Goal: Task Accomplishment & Management: Manage account settings

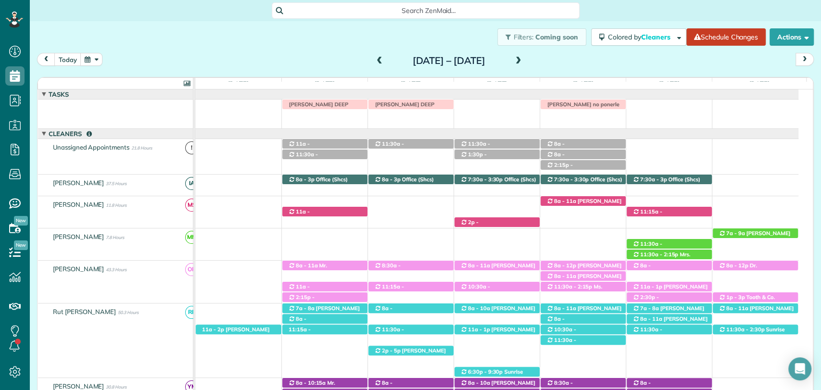
click at [273, 45] on div "Filters: Coming soon Colored by Cleaners Color by Cleaner Color by Team Color b…" at bounding box center [426, 37] width 792 height 32
click at [374, 58] on span at bounding box center [379, 61] width 11 height 9
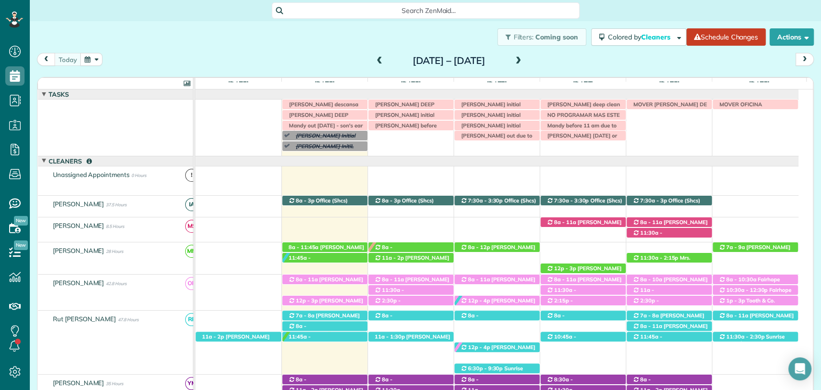
scroll to position [27, 0]
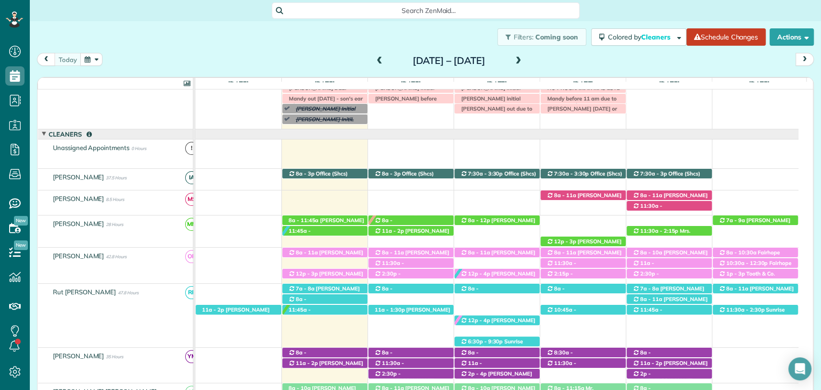
click at [524, 60] on span at bounding box center [518, 61] width 11 height 9
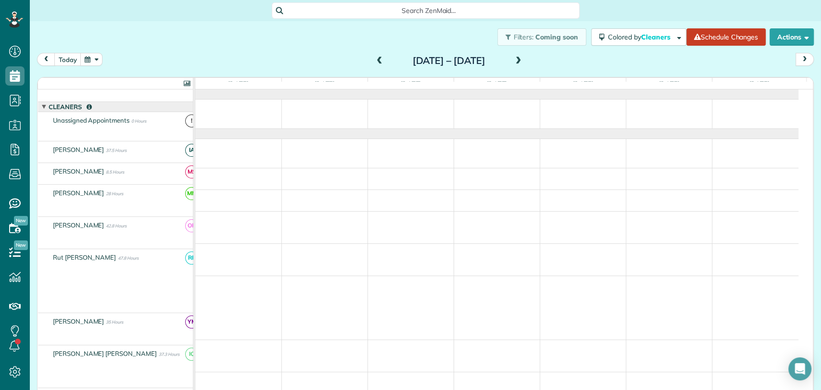
scroll to position [0, 0]
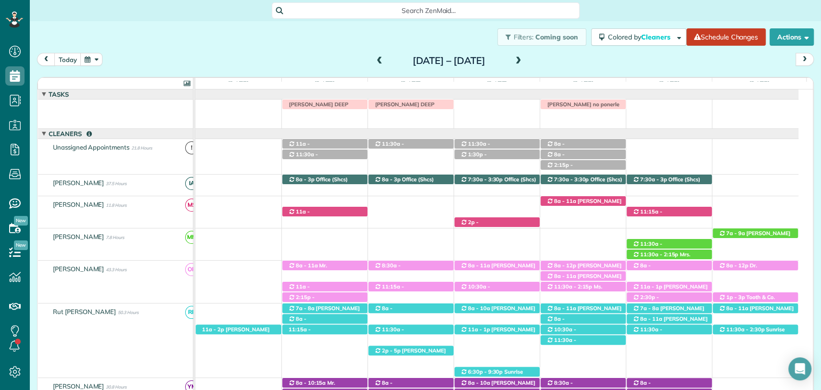
click at [524, 64] on span at bounding box center [518, 61] width 11 height 9
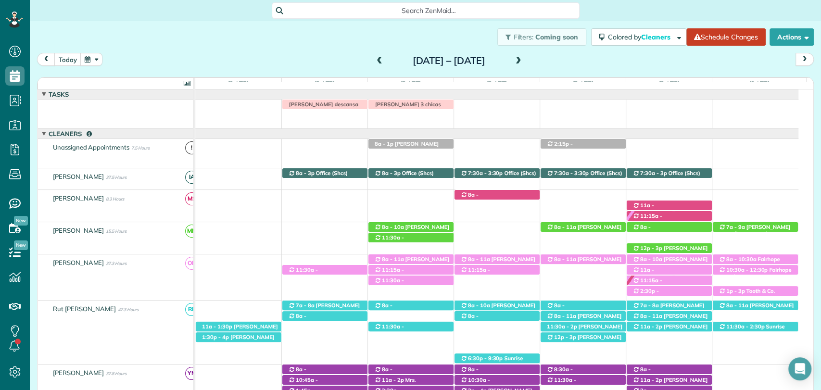
click at [374, 59] on span at bounding box center [379, 61] width 11 height 9
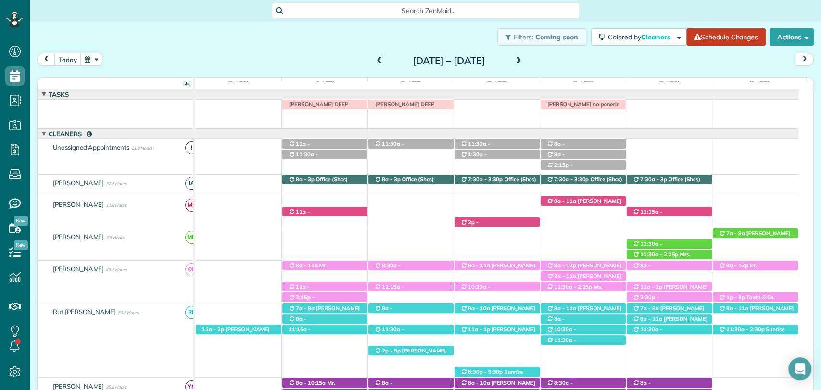
click at [374, 59] on span at bounding box center [379, 61] width 11 height 9
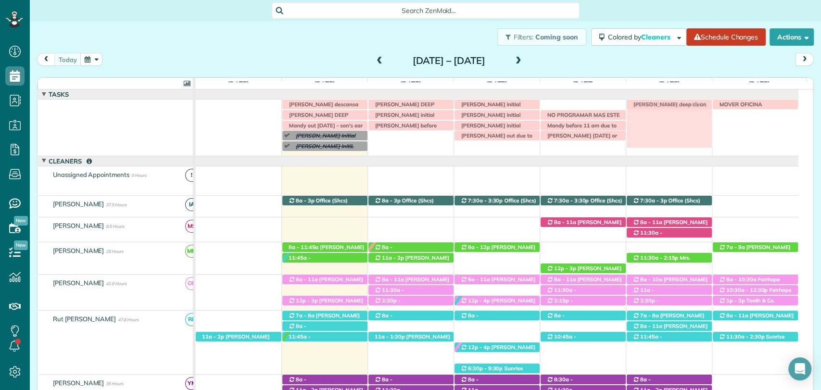
drag, startPoint x: 573, startPoint y: 106, endPoint x: 662, endPoint y: 106, distance: 89.0
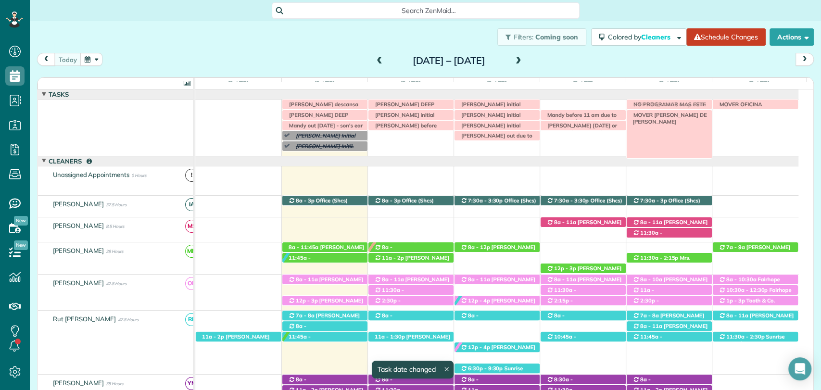
drag, startPoint x: 633, startPoint y: 102, endPoint x: 660, endPoint y: 114, distance: 29.5
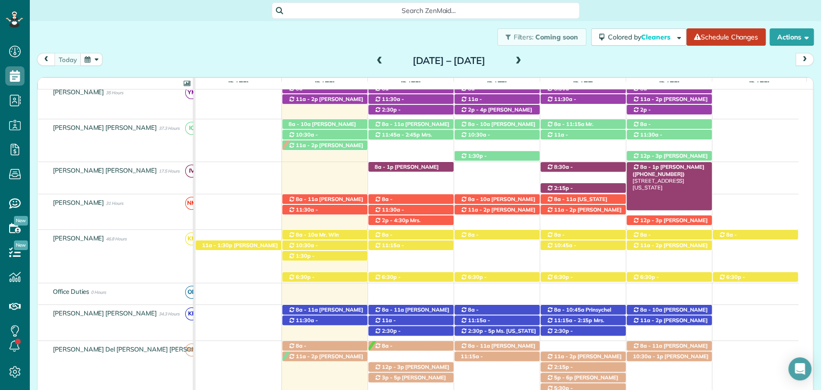
click at [667, 166] on span "Eliana Joines (+12518957185)" at bounding box center [669, 170] width 72 height 13
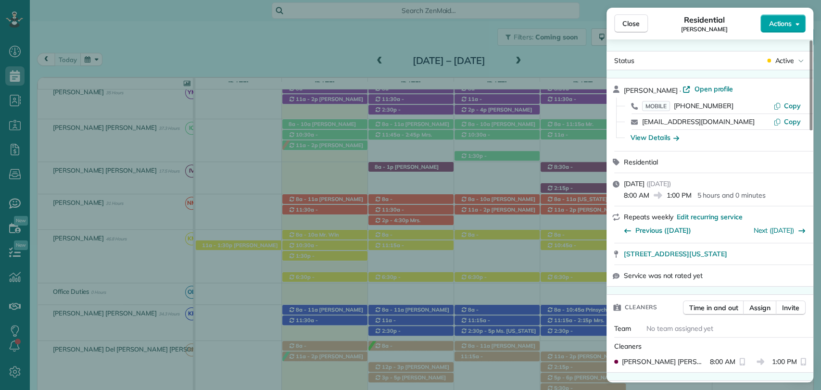
click at [789, 22] on span "Actions" at bounding box center [780, 24] width 23 height 10
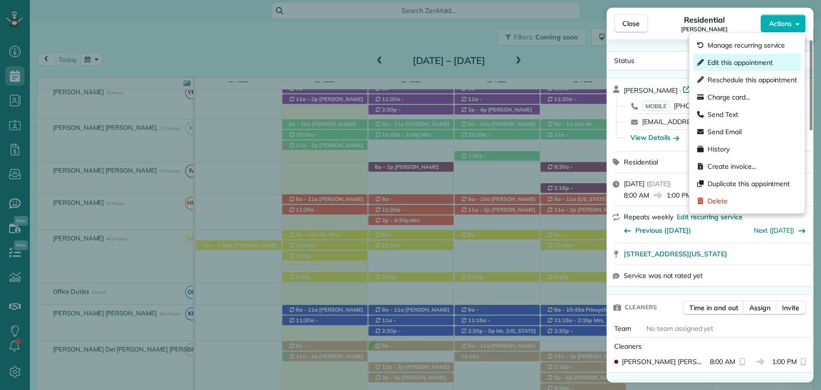
click at [743, 59] on span "Edit this appointment" at bounding box center [740, 63] width 65 height 10
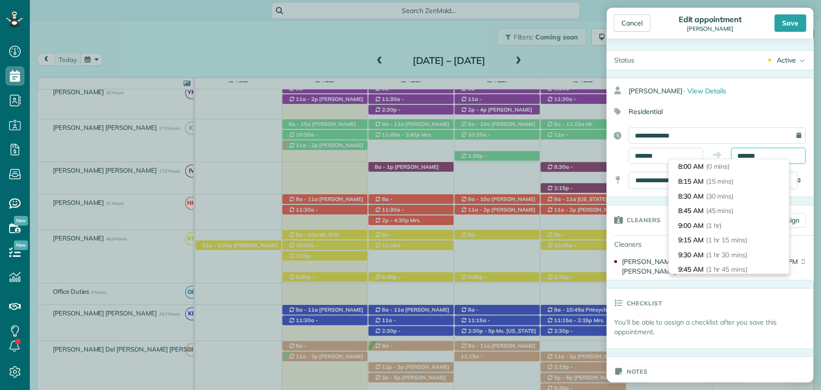
click at [762, 160] on body "Dashboard Scheduling Calendar View List View Dispatch View - Weekly scheduling …" at bounding box center [410, 195] width 821 height 390
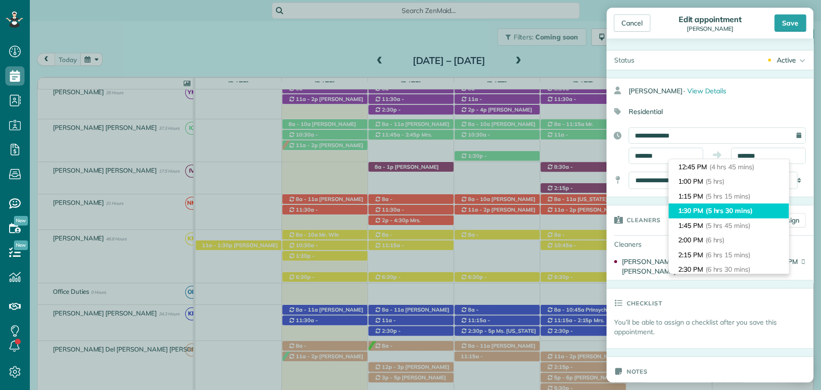
type input "*******"
click at [720, 214] on span "(5 hrs 30 mins)" at bounding box center [729, 210] width 47 height 9
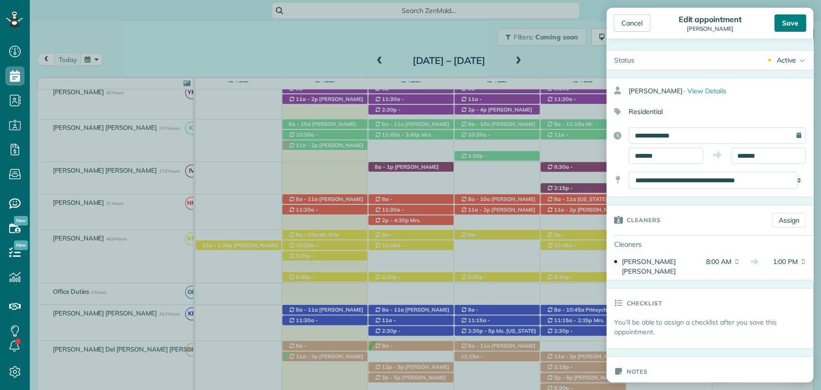
click at [790, 22] on div "Save" at bounding box center [791, 22] width 32 height 17
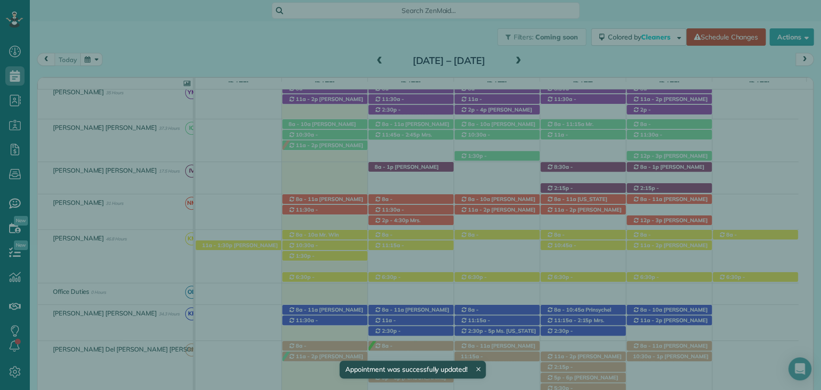
click at [624, 28] on span "Close" at bounding box center [631, 24] width 17 height 10
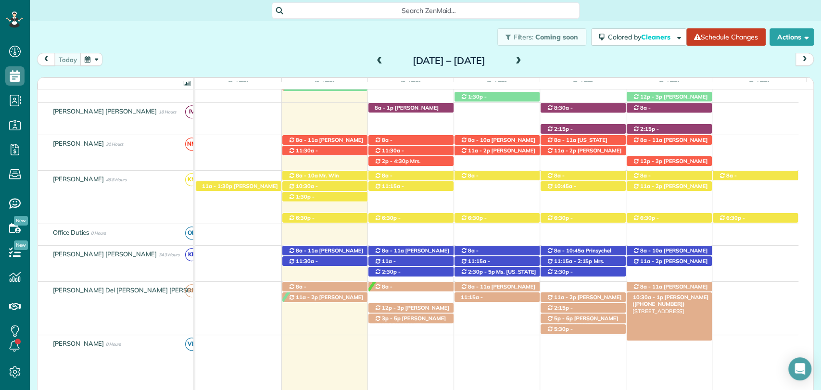
click at [653, 296] on span "10:30a - 1p" at bounding box center [648, 297] width 31 height 7
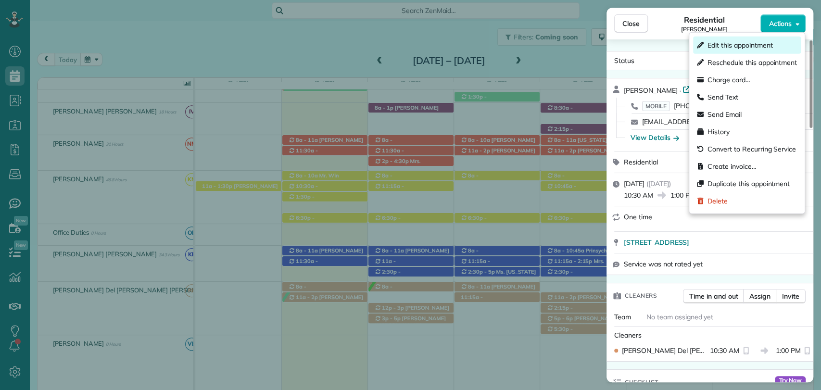
click at [730, 50] on span "Edit this appointment" at bounding box center [740, 45] width 65 height 10
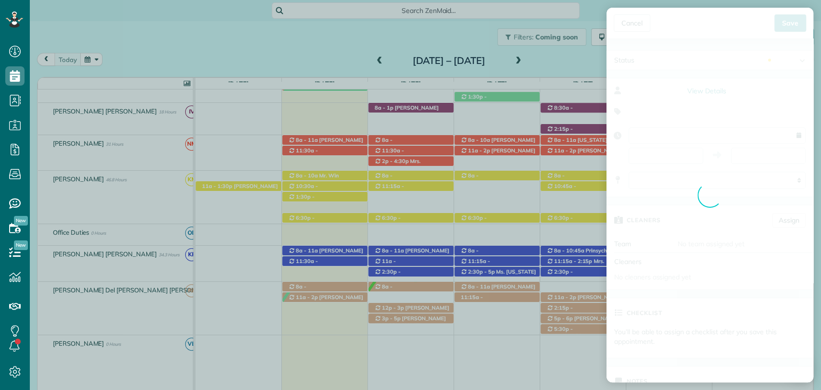
type input "**********"
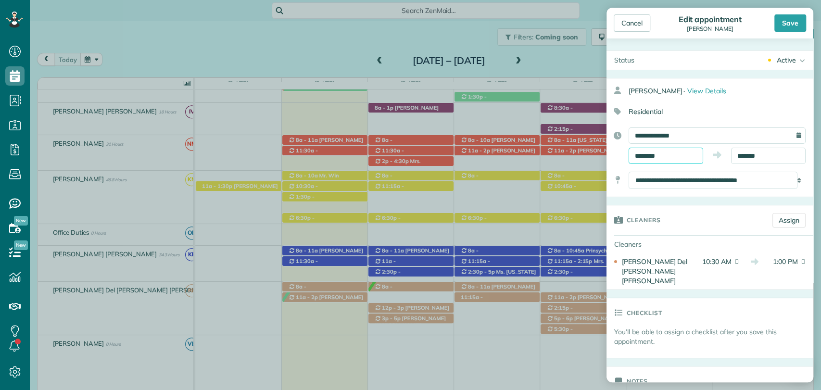
click at [662, 151] on input "********" at bounding box center [666, 156] width 75 height 16
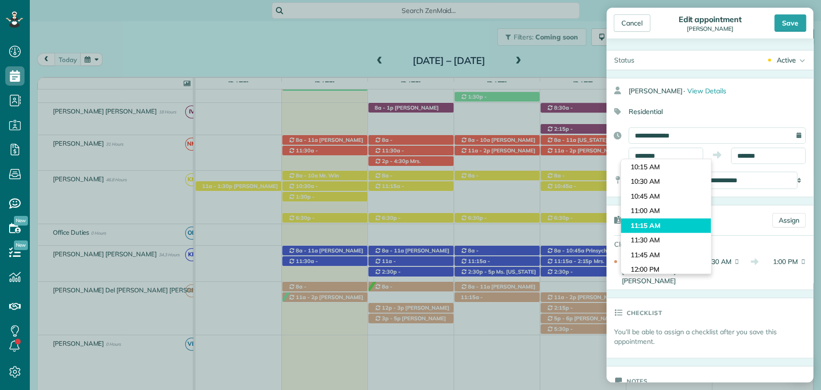
type input "********"
click at [647, 223] on body "Dashboard Scheduling Calendar View List View Dispatch View - Weekly scheduling …" at bounding box center [410, 195] width 821 height 390
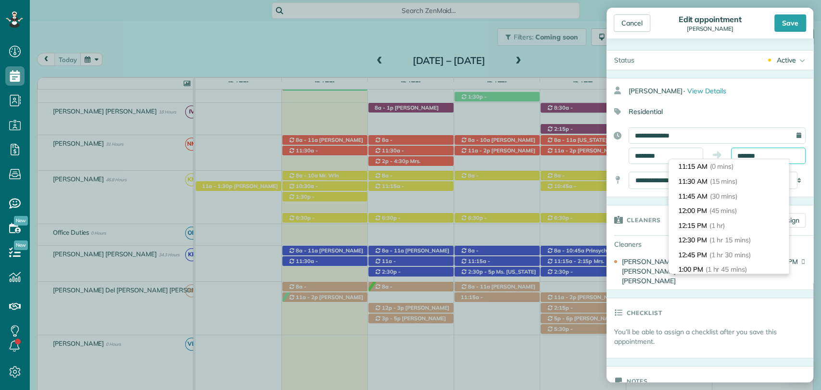
click at [739, 156] on input "*******" at bounding box center [768, 156] width 75 height 16
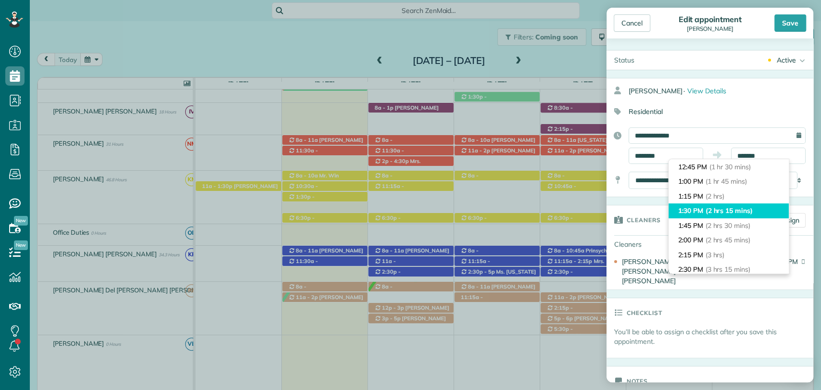
type input "*******"
click at [717, 214] on span "(2 hrs 15 mins)" at bounding box center [729, 210] width 47 height 9
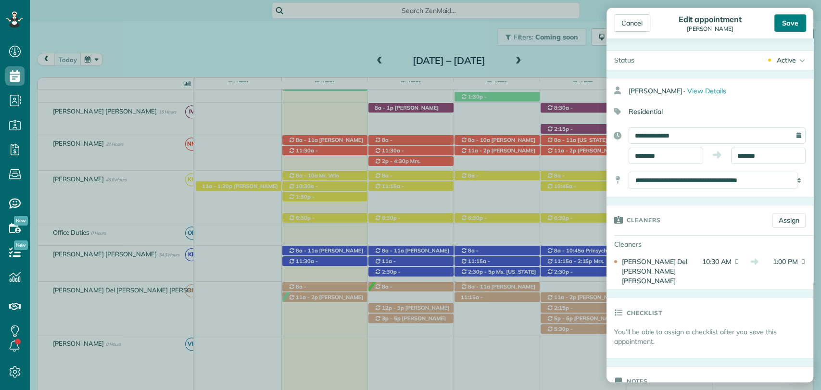
click at [786, 28] on div "Save" at bounding box center [791, 22] width 32 height 17
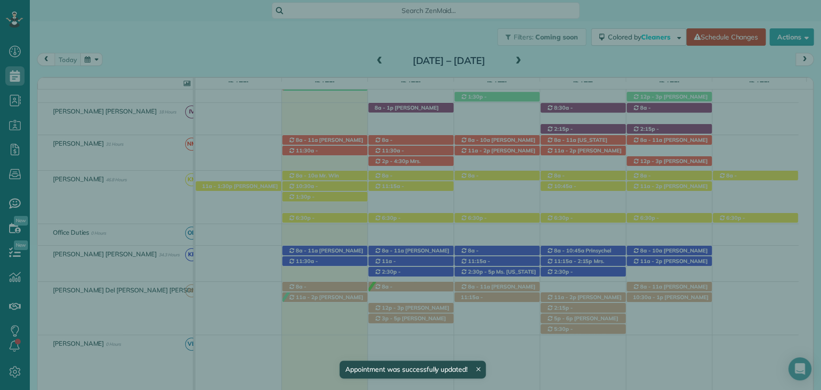
click at [639, 24] on span "Close" at bounding box center [631, 24] width 17 height 10
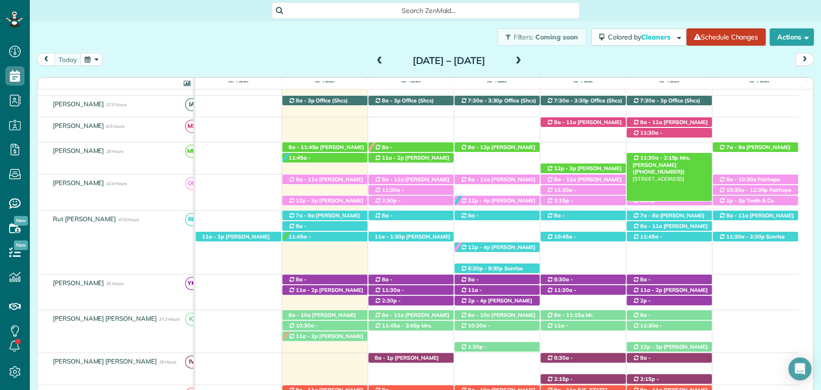
click at [691, 156] on span "Mrs. Maggie ScootCogle (+13344195552)" at bounding box center [662, 164] width 58 height 21
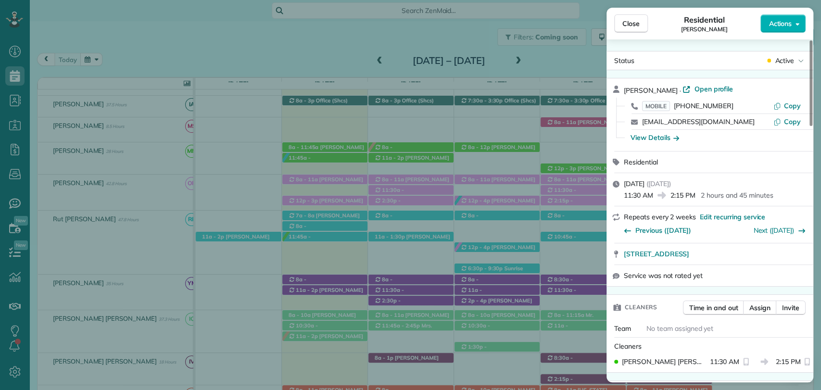
click at [718, 84] on span "Open profile" at bounding box center [713, 89] width 39 height 10
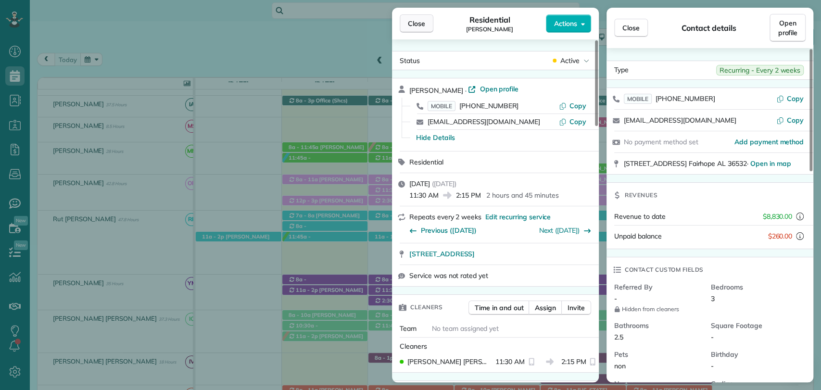
click at [410, 28] on button "Close" at bounding box center [417, 23] width 34 height 18
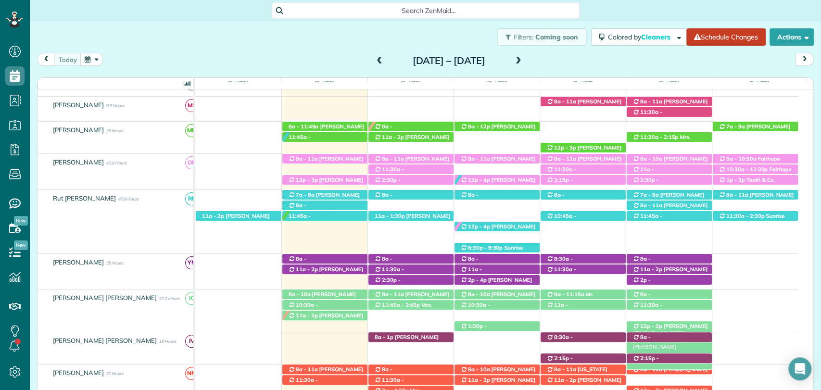
click at [655, 327] on span "12p - 3p" at bounding box center [651, 326] width 23 height 7
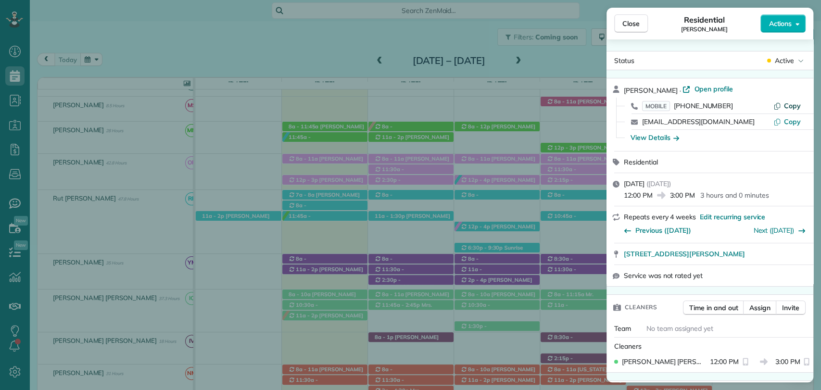
click at [789, 105] on span "Copy" at bounding box center [792, 106] width 17 height 9
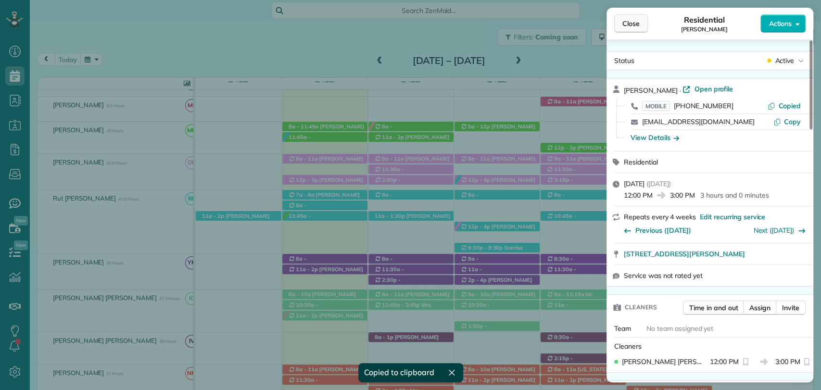
click at [632, 16] on button "Close" at bounding box center [631, 23] width 34 height 18
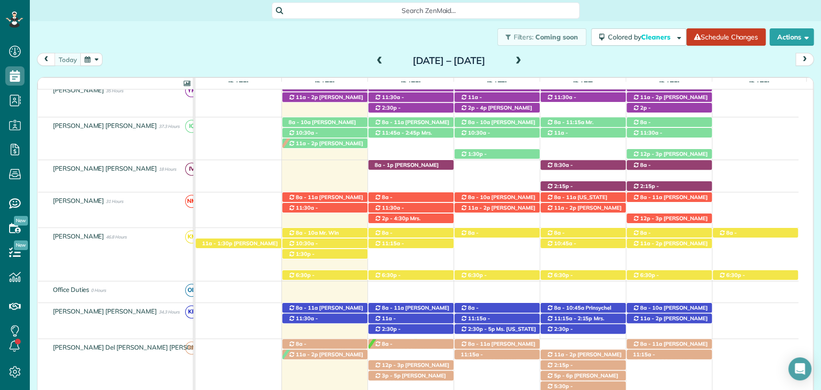
scroll to position [420, 0]
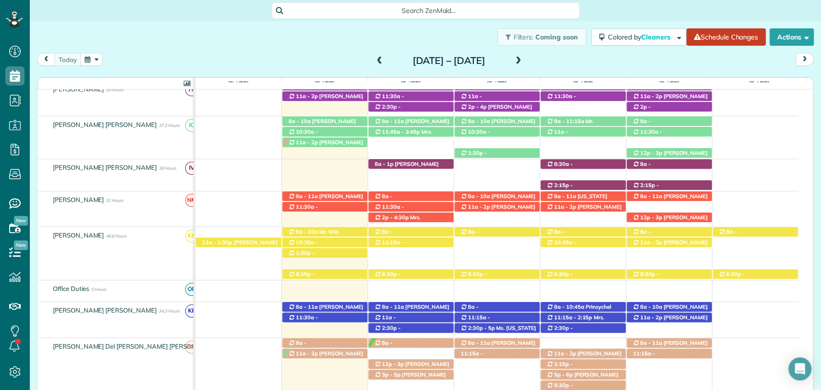
click at [733, 332] on div "8a - 11a Chris Altermatt (+17703632196) 110 Pecan Ave - Fairhope, AL, 36532 8a …" at bounding box center [496, 319] width 603 height 35
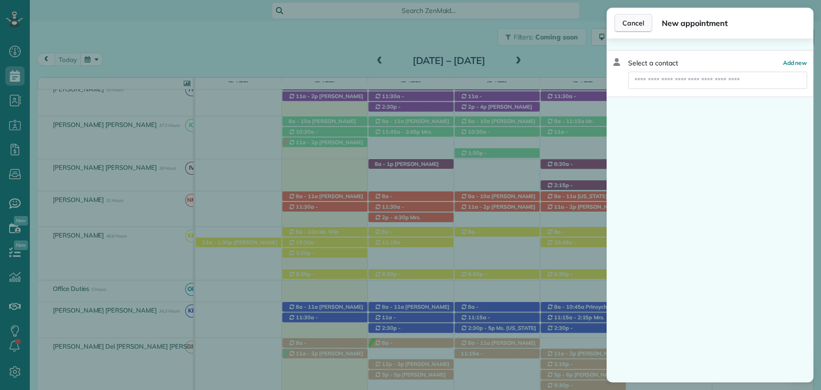
click at [631, 16] on button "Cancel" at bounding box center [633, 23] width 38 height 18
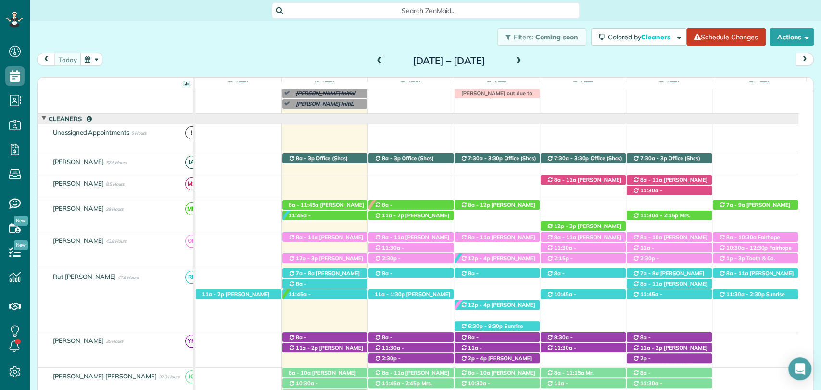
click at [524, 62] on span at bounding box center [518, 61] width 11 height 9
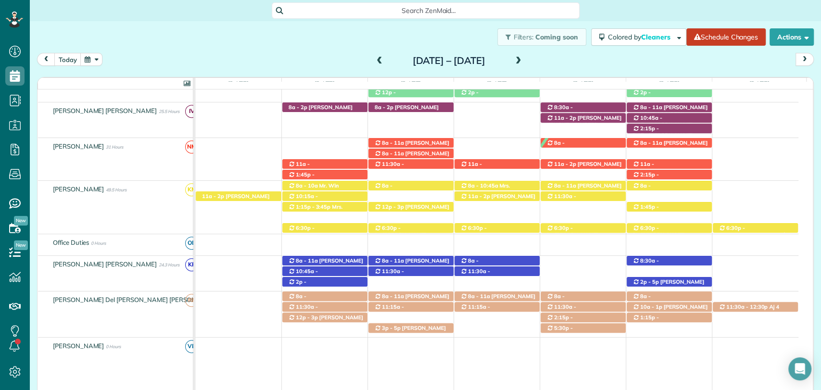
scroll to position [308, 0]
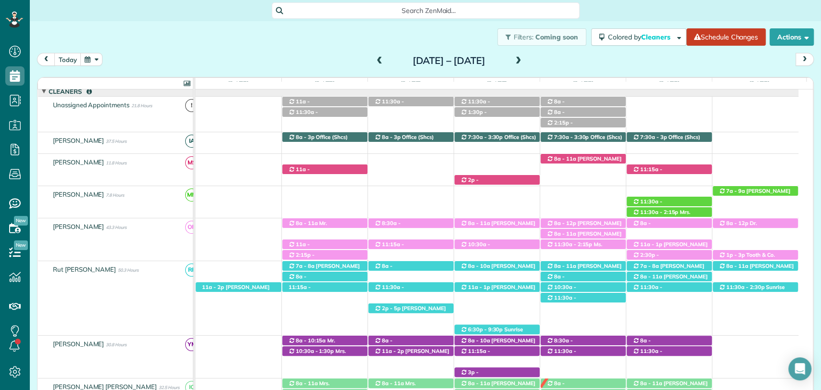
click at [372, 59] on div "Sunday Aug 17 – Saturday Aug 23, 2025" at bounding box center [449, 60] width 154 height 15
click at [374, 59] on span at bounding box center [379, 61] width 11 height 9
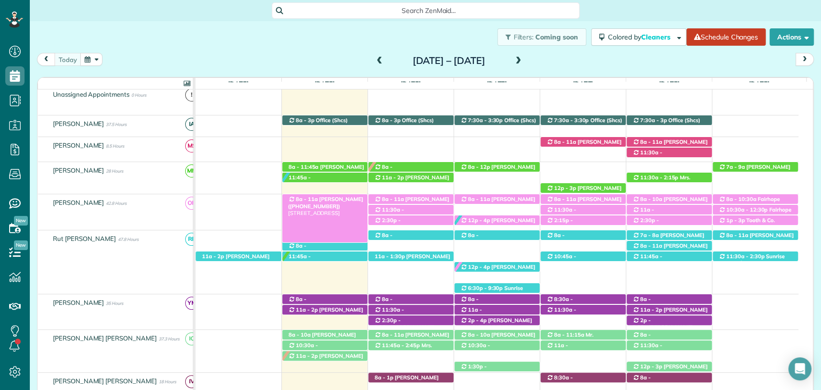
scroll to position [242, 0]
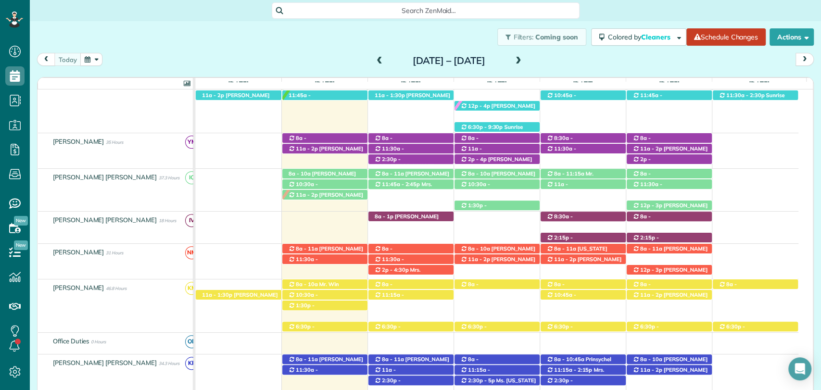
click at [374, 64] on span at bounding box center [379, 61] width 11 height 9
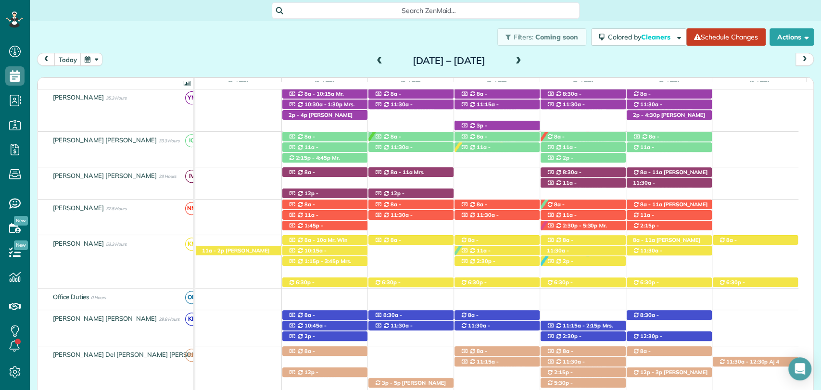
scroll to position [297, 0]
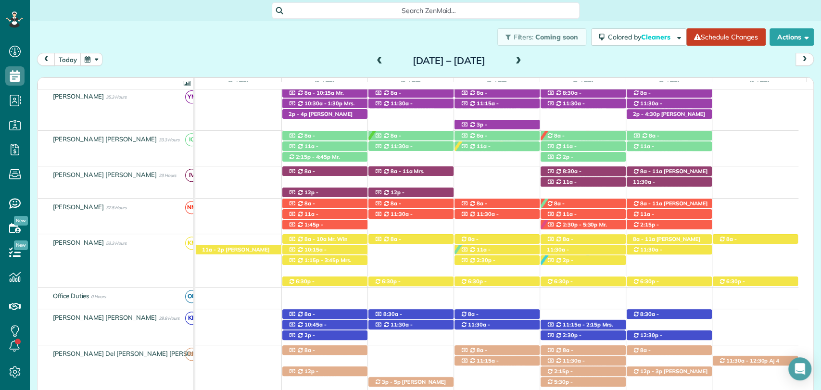
click at [374, 62] on span at bounding box center [379, 61] width 11 height 9
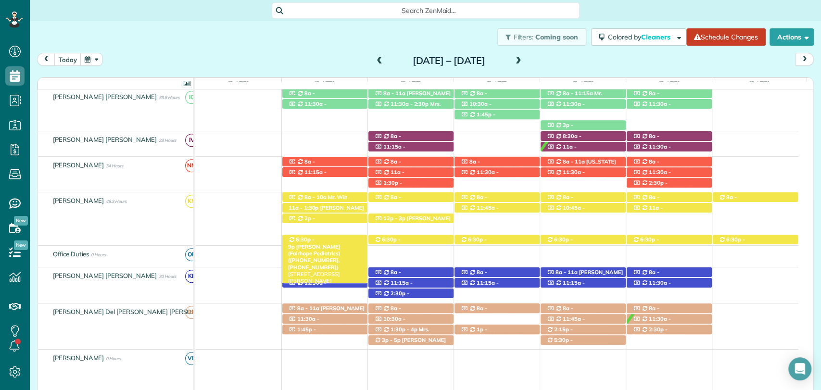
scroll to position [312, 0]
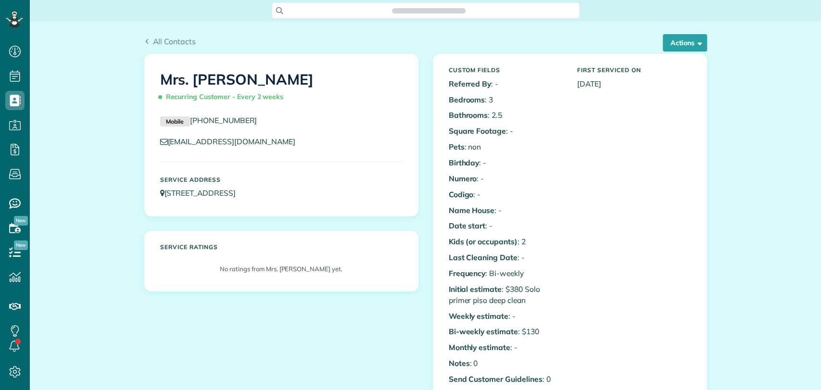
scroll to position [307, 0]
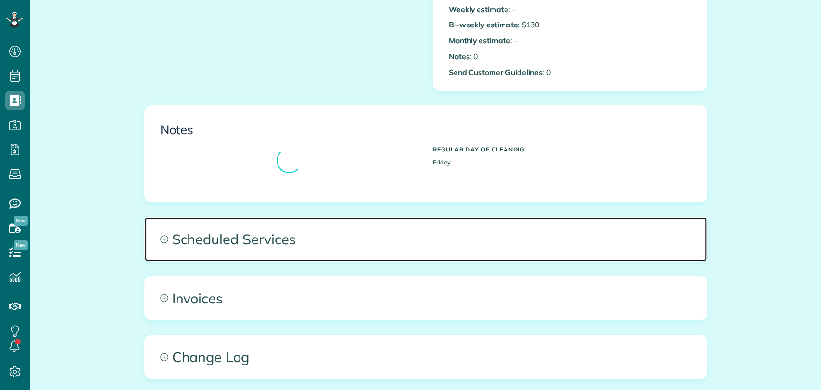
click at [263, 242] on span "Scheduled Services" at bounding box center [426, 238] width 562 height 43
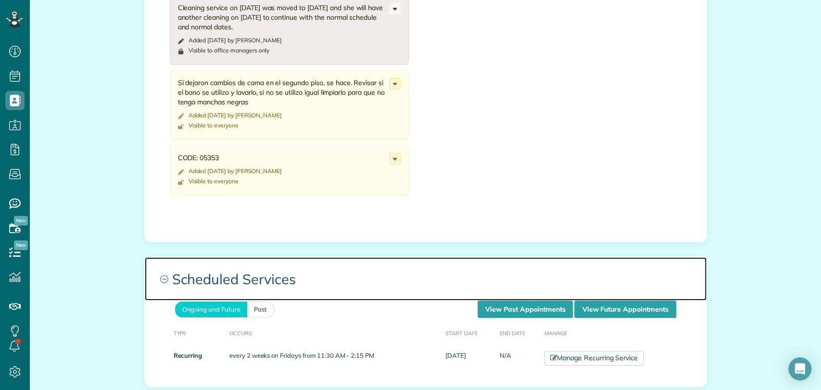
scroll to position [498, 0]
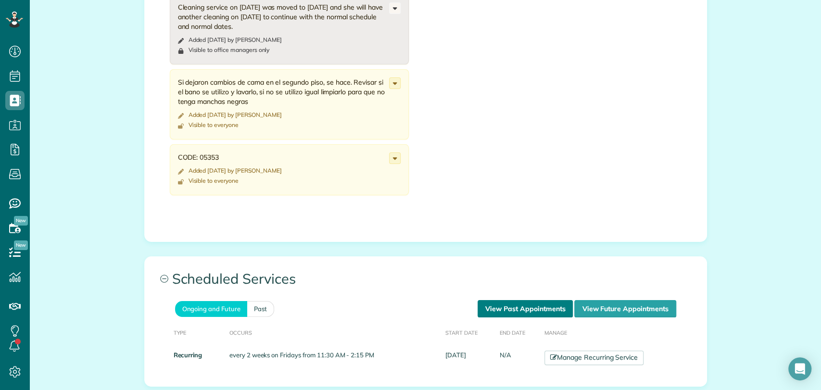
click at [489, 306] on link "View Past Appointments" at bounding box center [525, 308] width 95 height 17
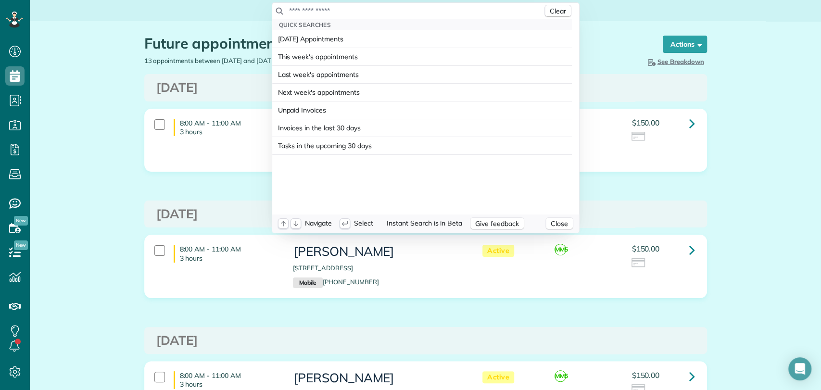
click at [343, 9] on input "text" at bounding box center [416, 11] width 254 height 10
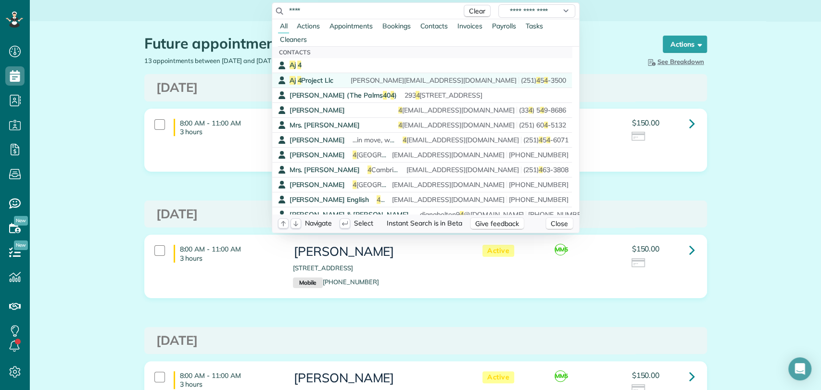
type input "****"
click at [361, 75] on link "Aj 4 Project Llc joe@espalierdesign.com (251) 4 5 4 -3500" at bounding box center [422, 80] width 300 height 15
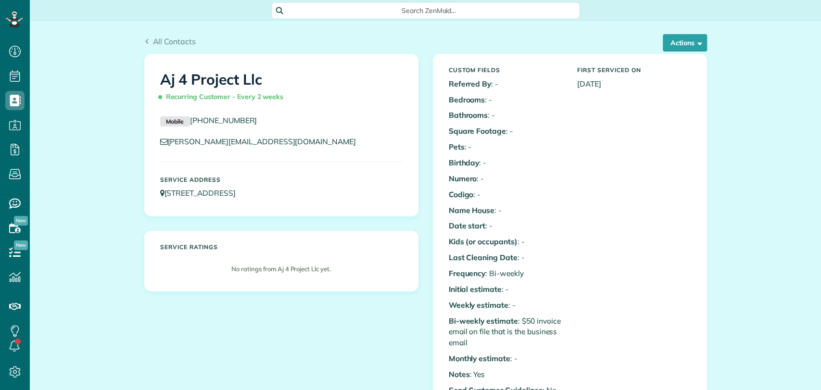
scroll to position [4, 4]
click at [593, 341] on div "Custom Fields Referred By : - Bedrooms : - Bathrooms : - Square Footage : - Pet…" at bounding box center [570, 231] width 257 height 338
drag, startPoint x: 98, startPoint y: 114, endPoint x: 106, endPoint y: 113, distance: 8.2
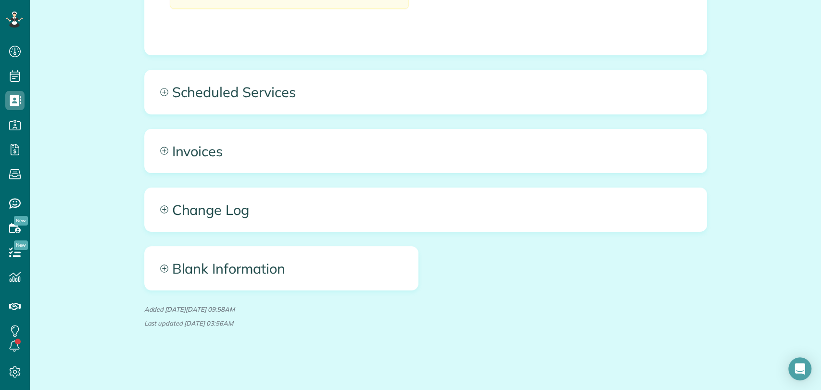
scroll to position [545, 0]
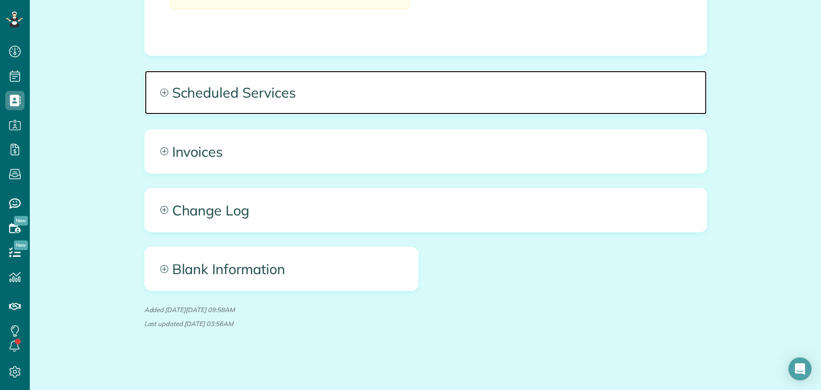
click at [321, 99] on span "Scheduled Services" at bounding box center [426, 92] width 562 height 43
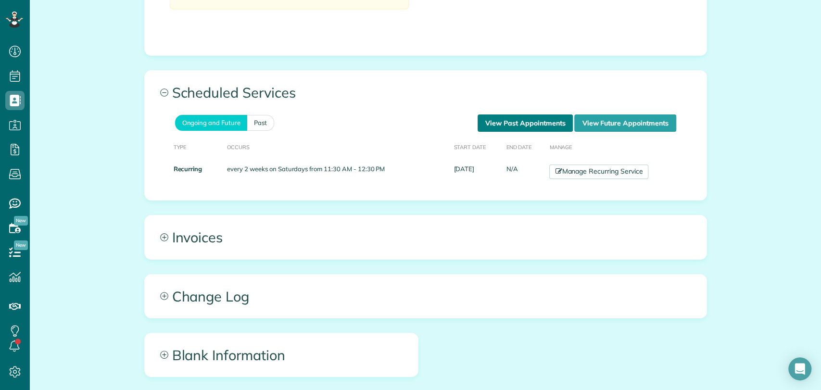
click at [544, 130] on link "View Past Appointments" at bounding box center [525, 123] width 95 height 17
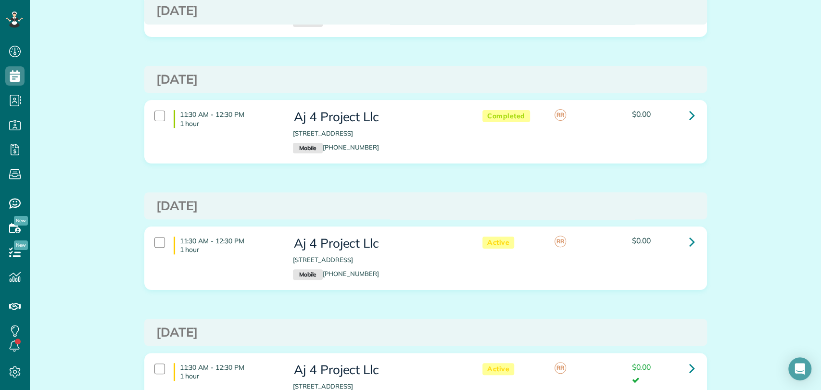
scroll to position [139, 0]
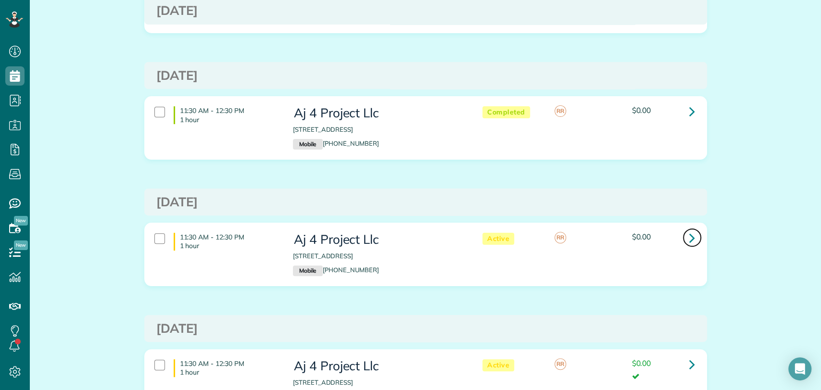
click at [690, 239] on icon at bounding box center [693, 238] width 6 height 17
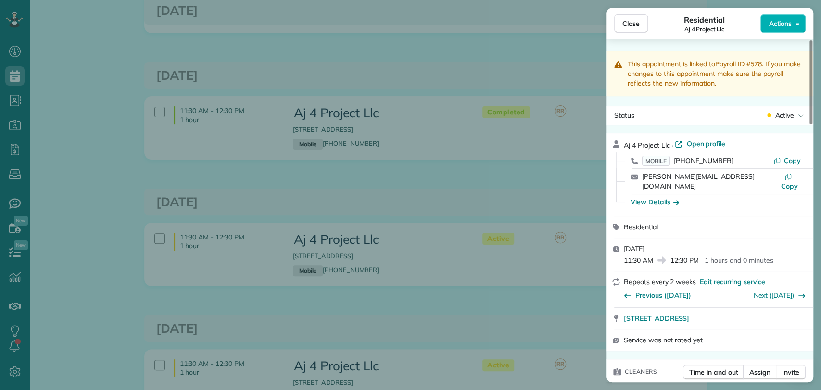
scroll to position [273, 0]
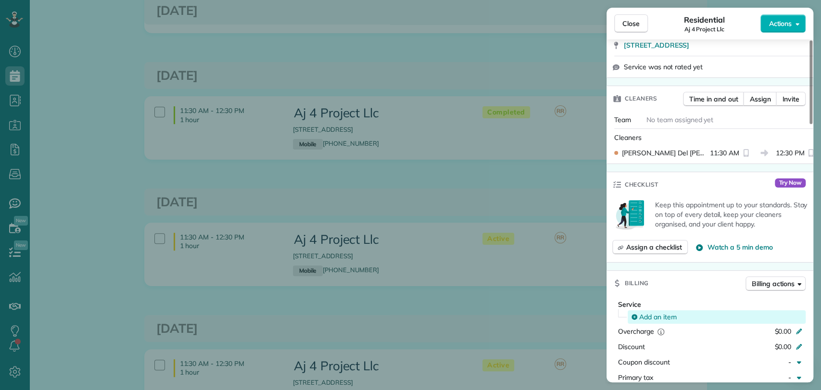
click at [658, 312] on span "Add an item" at bounding box center [658, 317] width 38 height 10
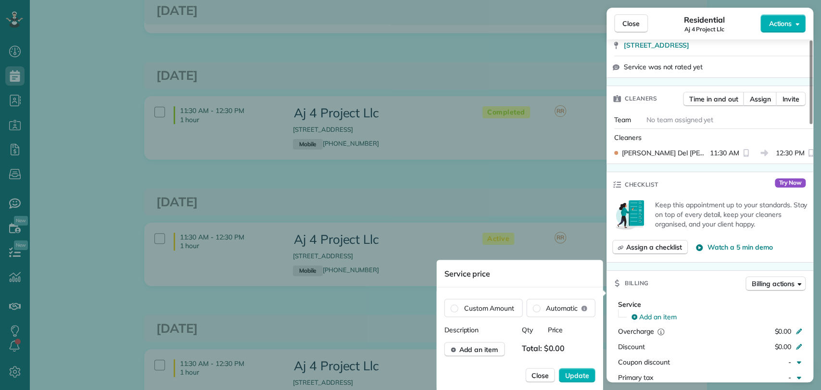
click at [489, 340] on div "Description Qty Price Add an item Total: $0.00" at bounding box center [520, 341] width 151 height 32
click at [489, 345] on span "Add an item" at bounding box center [478, 350] width 39 height 10
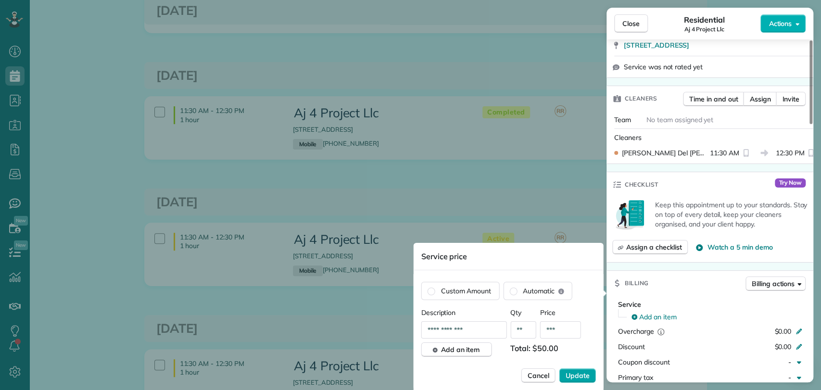
type input "***"
click at [583, 371] on span "Update" at bounding box center [578, 376] width 24 height 10
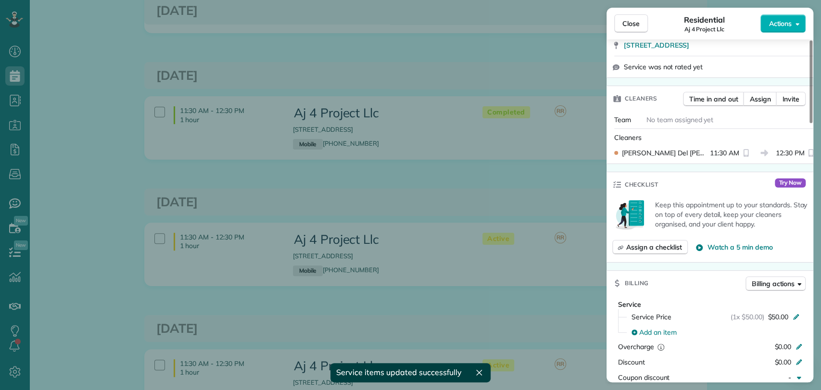
scroll to position [492, 0]
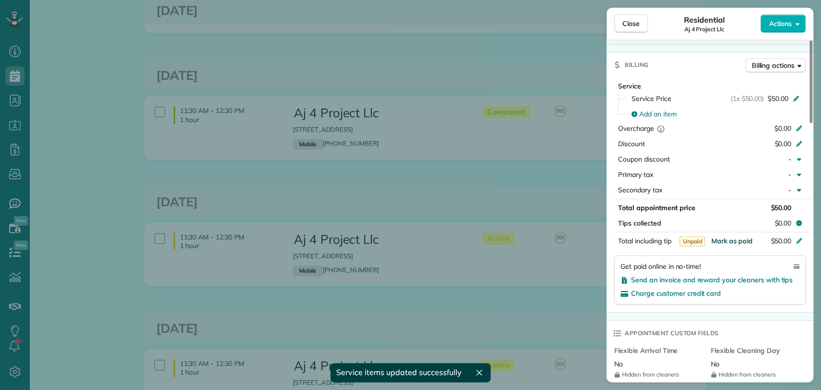
click at [732, 237] on span "Mark as paid" at bounding box center [732, 241] width 42 height 9
click at [572, 194] on div "Close Residential Aj 4 Project Llc Actions This appointment is linked to Payrol…" at bounding box center [410, 195] width 821 height 390
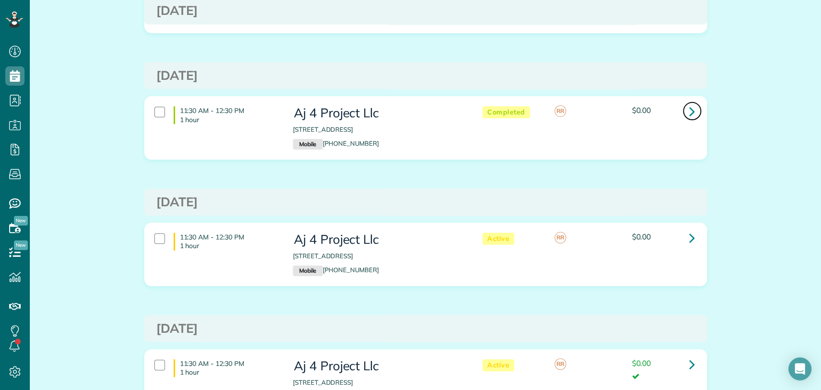
click at [690, 108] on icon at bounding box center [693, 111] width 6 height 17
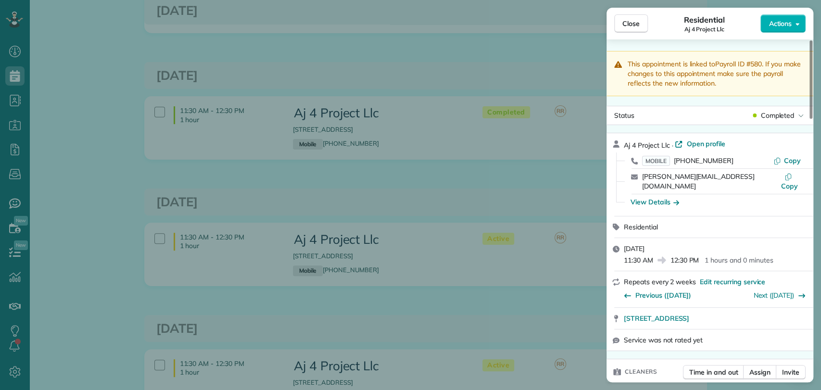
drag, startPoint x: 158, startPoint y: 184, endPoint x: 262, endPoint y: 18, distance: 195.6
click at [158, 184] on div "Close Residential Aj 4 Project Llc Actions This appointment is linked to Payrol…" at bounding box center [410, 195] width 821 height 390
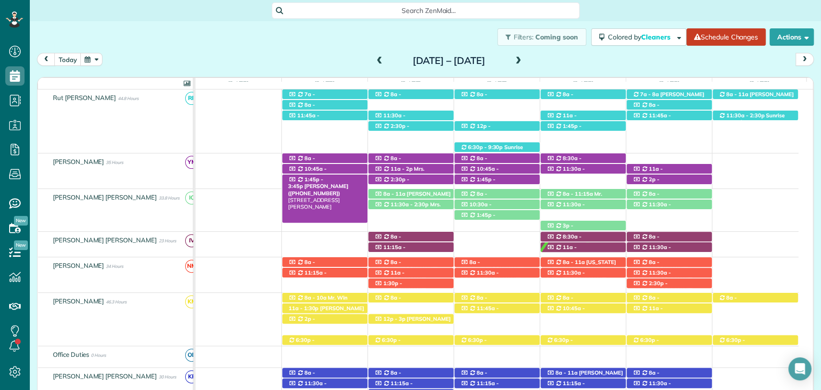
scroll to position [212, 0]
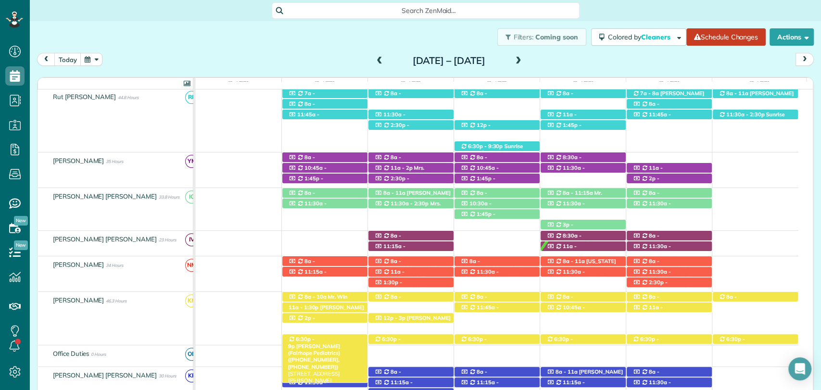
click at [321, 343] on span "Dr. Skinner (Fairhope Pediatrics) (+12514634654, +12519285568)" at bounding box center [314, 356] width 52 height 27
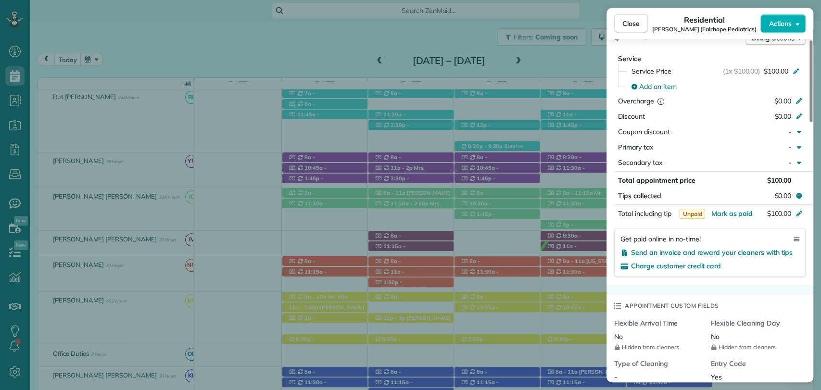
scroll to position [527, 0]
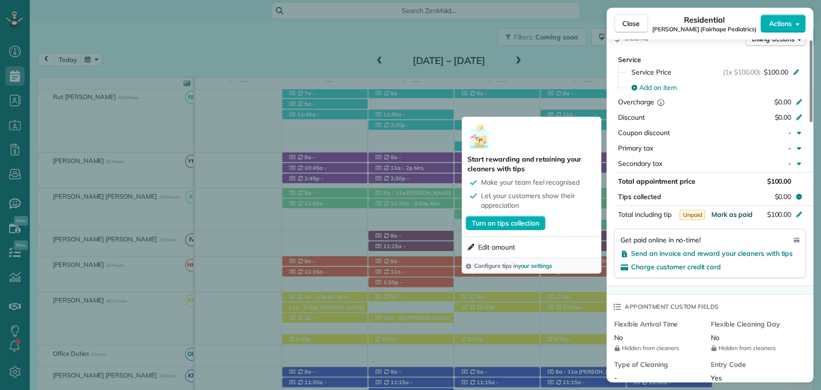
click at [728, 212] on span "Mark as paid" at bounding box center [732, 214] width 42 height 9
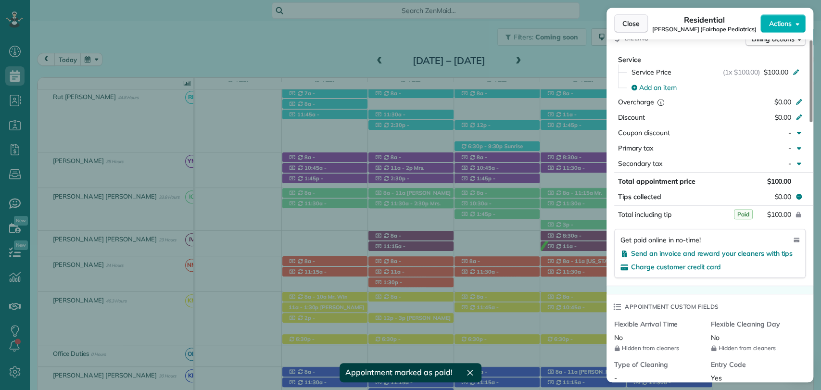
click at [632, 20] on span "Close" at bounding box center [631, 24] width 17 height 10
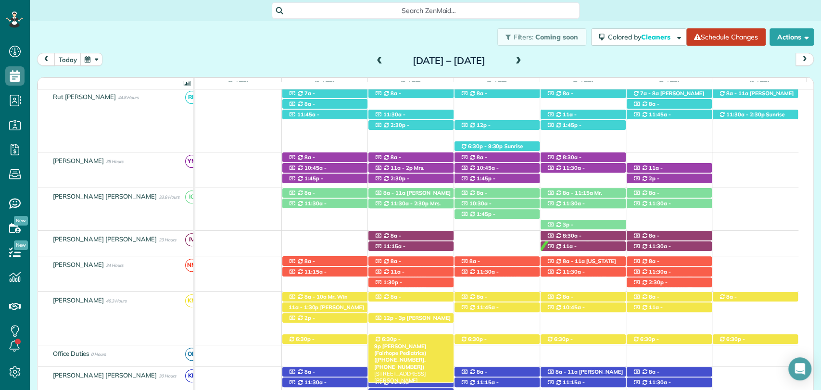
click at [403, 343] on span "Dr. Skinner (Fairhope Pediatrics) (+12514634654, +12519285568)" at bounding box center [400, 356] width 52 height 27
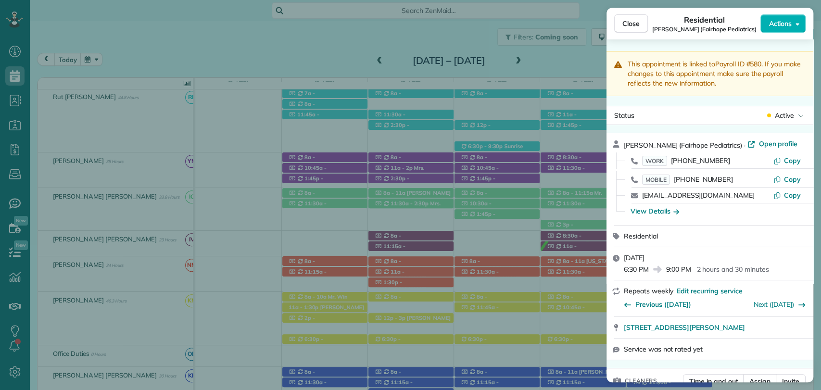
scroll to position [535, 0]
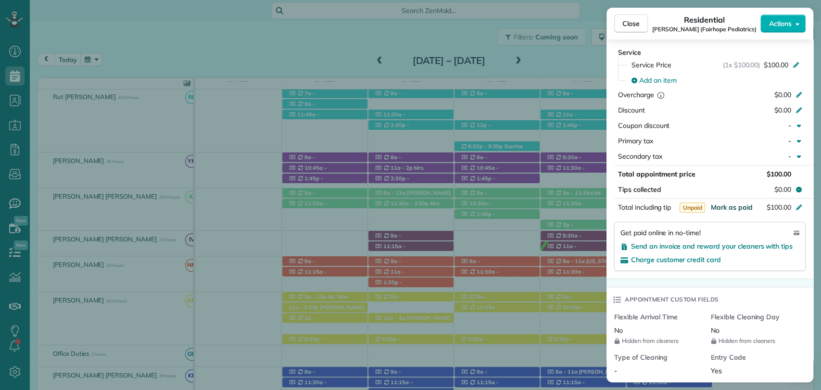
click at [725, 208] on span "Mark as paid" at bounding box center [732, 207] width 42 height 9
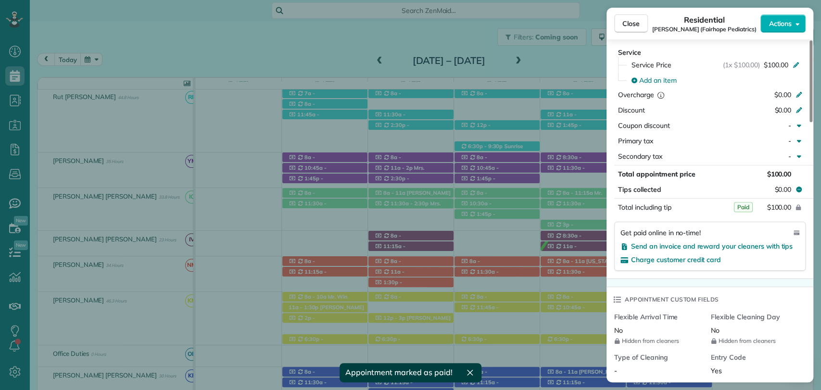
click at [508, 338] on div "Close Residential Skinner (Fairhope Pediatrics) Actions This appointment is lin…" at bounding box center [410, 195] width 821 height 390
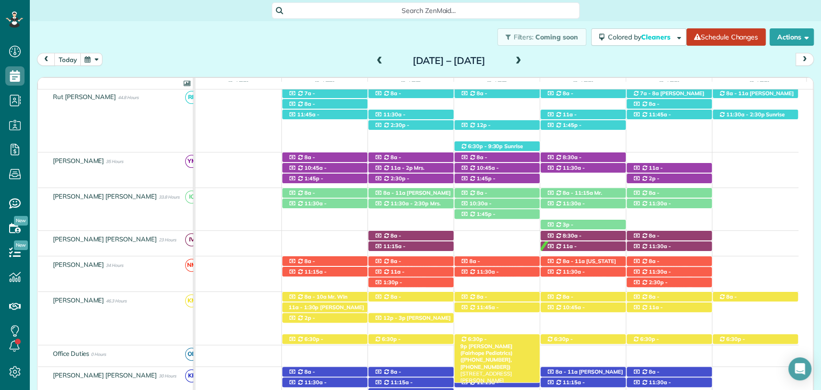
click at [503, 343] on span "Dr. Skinner (Fairhope Pediatrics) (+12514634654, +12519285568)" at bounding box center [486, 356] width 52 height 27
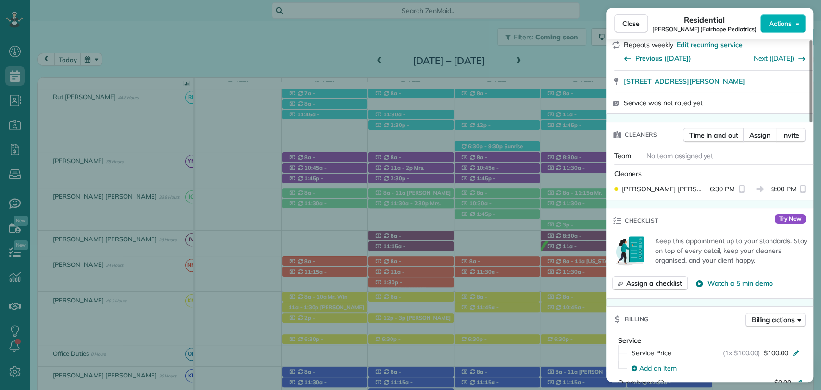
scroll to position [460, 0]
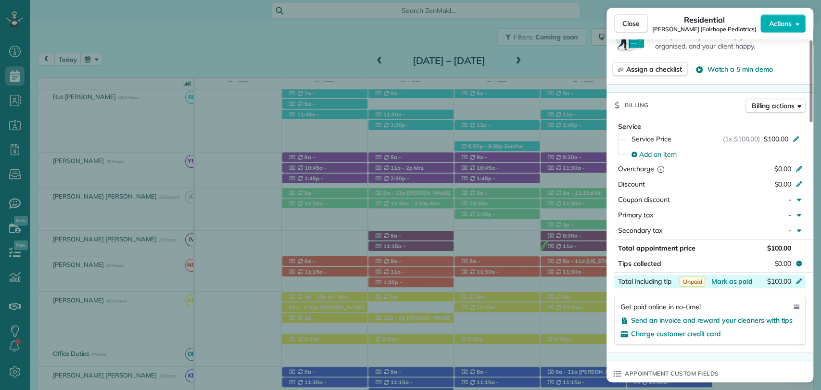
click at [742, 275] on div "Total including tip $100.00" at bounding box center [710, 281] width 192 height 13
click at [711, 289] on div "Service Service Price (1x $100.00) $100.00 Add an item Overcharge $0.00 Discoun…" at bounding box center [710, 235] width 207 height 235
click at [717, 281] on span "Mark as paid" at bounding box center [732, 281] width 42 height 9
click at [566, 338] on div "Close Residential Skinner (Fairhope Pediatrics) Actions This appointment is lin…" at bounding box center [410, 195] width 821 height 390
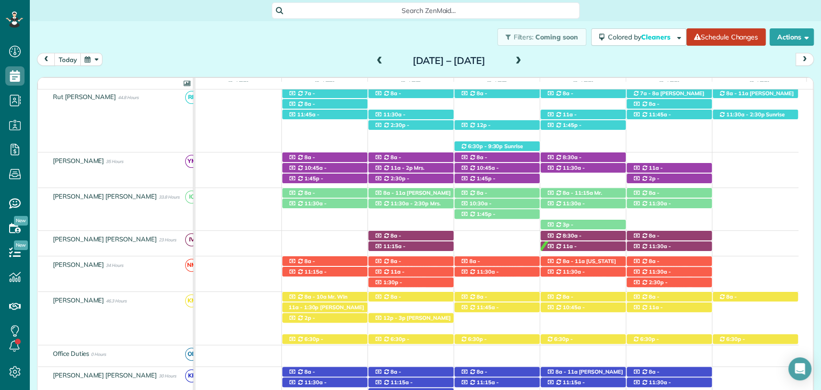
click at [566, 338] on span "6:30p - 9p" at bounding box center [560, 342] width 26 height 13
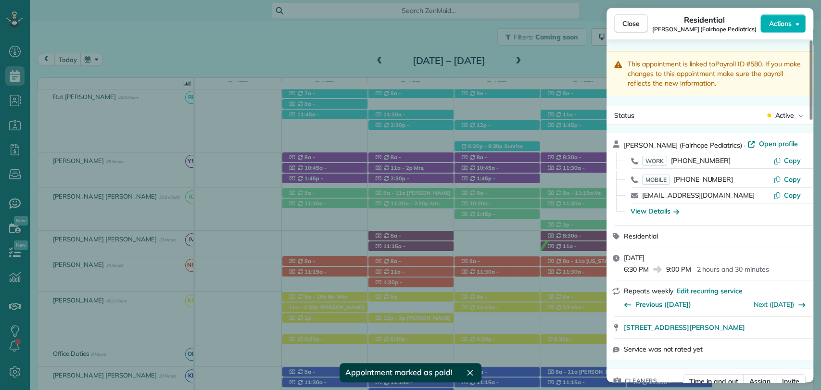
scroll to position [540, 0]
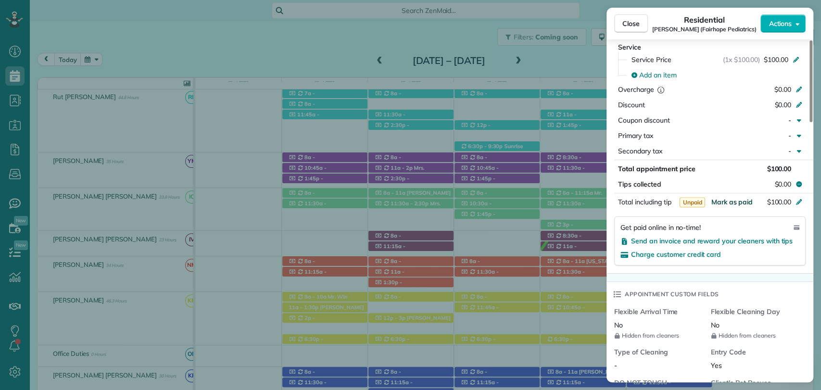
click at [733, 199] on span "Mark as paid" at bounding box center [732, 202] width 42 height 9
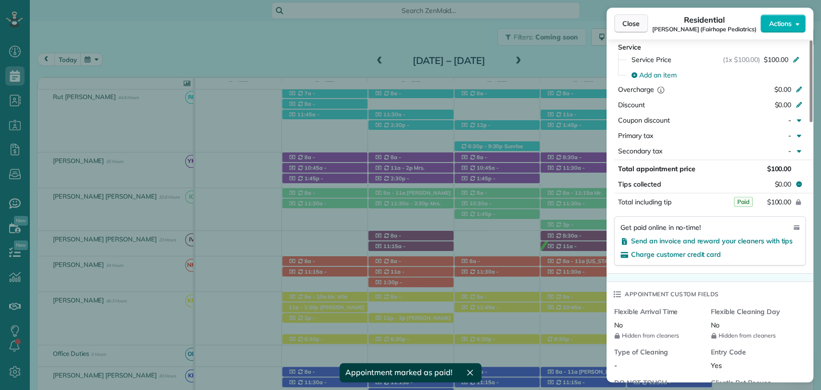
click at [630, 24] on span "Close" at bounding box center [631, 24] width 17 height 10
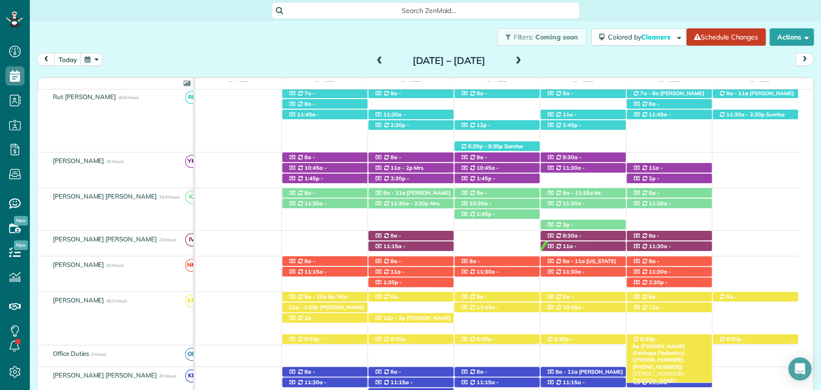
click at [665, 343] on span "Dr. Skinner (Fairhope Pediatrics) (+12514634654, +12519285568)" at bounding box center [659, 356] width 52 height 27
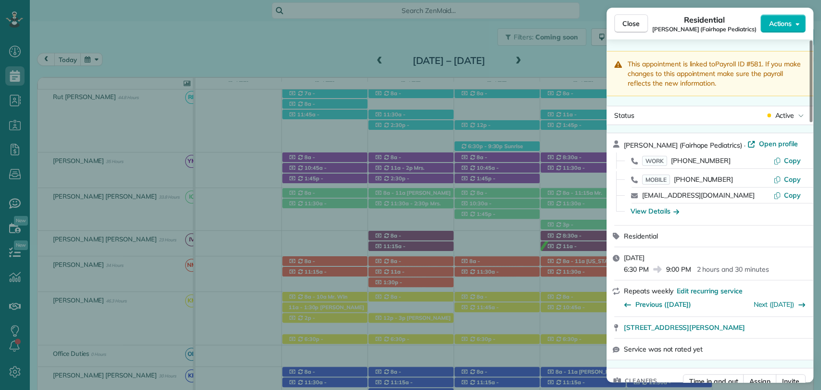
scroll to position [546, 0]
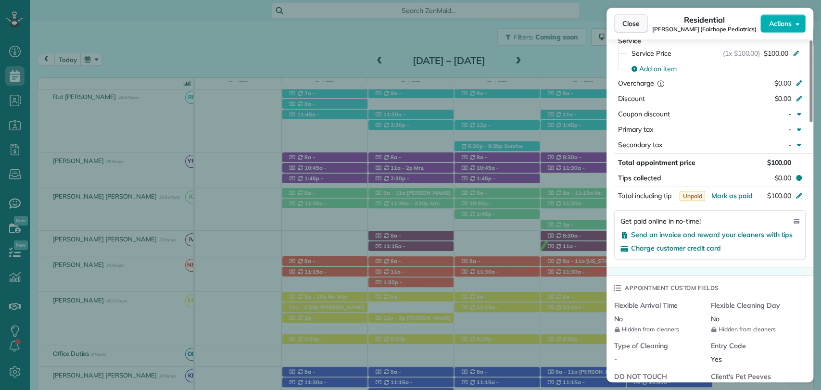
click at [628, 19] on span "Close" at bounding box center [631, 24] width 17 height 10
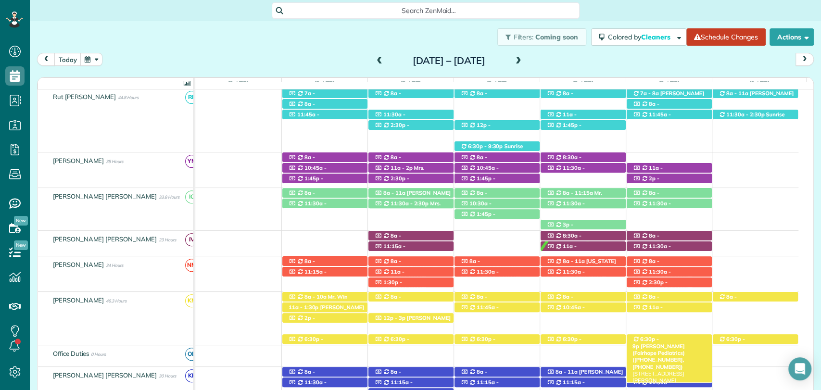
click at [652, 339] on span "6:30p - 9p" at bounding box center [646, 342] width 26 height 13
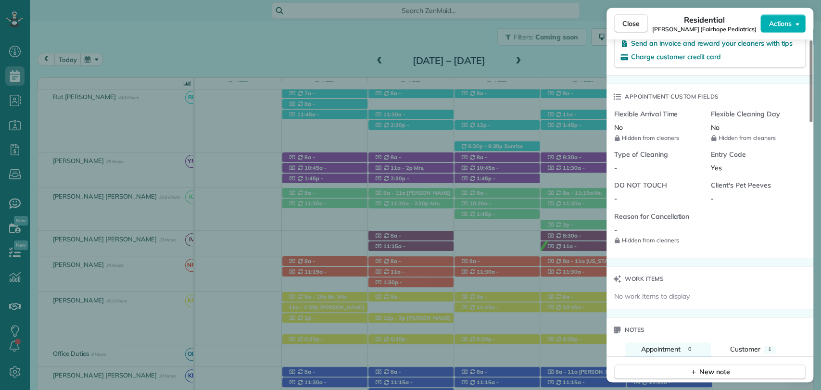
scroll to position [625, 0]
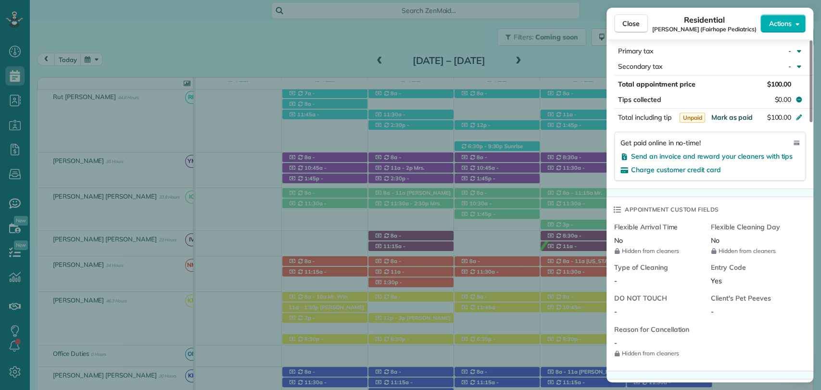
click at [731, 115] on span "Mark as paid" at bounding box center [732, 117] width 42 height 9
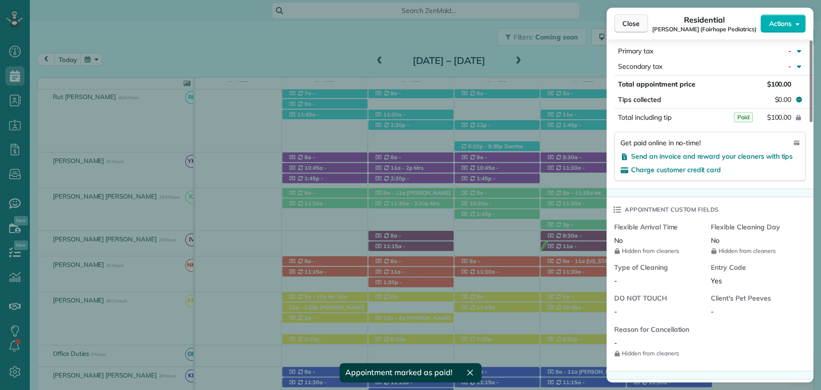
click at [636, 18] on button "Close" at bounding box center [631, 23] width 34 height 18
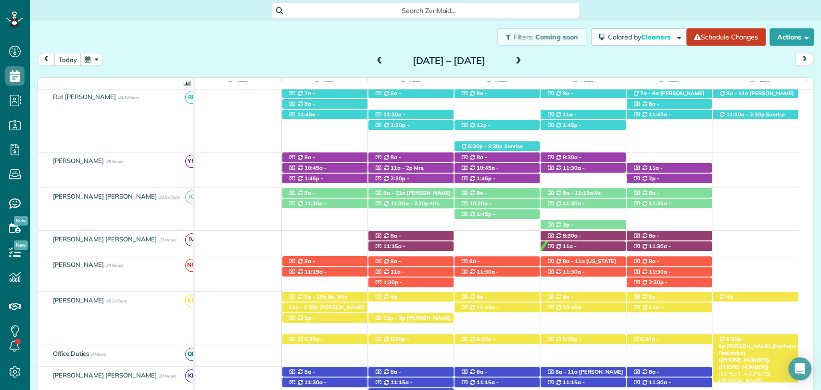
click at [736, 340] on span "6:30p - 9p" at bounding box center [732, 342] width 26 height 13
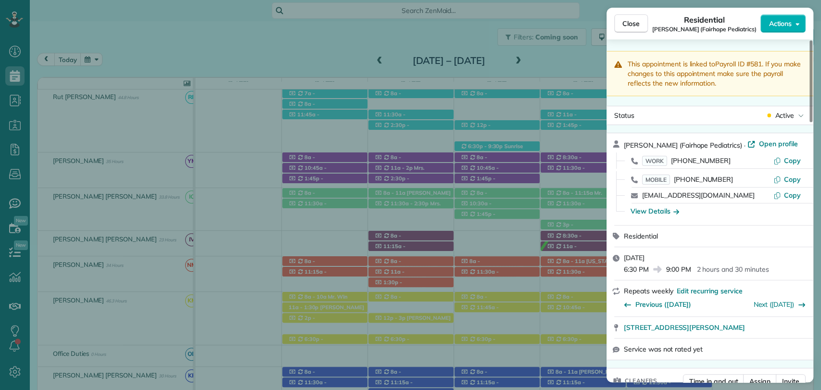
scroll to position [561, 0]
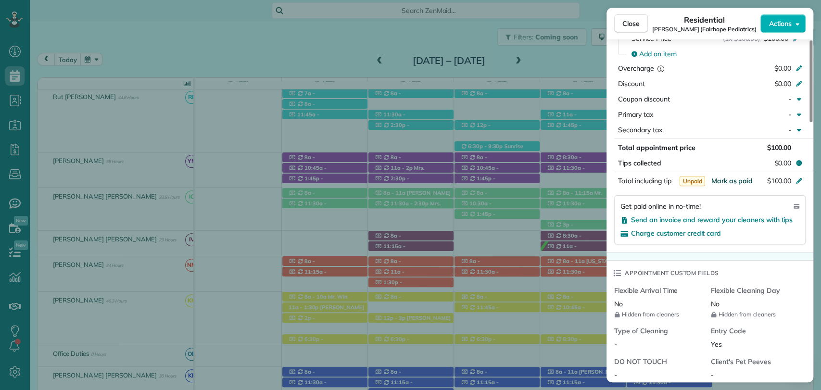
click at [727, 179] on span "Mark as paid" at bounding box center [732, 181] width 42 height 9
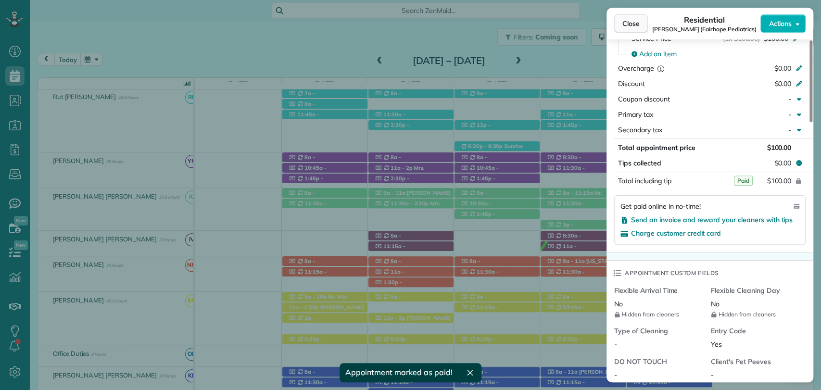
click at [627, 22] on span "Close" at bounding box center [631, 24] width 17 height 10
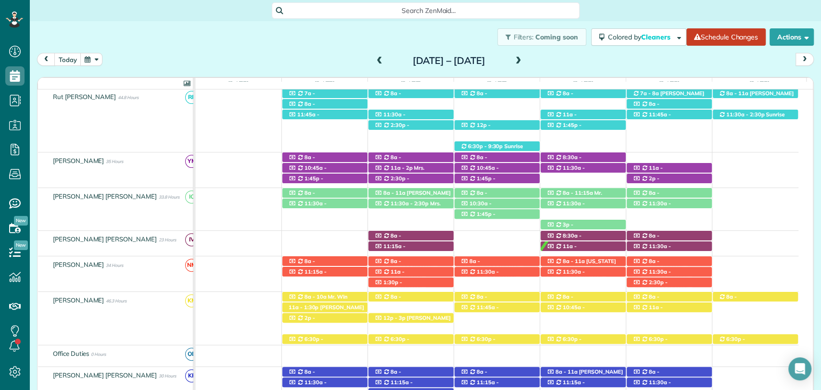
click at [524, 60] on span at bounding box center [518, 61] width 11 height 9
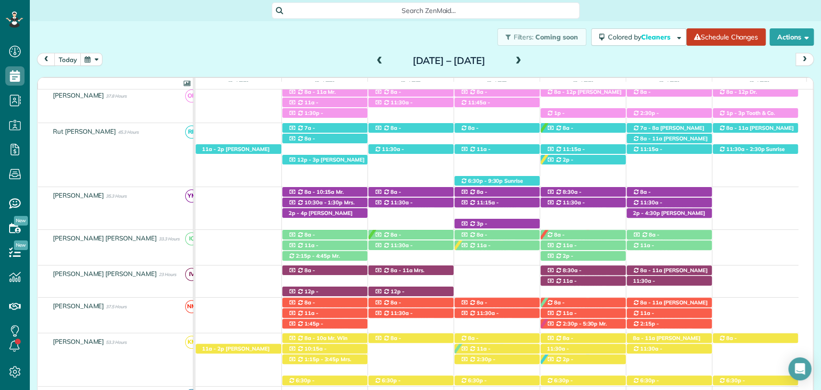
scroll to position [232, 0]
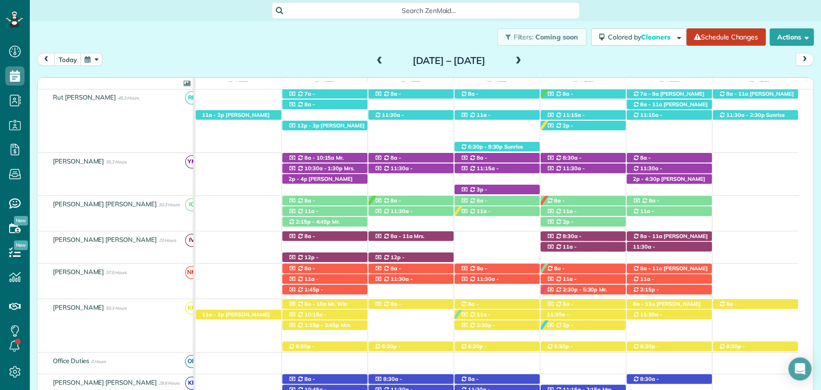
click at [524, 60] on span at bounding box center [518, 61] width 11 height 9
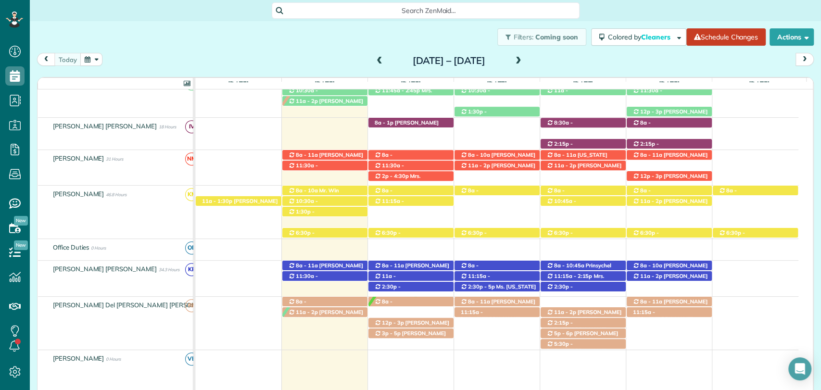
scroll to position [335, 0]
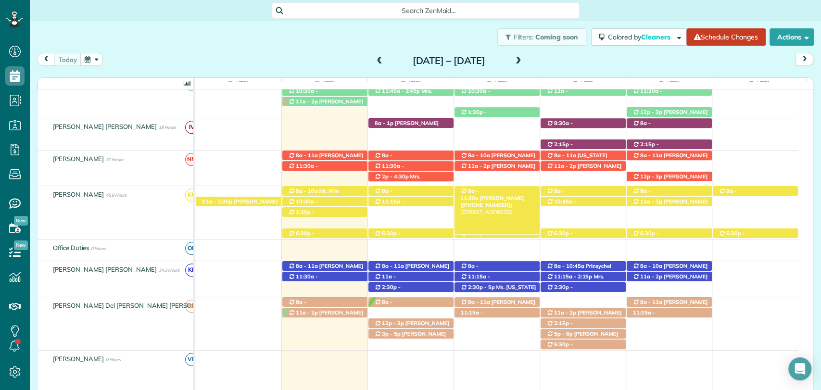
click at [479, 192] on span "8a - 11:30a" at bounding box center [469, 194] width 19 height 13
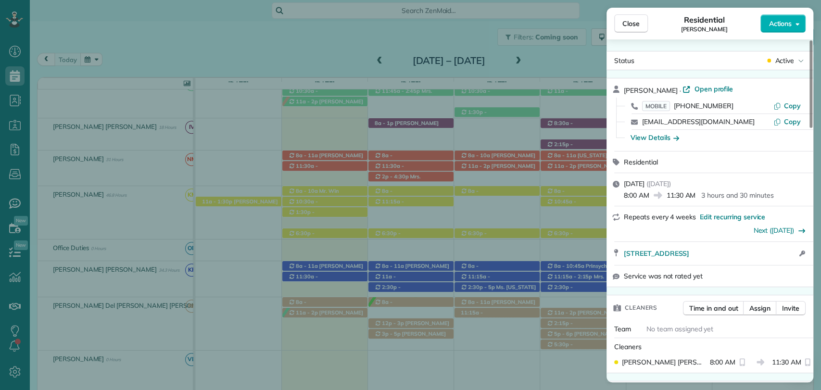
click at [656, 138] on div "View Details" at bounding box center [655, 138] width 49 height 10
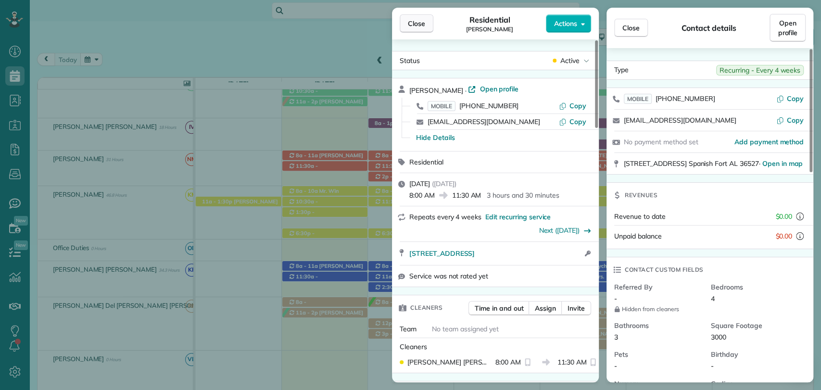
click at [411, 24] on span "Close" at bounding box center [416, 24] width 17 height 10
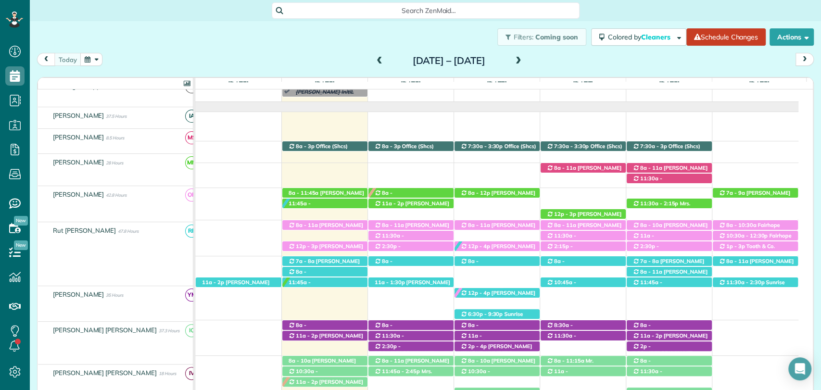
scroll to position [54, 0]
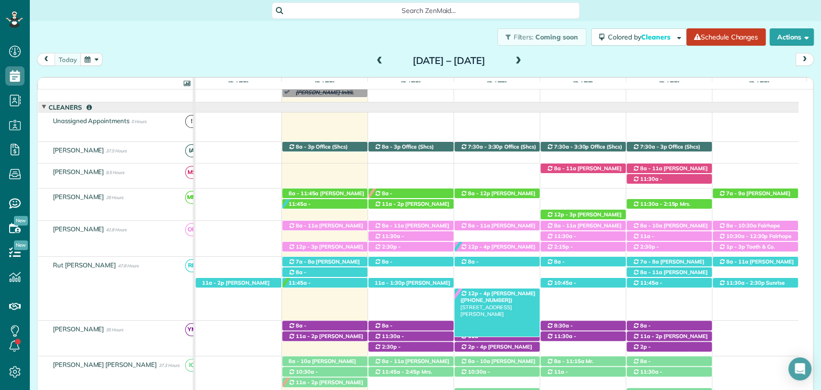
click at [486, 293] on span "Lisa Mavar (+12515500269)" at bounding box center [497, 296] width 75 height 13
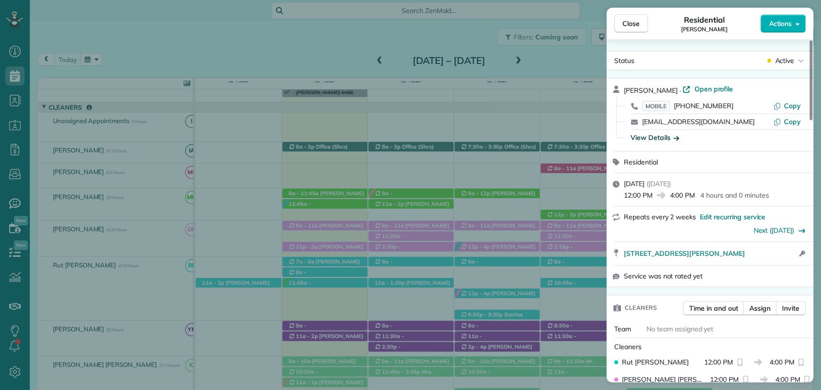
click at [665, 134] on div "View Details" at bounding box center [655, 138] width 49 height 10
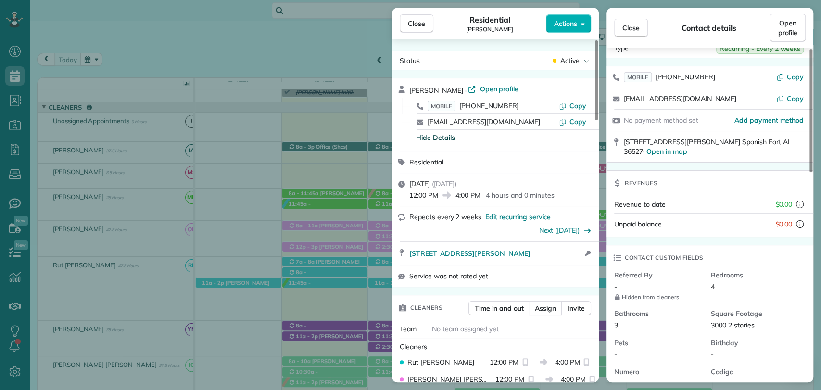
scroll to position [25, 0]
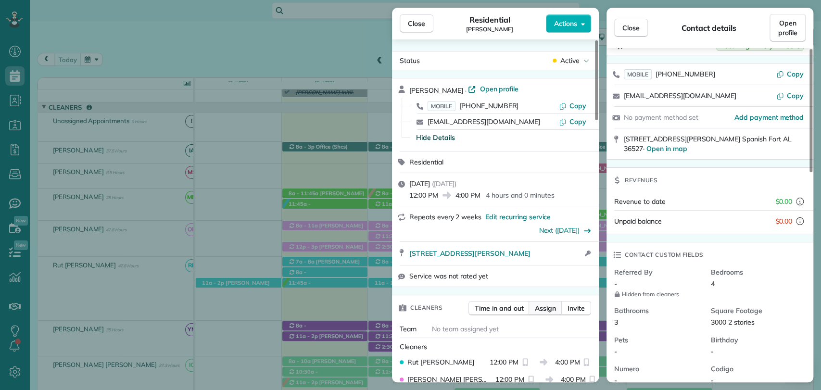
click at [536, 307] on span "Assign" at bounding box center [545, 309] width 21 height 10
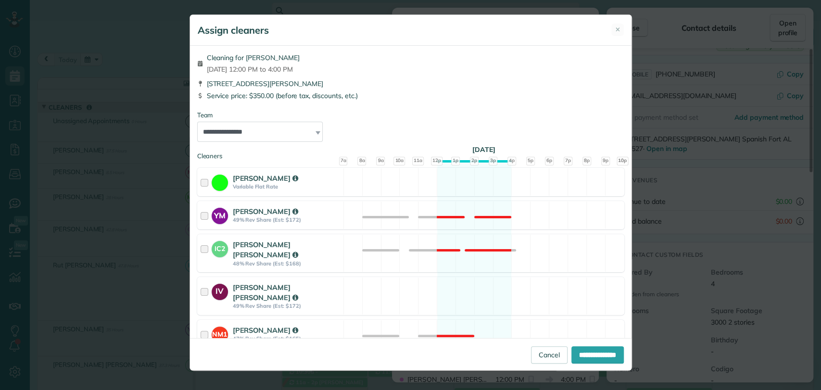
scroll to position [435, 0]
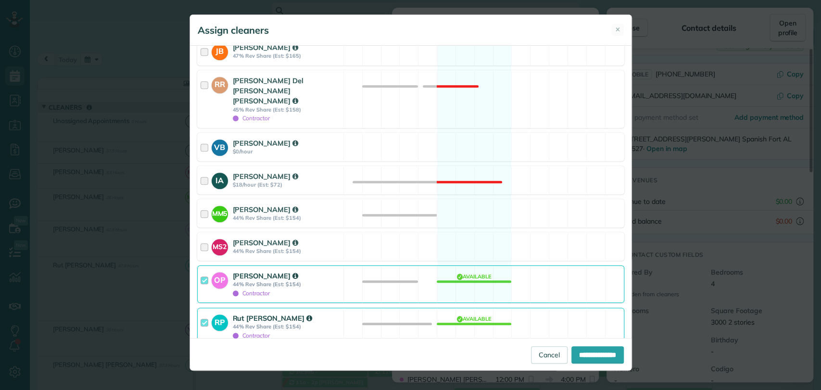
click at [203, 313] on div at bounding box center [206, 326] width 11 height 27
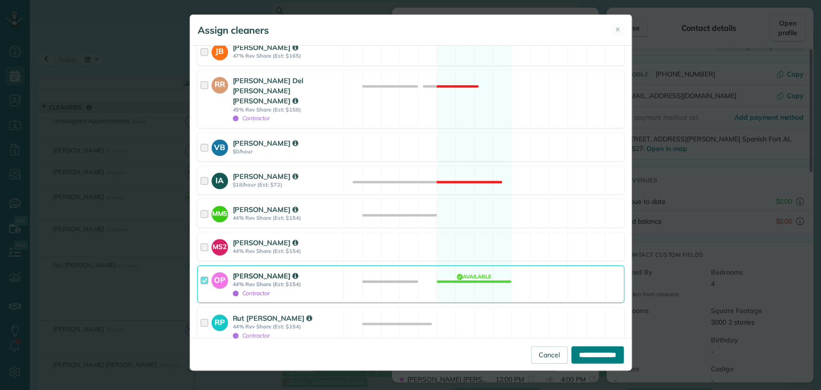
click at [607, 361] on input "**********" at bounding box center [598, 354] width 52 height 17
type input "**********"
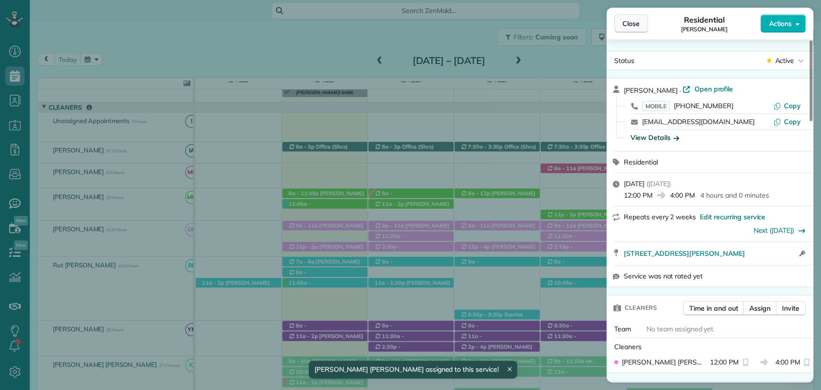
click at [629, 24] on span "Close" at bounding box center [631, 24] width 17 height 10
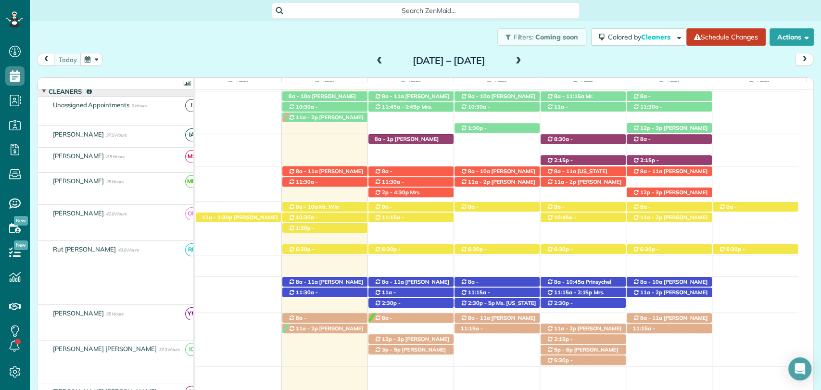
scroll to position [319, 0]
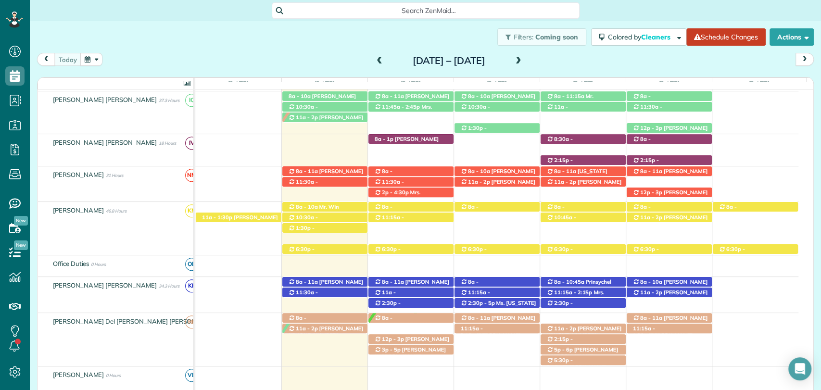
click at [489, 222] on div "8a - 11:30a Scot Nelson (+12516481135) 13111 Ibis Blvd - Spanish Fort, AL, 3652…" at bounding box center [496, 225] width 603 height 46
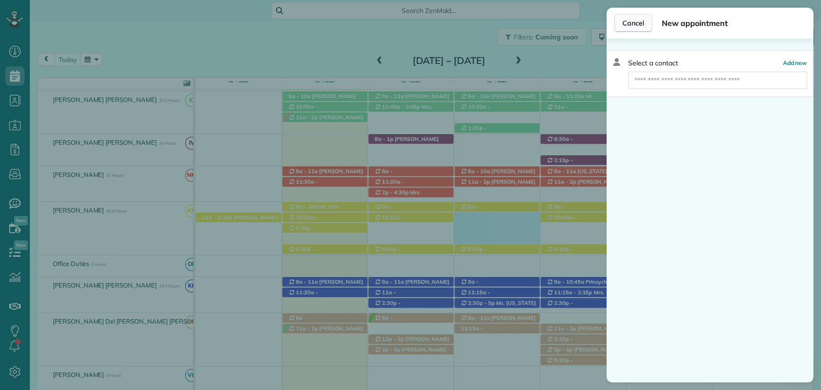
click at [636, 20] on span "Cancel" at bounding box center [634, 23] width 22 height 10
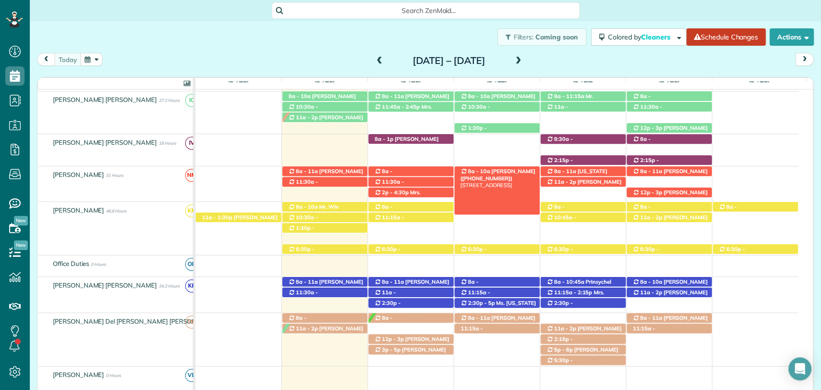
scroll to position [162, 0]
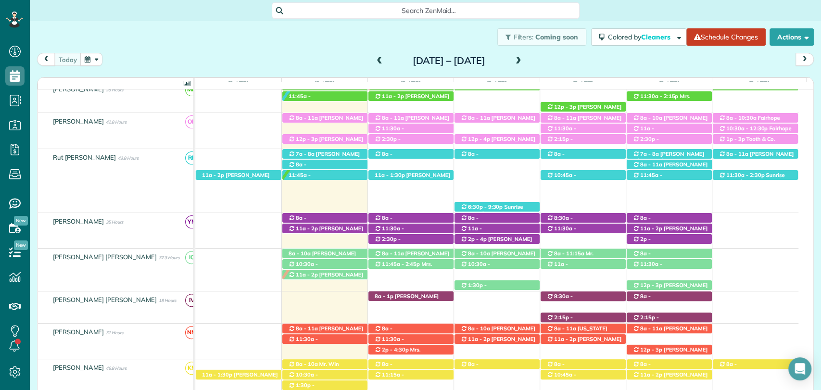
click at [486, 179] on div "11a - 2p Dk Nguyen (DDN Renovations LLC) (+18503902610) 122 Worchester Drive - …" at bounding box center [496, 166] width 603 height 35
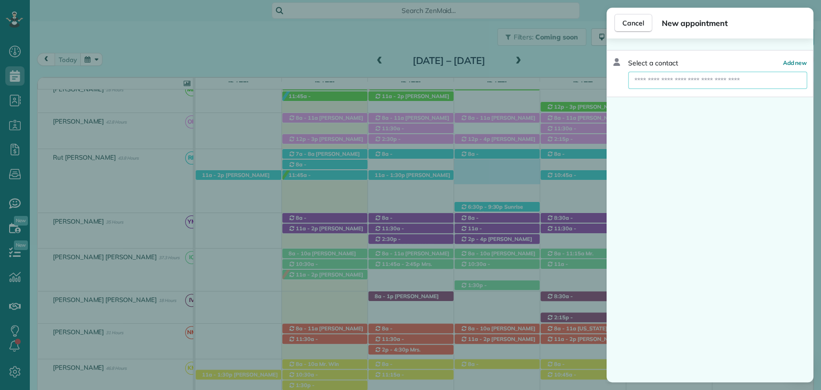
click at [674, 85] on input "text" at bounding box center [717, 80] width 179 height 17
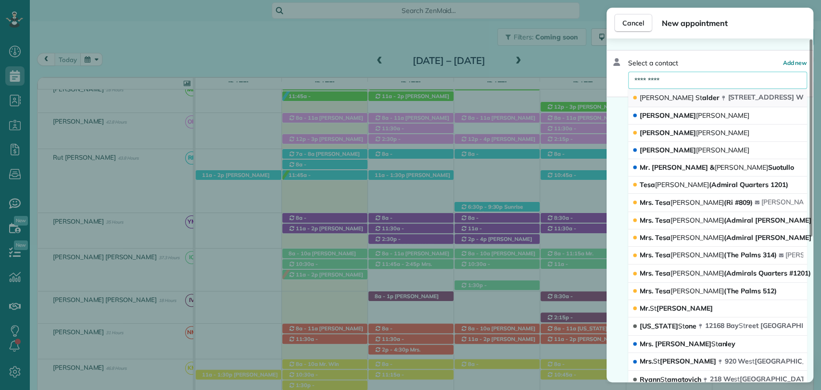
type input "*********"
click at [695, 97] on span "St" at bounding box center [698, 97] width 7 height 9
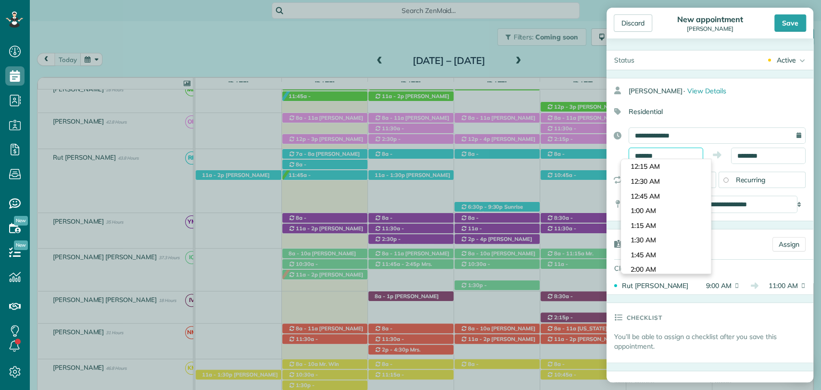
click at [652, 151] on input "*******" at bounding box center [666, 156] width 75 height 16
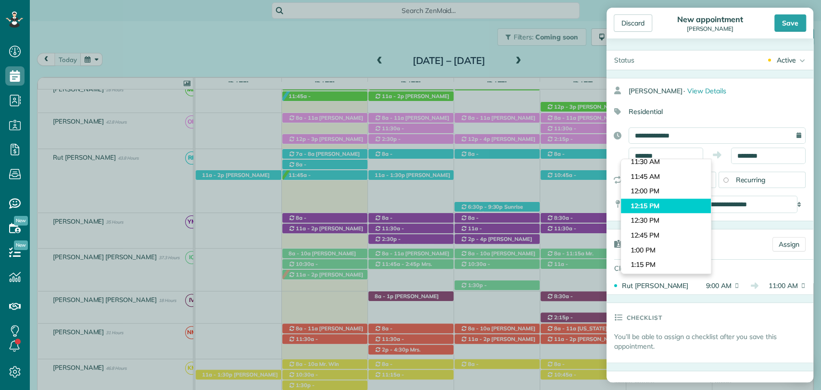
type input "********"
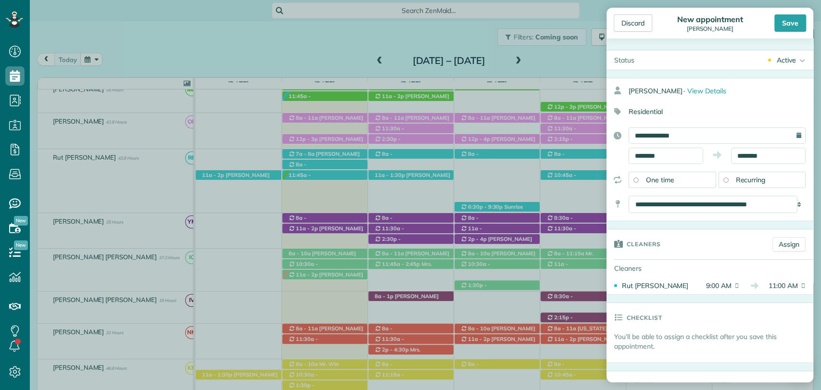
click at [652, 205] on body "Dashboard Scheduling Calendar View List View Dispatch View - Weekly scheduling …" at bounding box center [410, 195] width 821 height 390
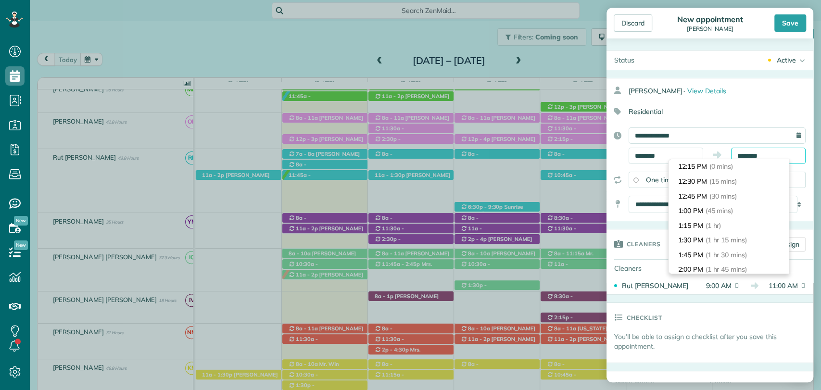
click at [750, 158] on input "********" at bounding box center [768, 156] width 75 height 16
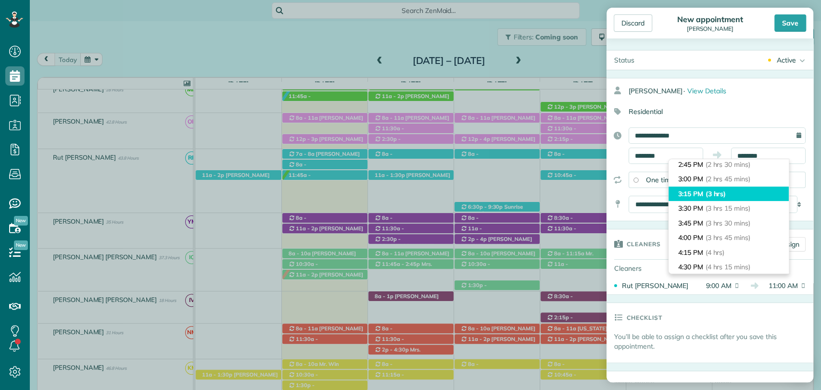
type input "*******"
click at [719, 193] on span "(3 hrs)" at bounding box center [716, 194] width 21 height 9
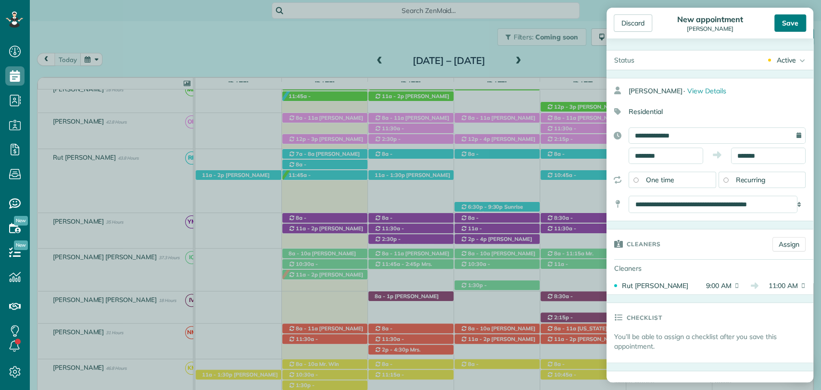
click at [785, 20] on div "Save" at bounding box center [791, 22] width 32 height 17
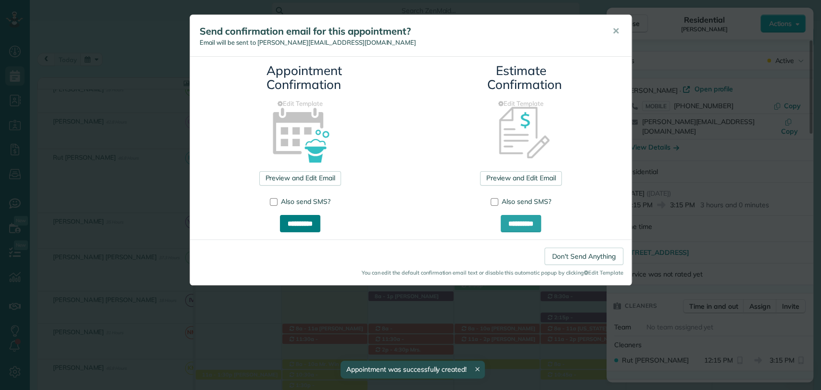
click at [302, 229] on input "**********" at bounding box center [300, 223] width 40 height 17
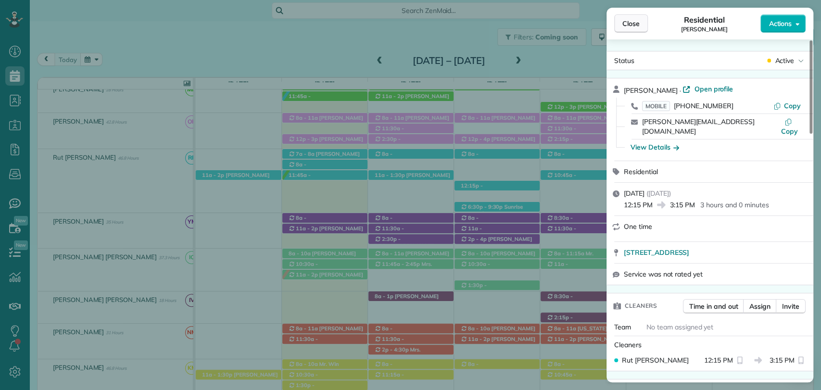
click at [631, 23] on span "Close" at bounding box center [631, 24] width 17 height 10
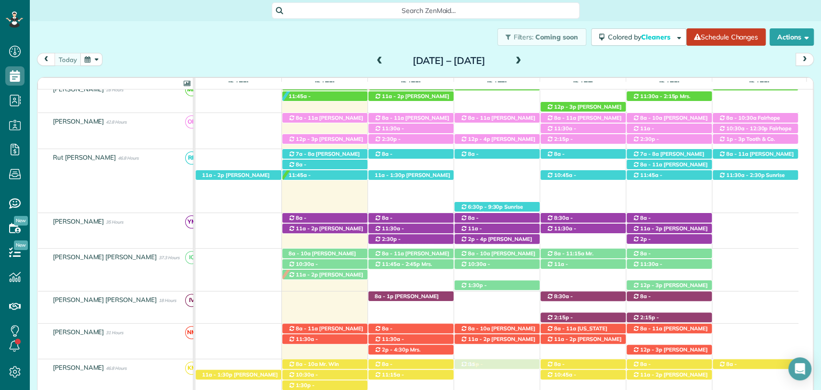
drag, startPoint x: 518, startPoint y: 188, endPoint x: 513, endPoint y: 374, distance: 186.3
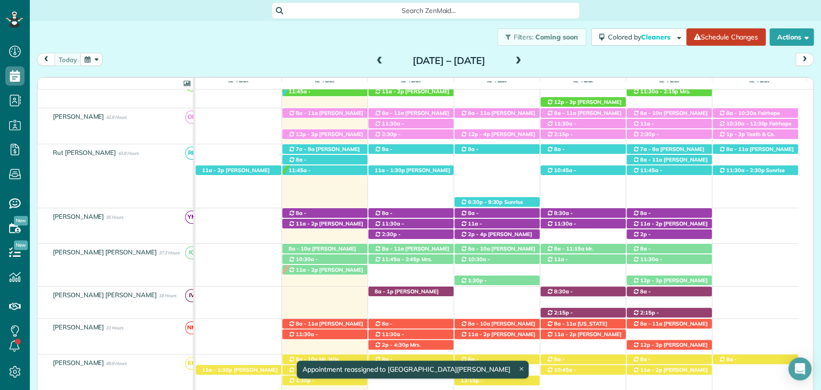
scroll to position [145, 0]
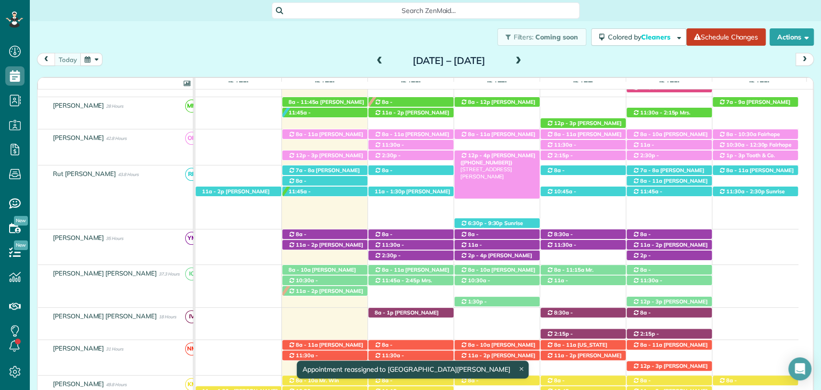
click at [487, 158] on span "Lisa Mavar (+12515500269)" at bounding box center [497, 158] width 75 height 13
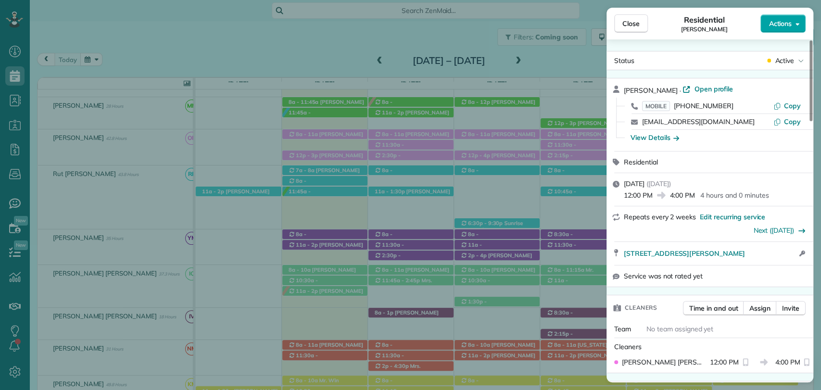
click at [780, 24] on span "Actions" at bounding box center [780, 24] width 23 height 10
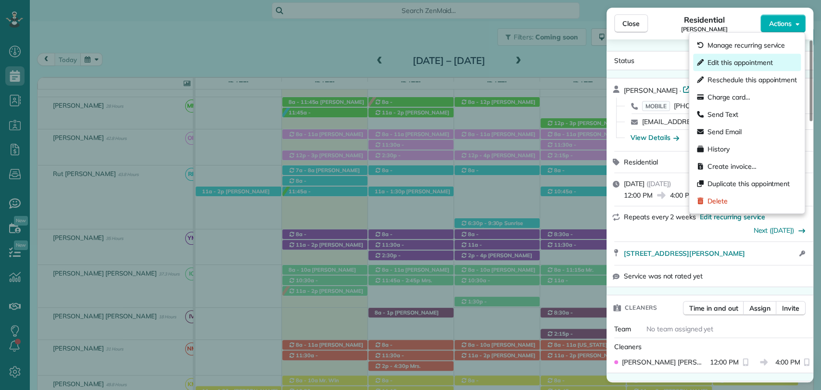
click at [740, 58] on span "Edit this appointment" at bounding box center [740, 63] width 65 height 10
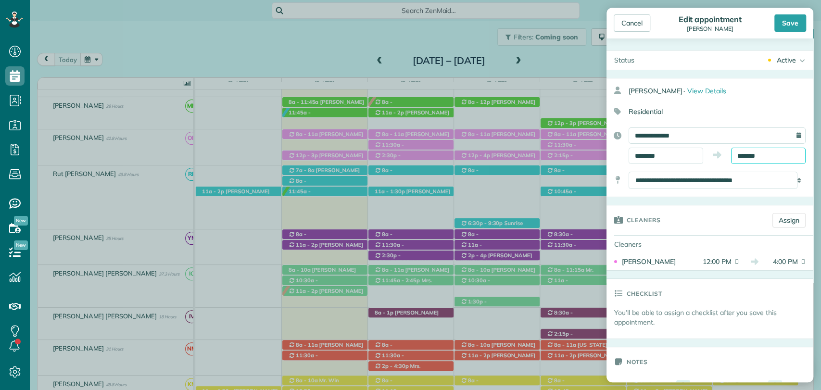
click at [751, 153] on input "*******" at bounding box center [768, 156] width 75 height 16
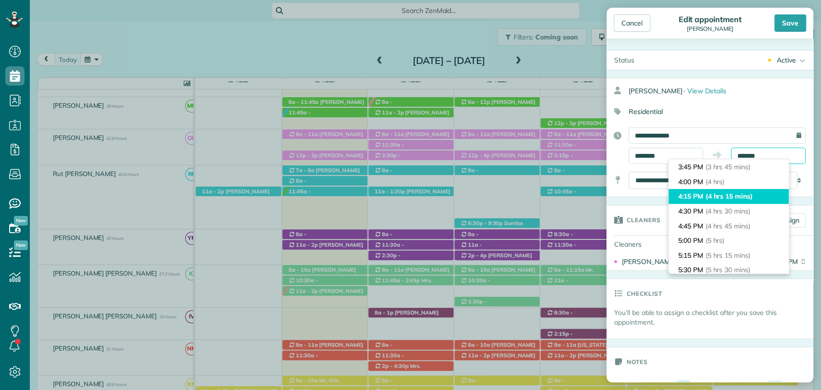
scroll to position [173, 0]
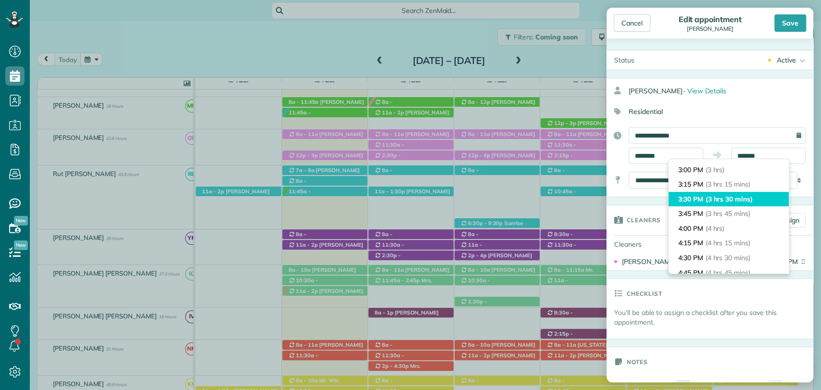
type input "*******"
click at [711, 199] on span "(3 hrs 30 mins)" at bounding box center [729, 199] width 47 height 9
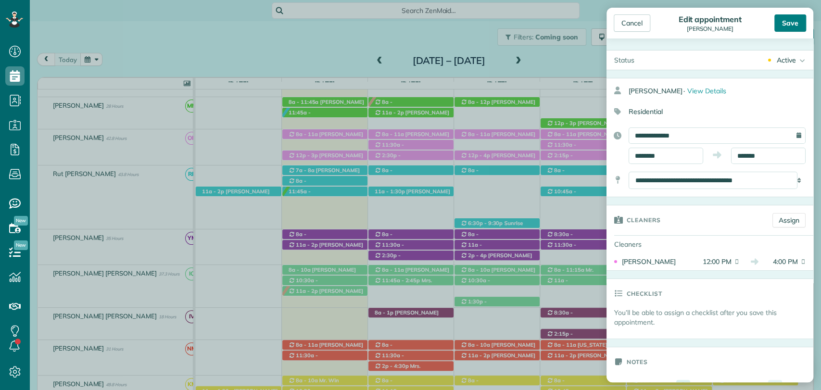
click at [782, 25] on div "Save" at bounding box center [791, 22] width 32 height 17
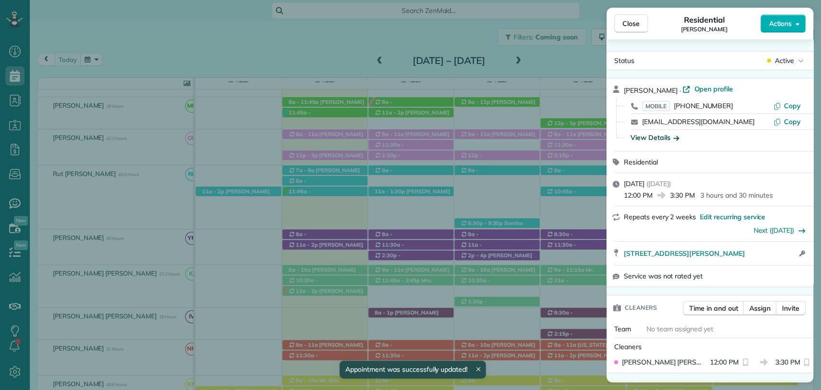
click at [662, 135] on div "View Details" at bounding box center [655, 138] width 49 height 10
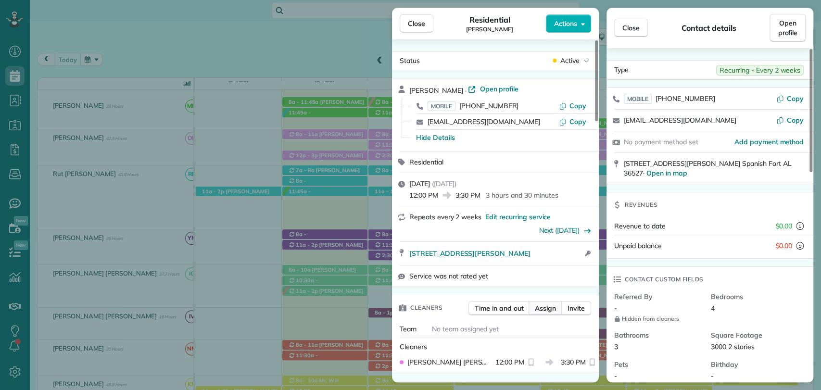
click at [540, 307] on span "Assign" at bounding box center [545, 309] width 21 height 10
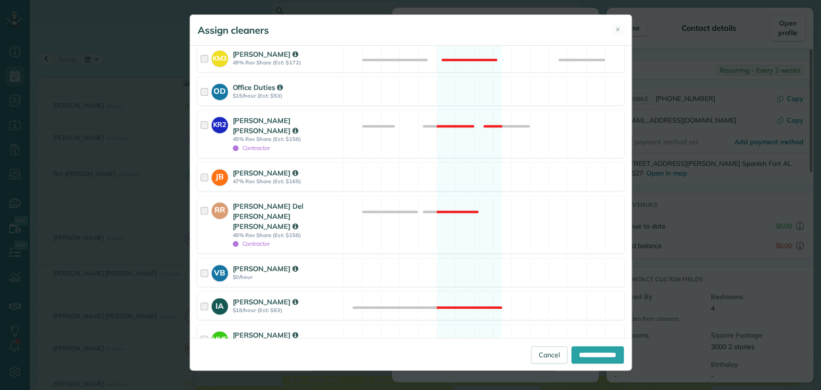
scroll to position [435, 0]
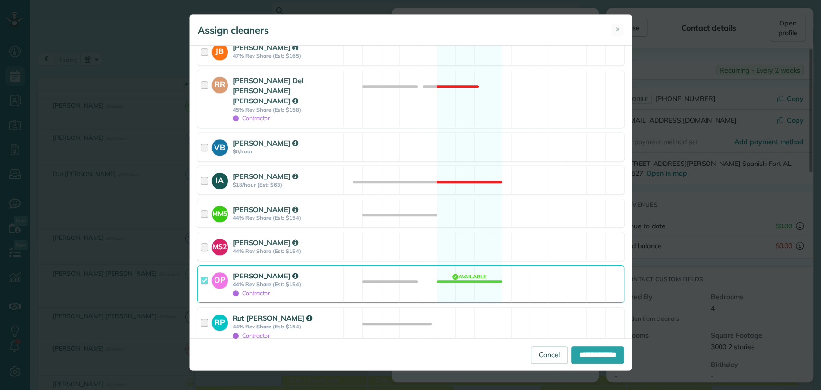
click at [201, 313] on div at bounding box center [206, 326] width 11 height 27
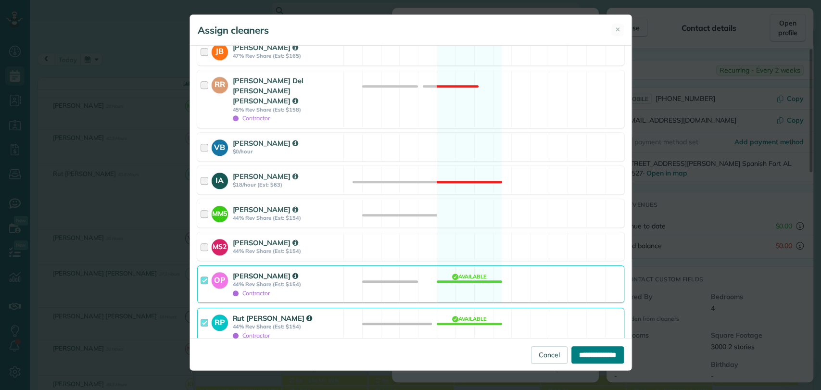
click at [606, 352] on input "**********" at bounding box center [598, 354] width 52 height 17
type input "**********"
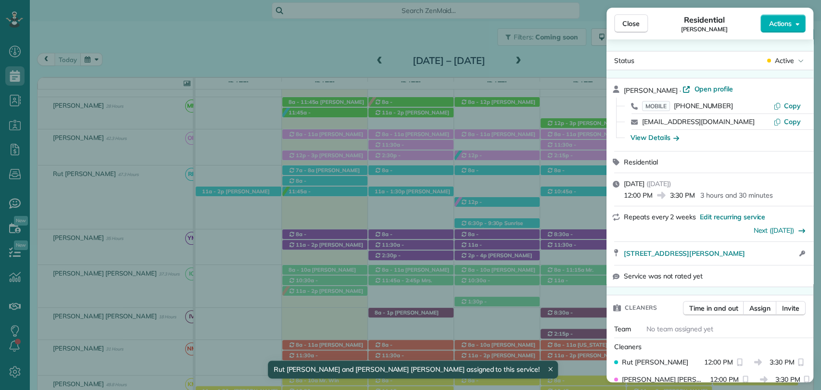
click at [539, 22] on div "Close Residential Lisa Mavar Actions Status Active Lisa Mavar · Open profile MO…" at bounding box center [410, 195] width 821 height 390
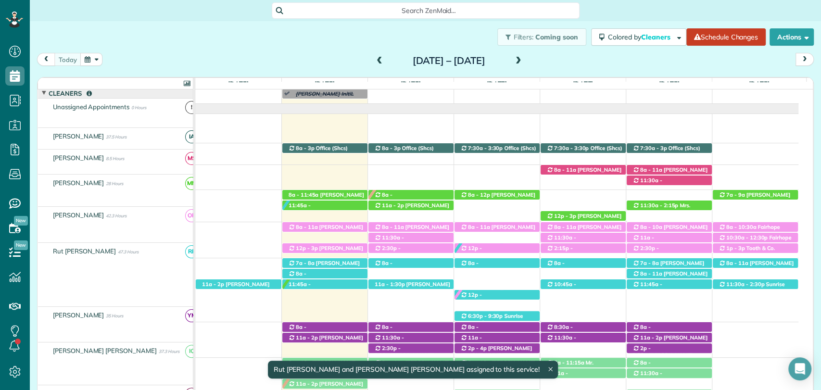
scroll to position [51, 0]
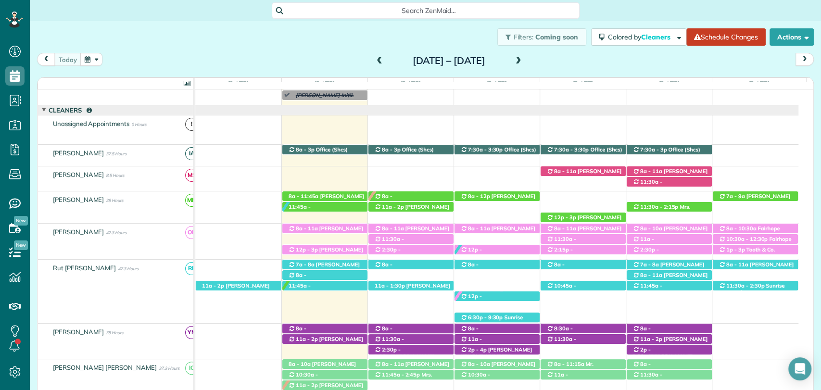
click at [465, 51] on div "Filters: Coming soon Colored by Cleaners Color by Cleaner Color by Team Color b…" at bounding box center [426, 37] width 792 height 32
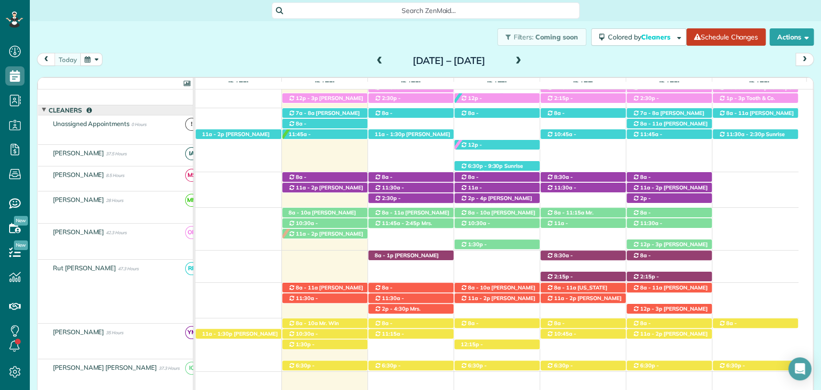
scroll to position [203, 0]
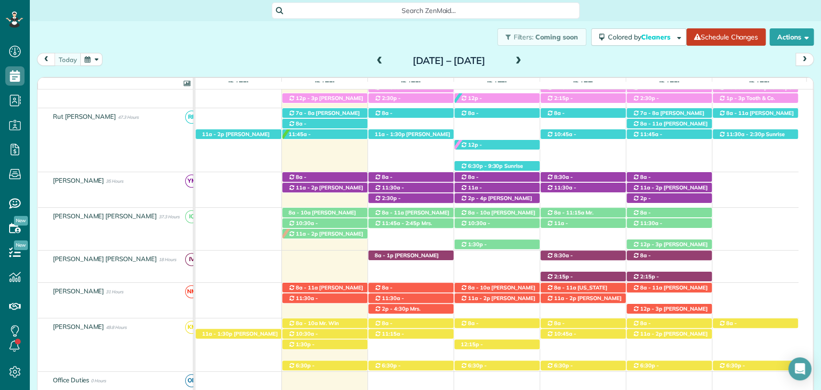
click at [374, 58] on span at bounding box center [379, 61] width 11 height 9
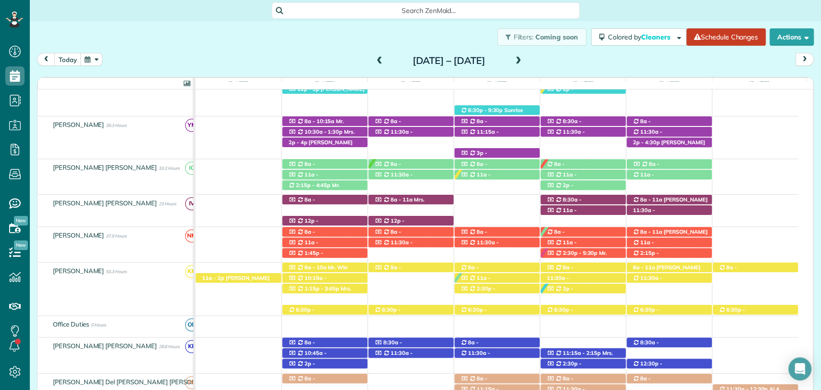
scroll to position [279, 0]
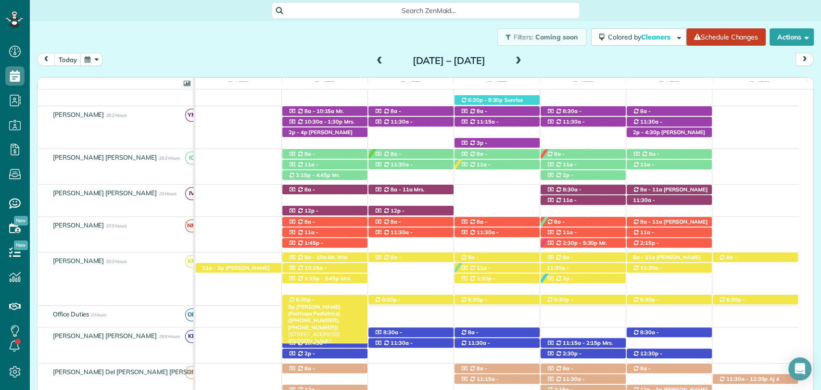
click at [317, 304] on span "Dr. Skinner (Fairhope Pediatrics) (+12514634654, +12519285568)" at bounding box center [314, 317] width 52 height 27
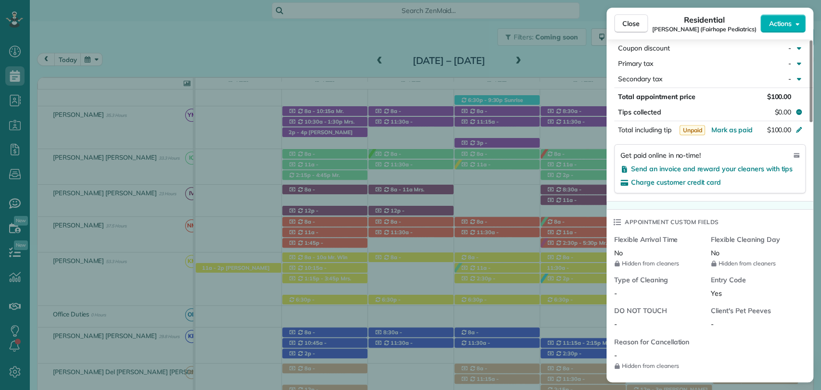
scroll to position [613, 0]
click at [729, 128] on span "Mark as paid" at bounding box center [732, 129] width 42 height 9
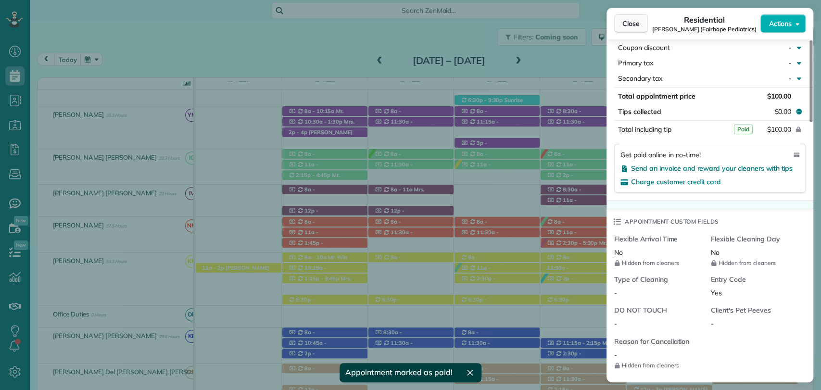
click at [636, 28] on span "Close" at bounding box center [631, 24] width 17 height 10
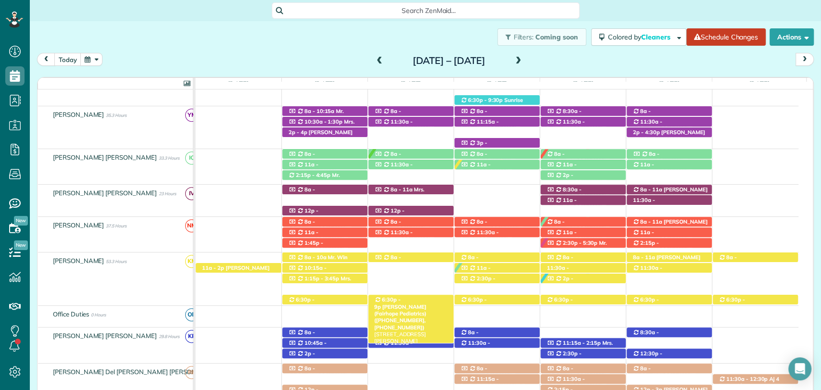
click at [413, 304] on span "Dr. Skinner (Fairhope Pediatrics) (+12514634654, +12519285568)" at bounding box center [400, 317] width 52 height 27
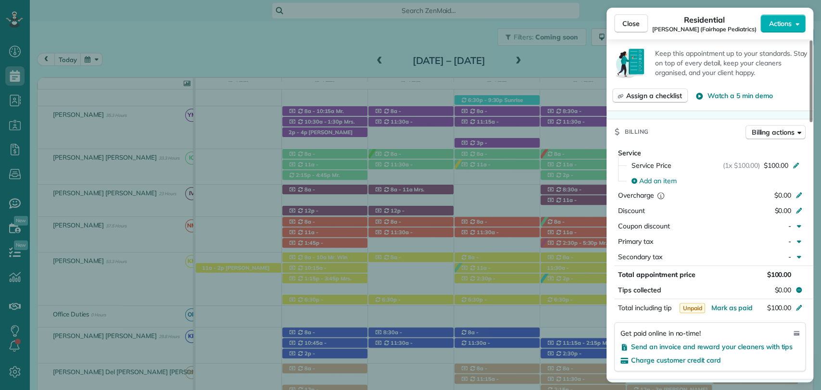
scroll to position [497, 0]
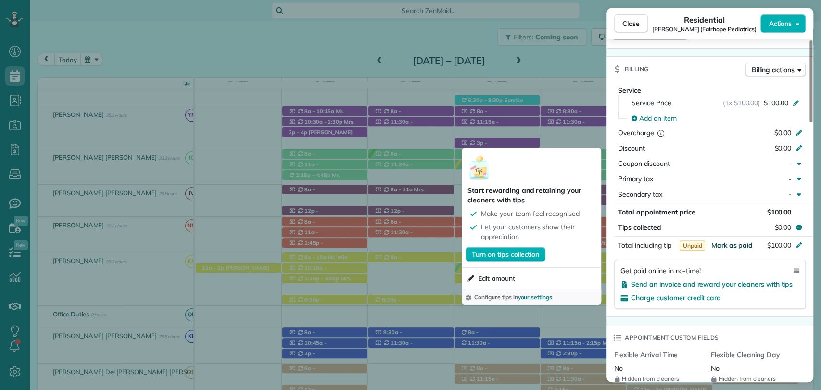
click at [734, 247] on span "Mark as paid" at bounding box center [732, 245] width 42 height 9
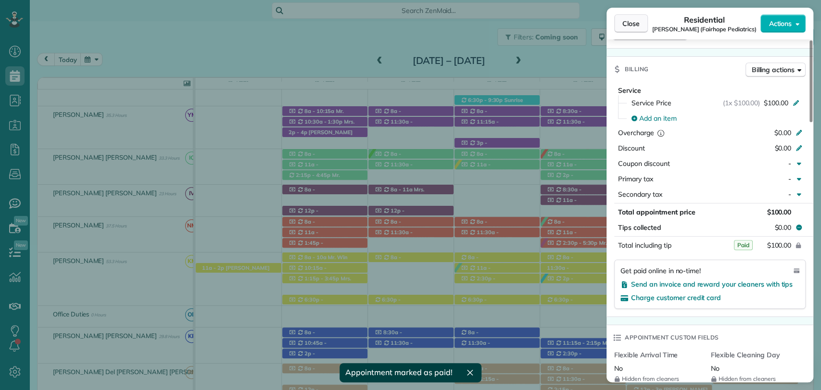
click at [632, 28] on span "Close" at bounding box center [631, 24] width 17 height 10
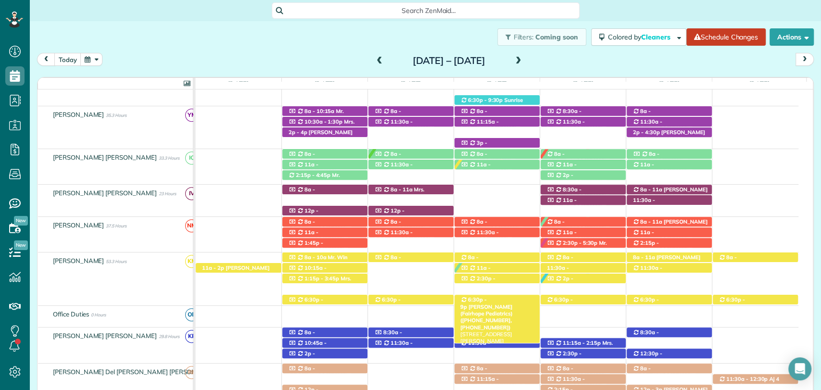
click at [513, 304] on span "Dr. Skinner (Fairhope Pediatrics) (+12514634654, +12519285568)" at bounding box center [486, 317] width 52 height 27
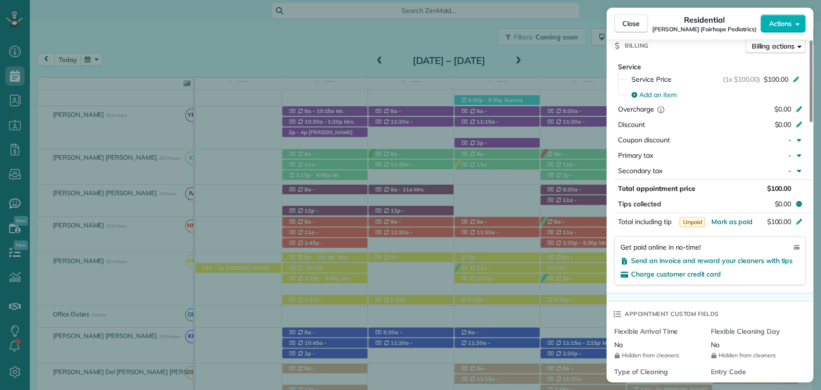
scroll to position [530, 0]
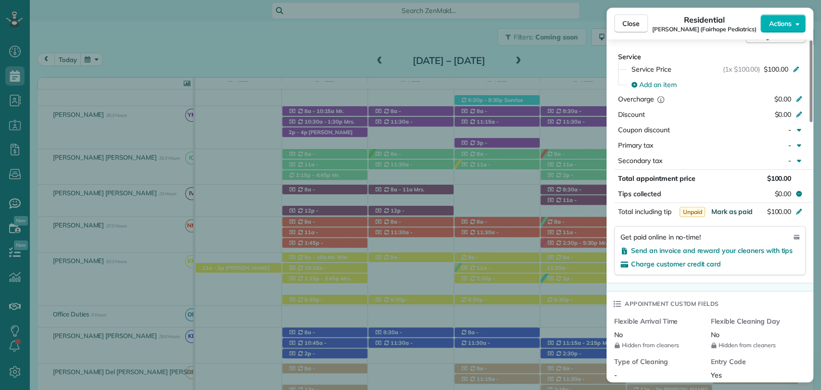
click at [728, 210] on span "Mark as paid" at bounding box center [732, 211] width 42 height 9
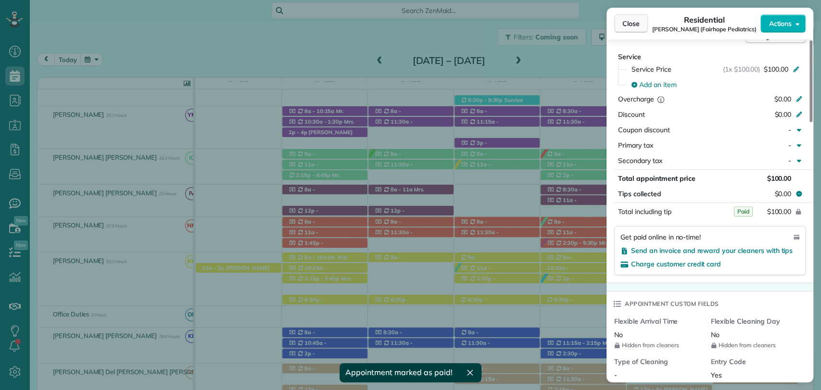
click at [628, 26] on span "Close" at bounding box center [631, 24] width 17 height 10
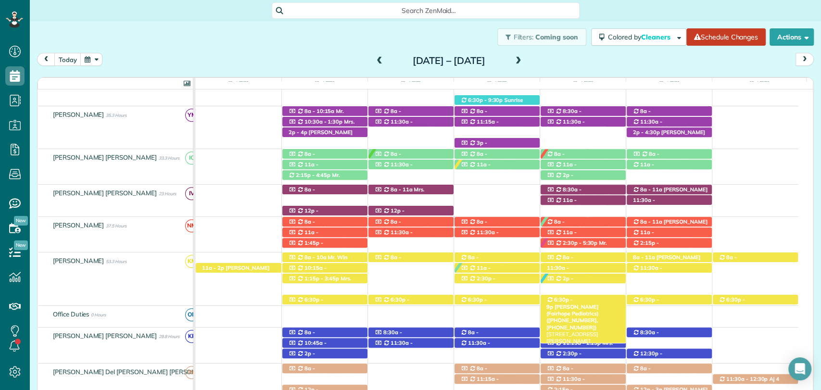
click at [582, 304] on span "Dr. Skinner (Fairhope Pediatrics) (+12514634654, +12519285568)" at bounding box center [573, 317] width 52 height 27
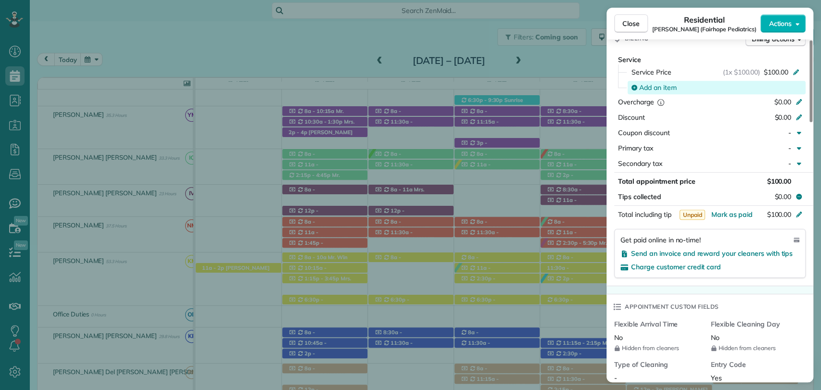
scroll to position [548, 0]
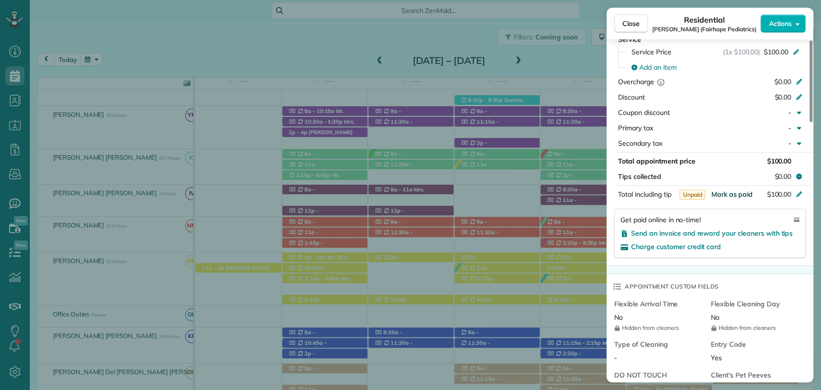
click at [737, 195] on span "Mark as paid" at bounding box center [732, 194] width 42 height 9
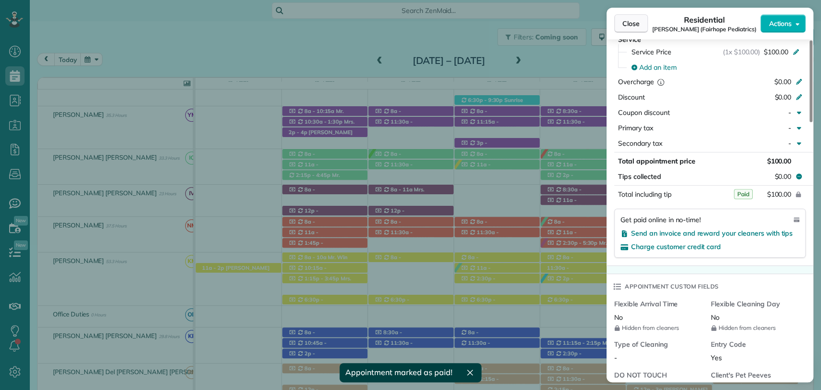
click at [635, 24] on span "Close" at bounding box center [631, 24] width 17 height 10
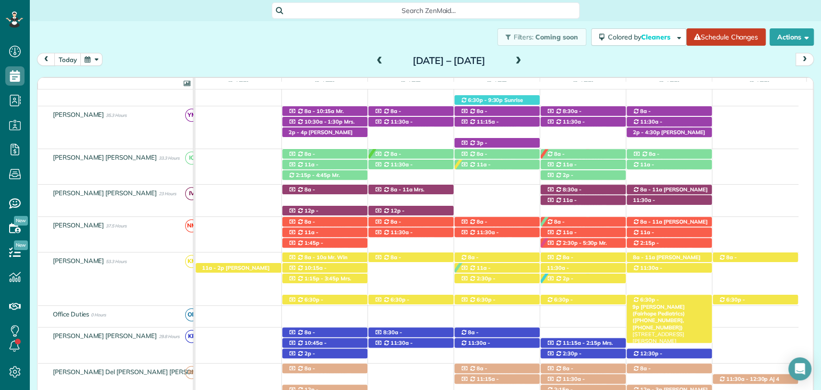
click at [641, 302] on span "6:30p - 9p" at bounding box center [646, 302] width 26 height 13
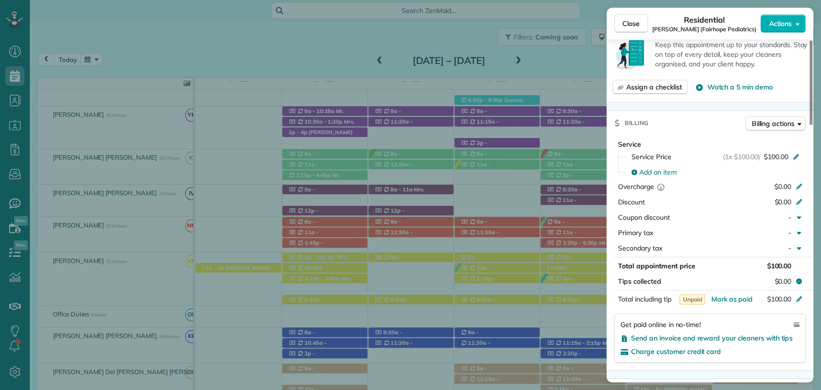
scroll to position [389, 0]
click at [722, 294] on span "Mark as paid" at bounding box center [732, 298] width 42 height 9
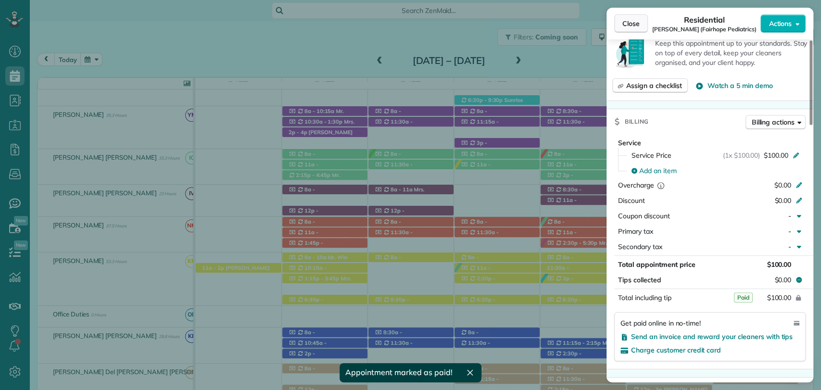
click at [626, 26] on span "Close" at bounding box center [631, 24] width 17 height 10
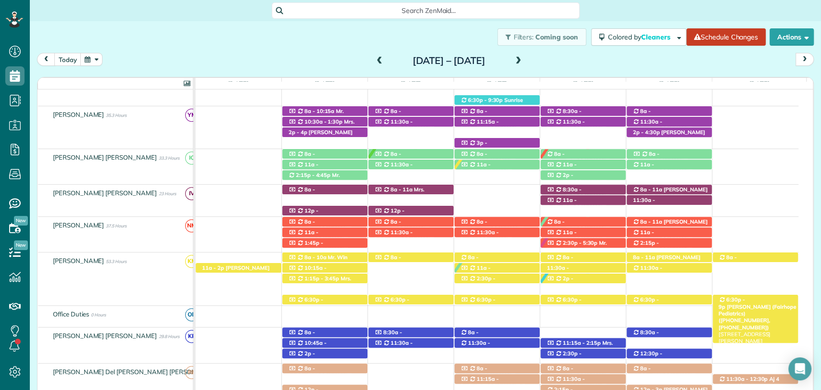
click at [746, 304] on span "Dr. Skinner (Fairhope Pediatrics) (+12514634654, +12519285568)" at bounding box center [757, 317] width 77 height 27
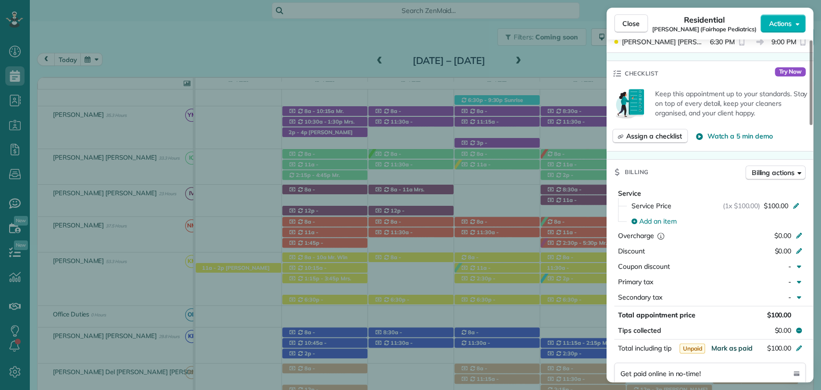
scroll to position [456, 0]
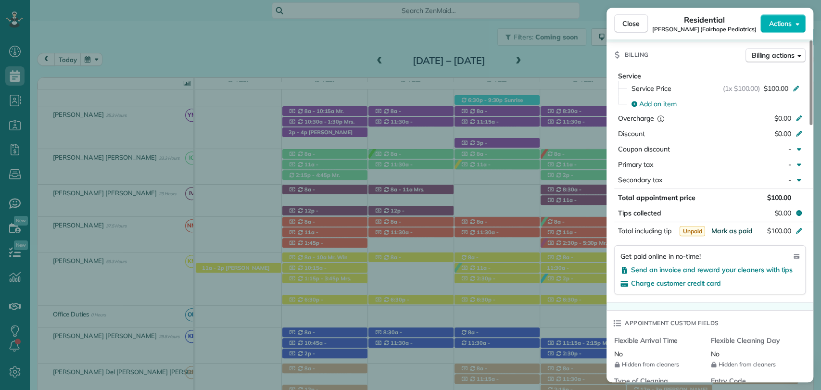
click at [730, 233] on span "Mark as paid" at bounding box center [732, 231] width 42 height 9
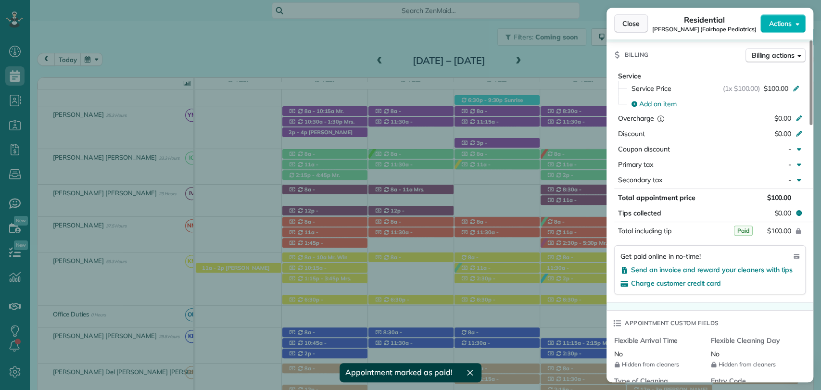
click at [620, 19] on button "Close" at bounding box center [631, 23] width 34 height 18
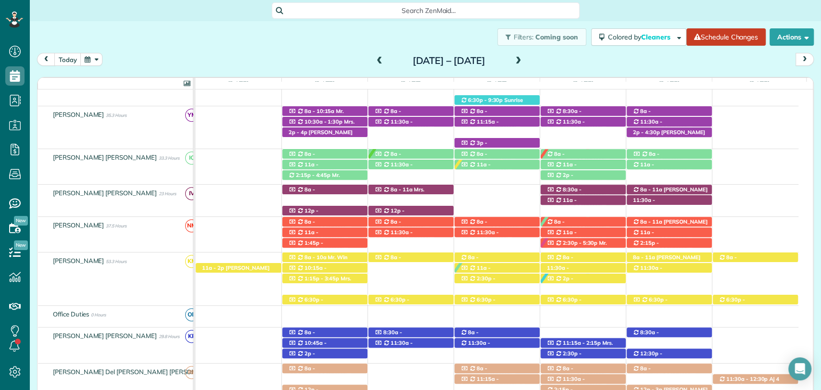
click at [524, 60] on span at bounding box center [518, 61] width 11 height 9
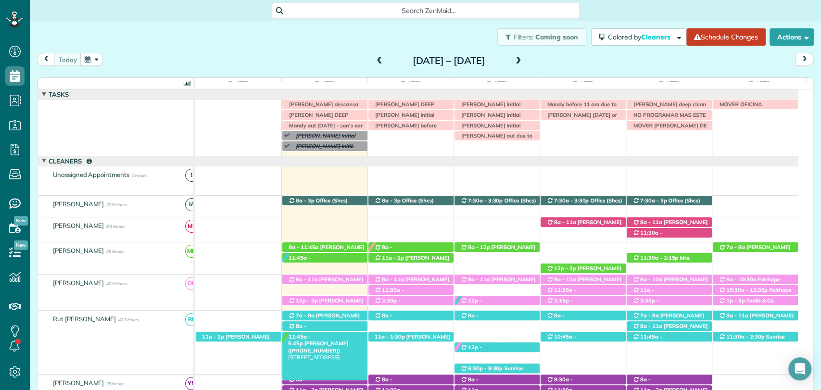
click at [304, 332] on div "11:45a - 5:45p Caroline Cochran (+13107956822) 20 Suite Ave Suite A - Fairhope,…" at bounding box center [324, 337] width 85 height 10
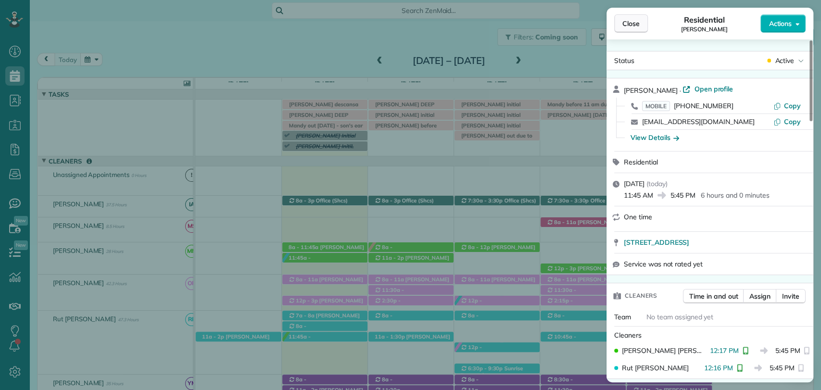
click at [628, 26] on span "Close" at bounding box center [631, 24] width 17 height 10
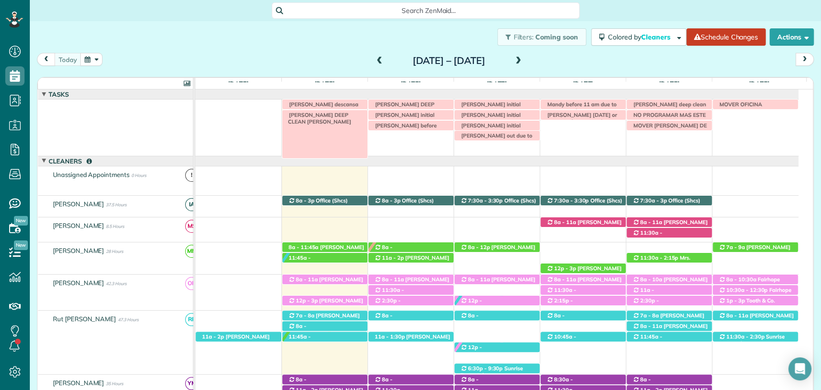
click at [327, 117] on span "RUTH DEEP CLEAN CAROLINE COCHRAN" at bounding box center [317, 118] width 67 height 13
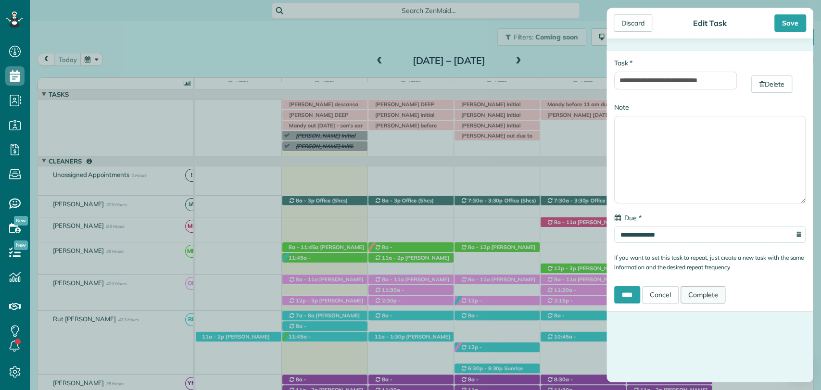
click at [697, 292] on link "Complete" at bounding box center [703, 294] width 45 height 17
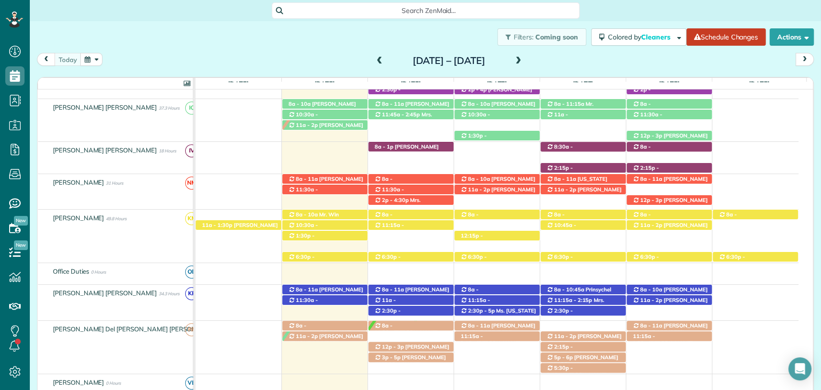
scroll to position [312, 0]
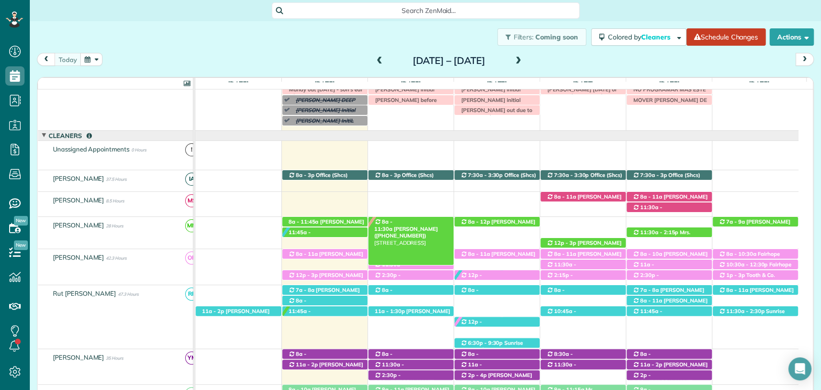
click at [423, 226] on span "Mrs. LeLe Fraser (+14048258669)" at bounding box center [406, 232] width 64 height 13
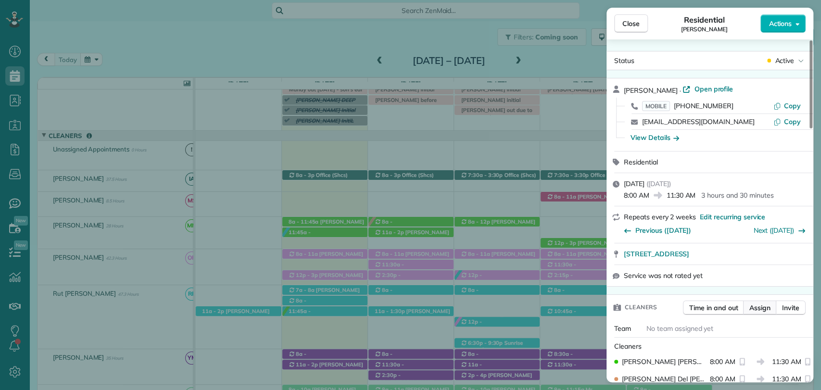
click at [767, 307] on span "Assign" at bounding box center [760, 308] width 21 height 10
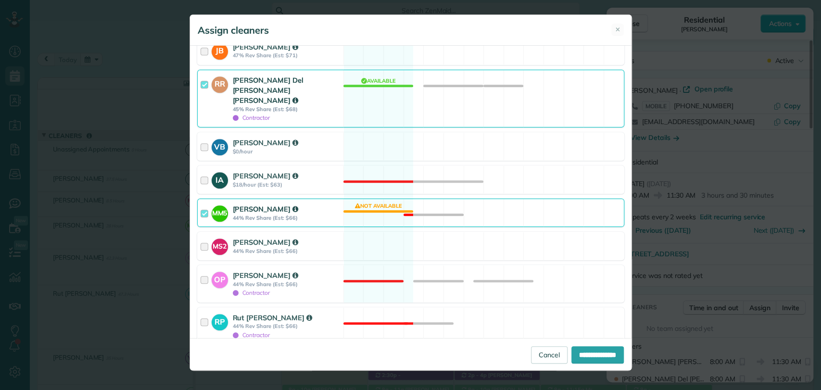
click at [204, 75] on div at bounding box center [206, 98] width 11 height 47
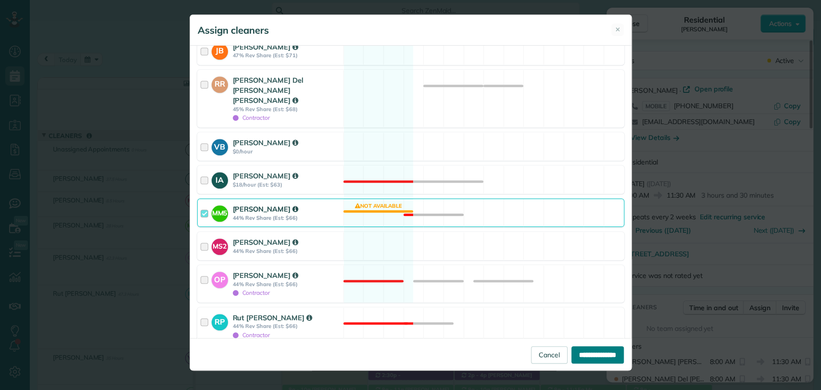
click at [585, 358] on input "**********" at bounding box center [598, 354] width 52 height 17
type input "**********"
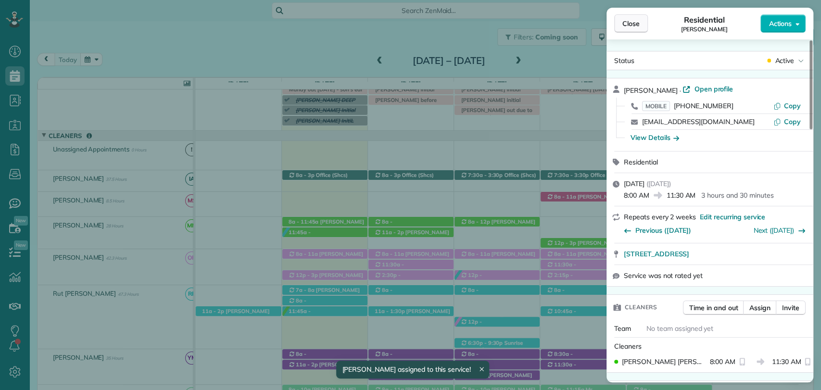
click at [619, 22] on button "Close" at bounding box center [631, 23] width 34 height 18
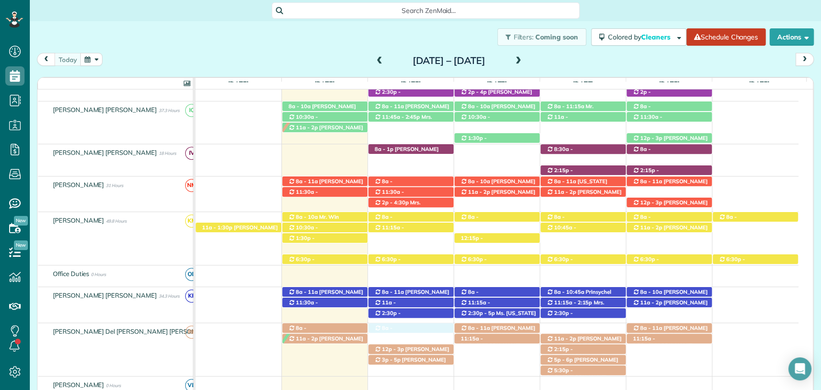
drag, startPoint x: 420, startPoint y: 138, endPoint x: 412, endPoint y: 342, distance: 203.7
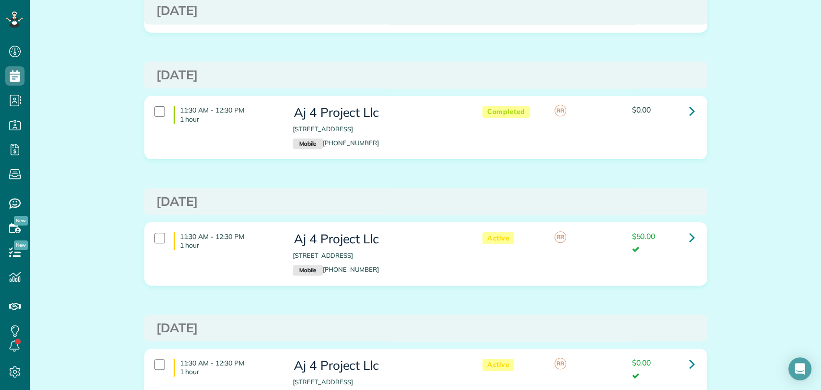
scroll to position [142, 0]
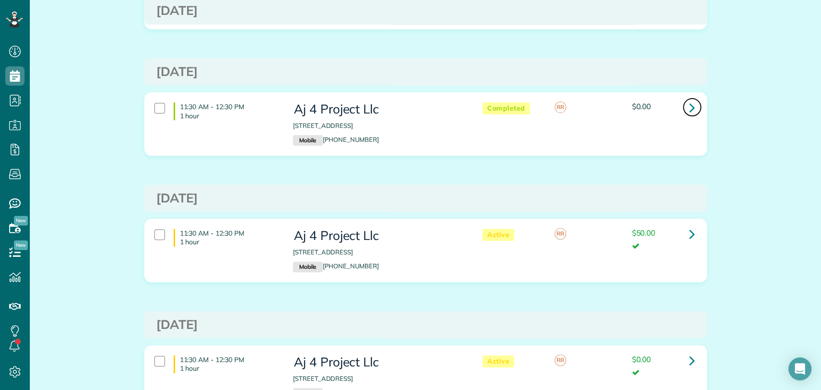
click at [691, 107] on link at bounding box center [692, 107] width 19 height 19
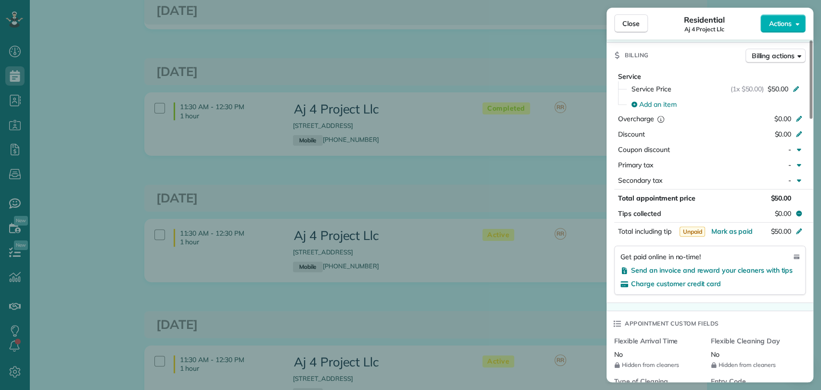
scroll to position [500, 0]
click at [762, 85] on span "(1x $50.00)" at bounding box center [748, 90] width 34 height 10
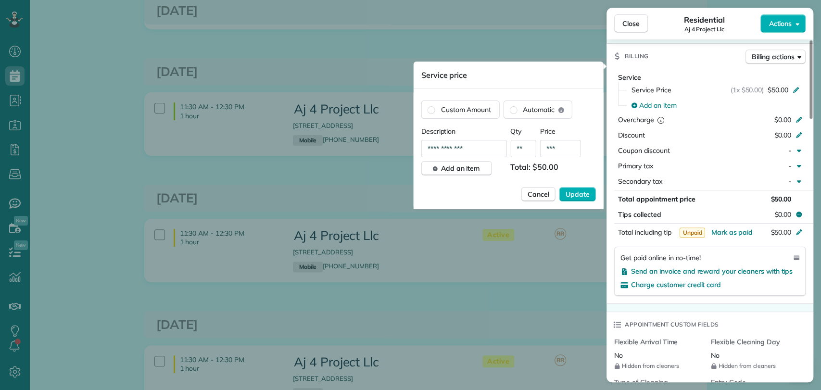
click at [565, 147] on input "***" at bounding box center [560, 148] width 41 height 17
type input "***"
click at [579, 191] on span "Update" at bounding box center [578, 195] width 24 height 10
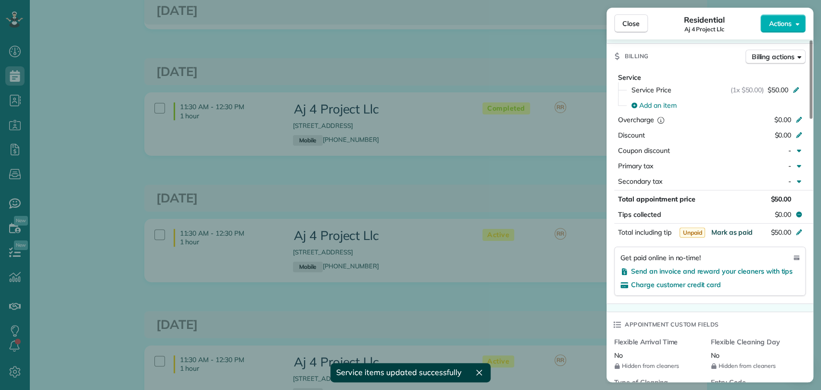
click at [728, 228] on span "Mark as paid" at bounding box center [732, 232] width 42 height 9
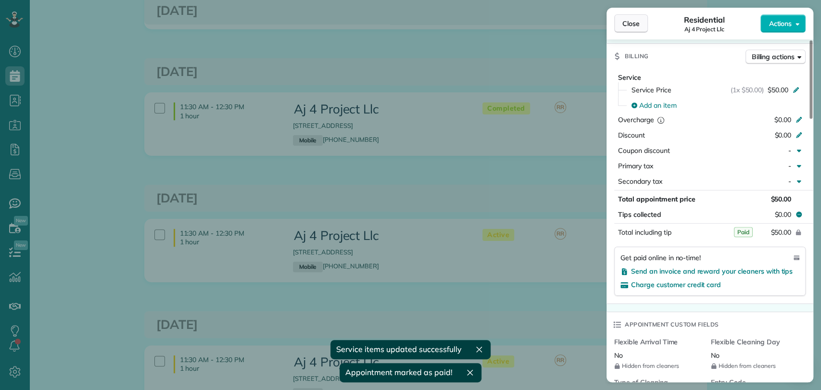
click at [632, 19] on span "Close" at bounding box center [631, 24] width 17 height 10
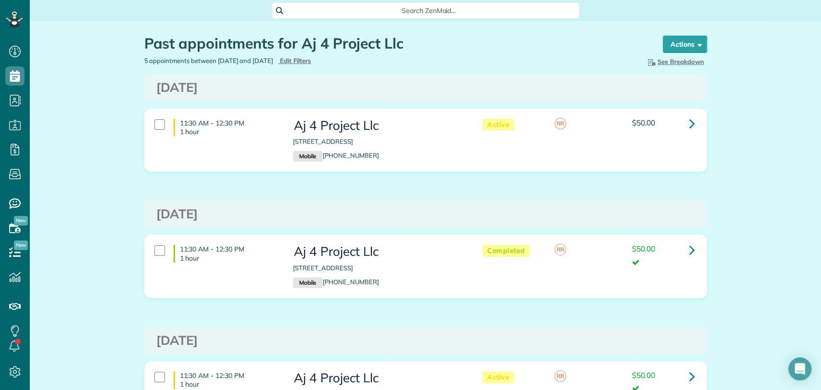
click at [425, 11] on span "Search ZenMaid…" at bounding box center [429, 11] width 293 height 10
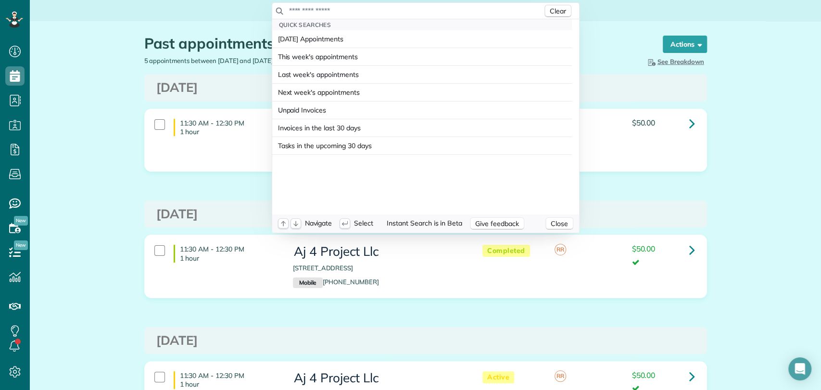
click at [425, 11] on input "text" at bounding box center [416, 11] width 254 height 10
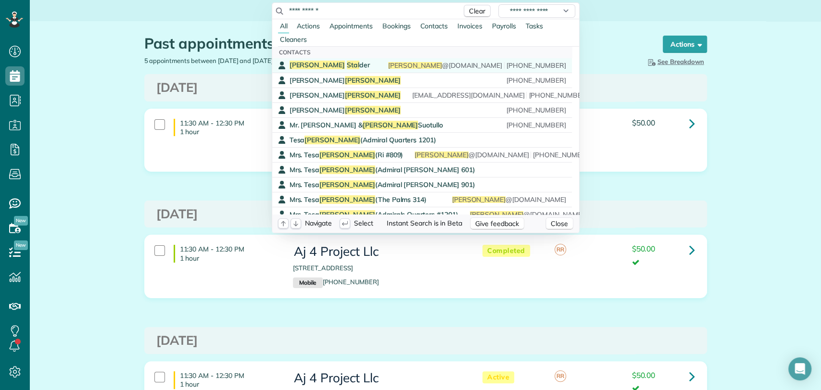
type input "**********"
click at [378, 60] on link "Morgan Stal der [PERSON_NAME] @[DOMAIN_NAME] [PHONE_NUMBER]" at bounding box center [422, 65] width 300 height 15
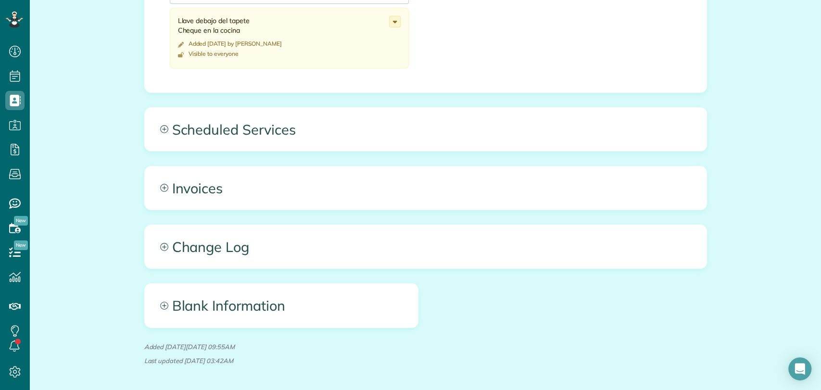
scroll to position [4, 4]
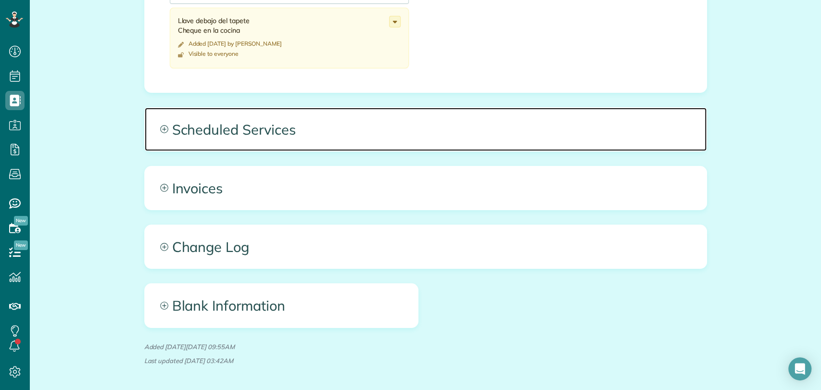
click at [317, 142] on span "Scheduled Services" at bounding box center [426, 129] width 562 height 43
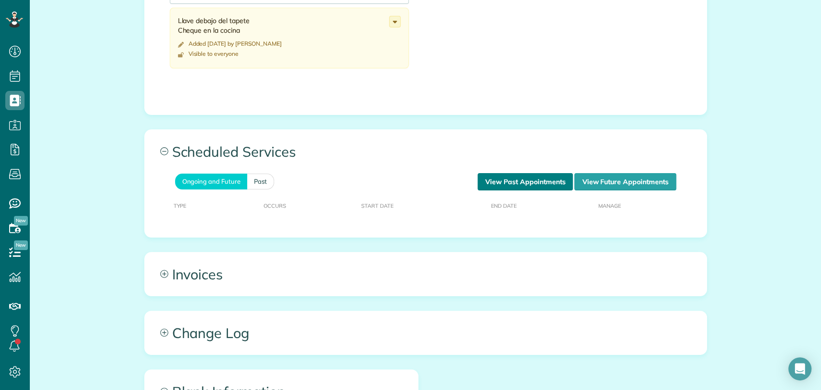
click at [525, 181] on link "View Past Appointments" at bounding box center [525, 181] width 95 height 17
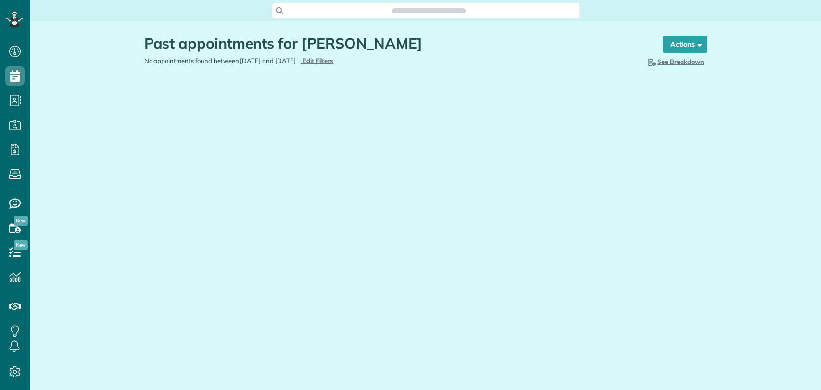
type input "**********"
click at [334, 63] on span "Edit Filters" at bounding box center [318, 61] width 31 height 8
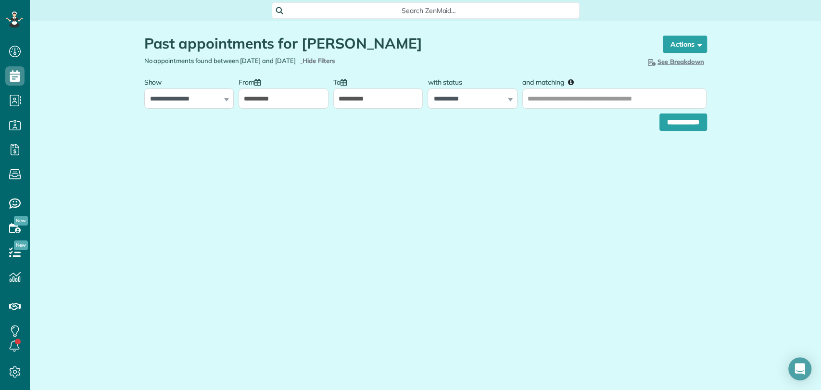
click at [269, 90] on input "**********" at bounding box center [284, 99] width 90 height 20
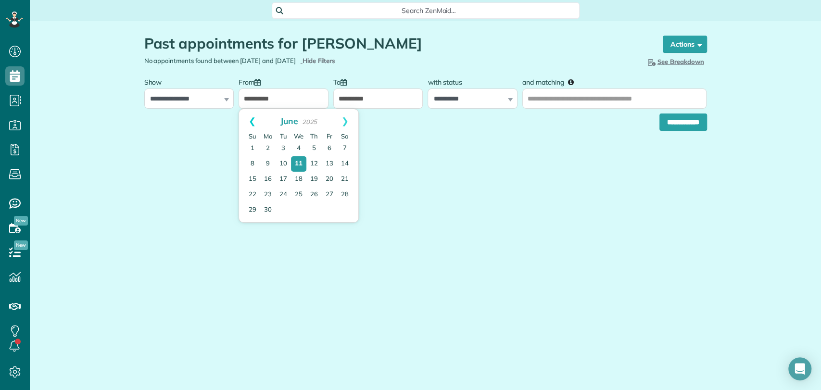
click at [252, 122] on link "Prev" at bounding box center [252, 121] width 26 height 24
click at [290, 165] on link "4" at bounding box center [283, 163] width 15 height 15
type input "**********"
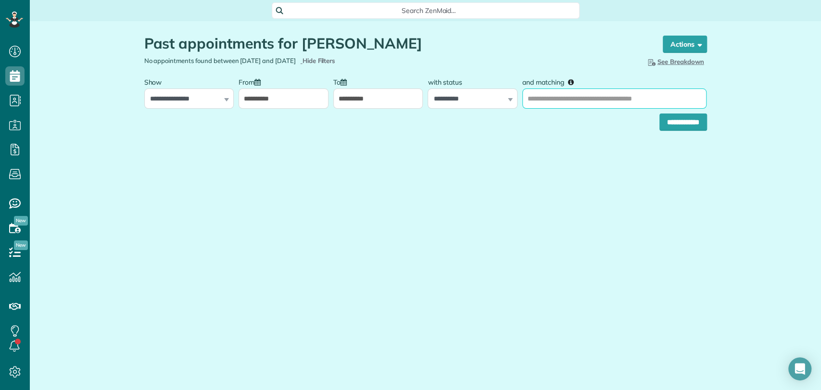
click at [567, 98] on input "and matching" at bounding box center [615, 99] width 184 height 20
type input "**********"
click at [660, 114] on input "**********" at bounding box center [684, 122] width 48 height 17
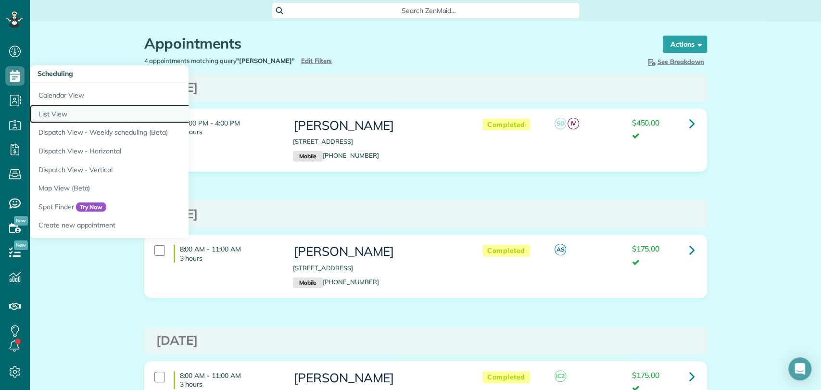
click at [60, 112] on link "List View" at bounding box center [150, 114] width 241 height 19
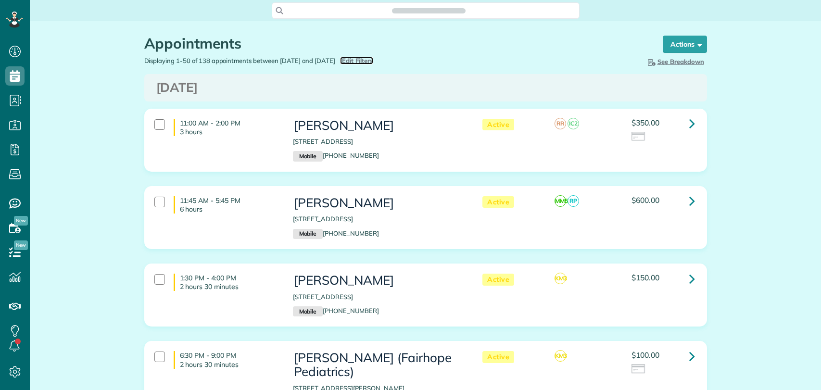
type input "**********"
click at [371, 57] on span "Edit Filters" at bounding box center [357, 61] width 31 height 8
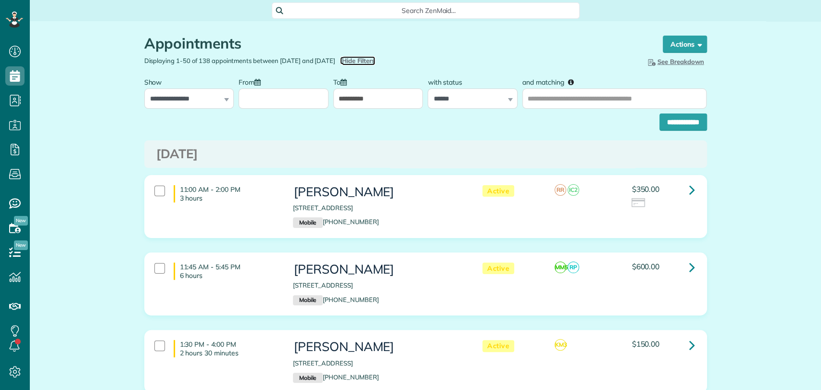
scroll to position [4, 4]
click at [186, 94] on select "**********" at bounding box center [189, 99] width 90 height 20
select select "**********"
click at [144, 89] on select "**********" at bounding box center [189, 99] width 90 height 20
click at [269, 99] on input "From" at bounding box center [284, 99] width 90 height 20
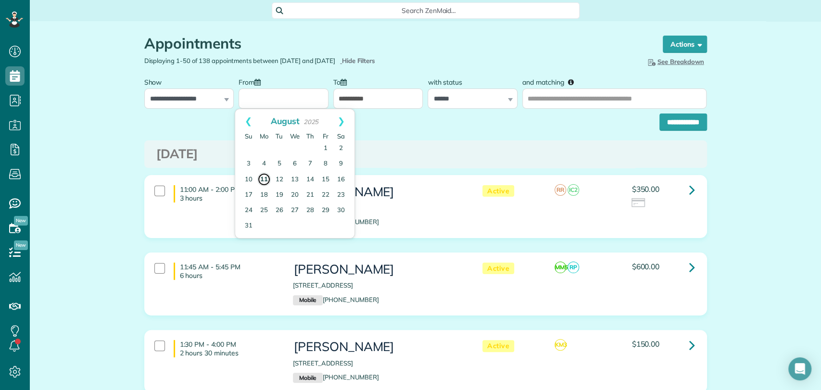
click at [262, 178] on link "11" at bounding box center [263, 179] width 13 height 13
type input "**********"
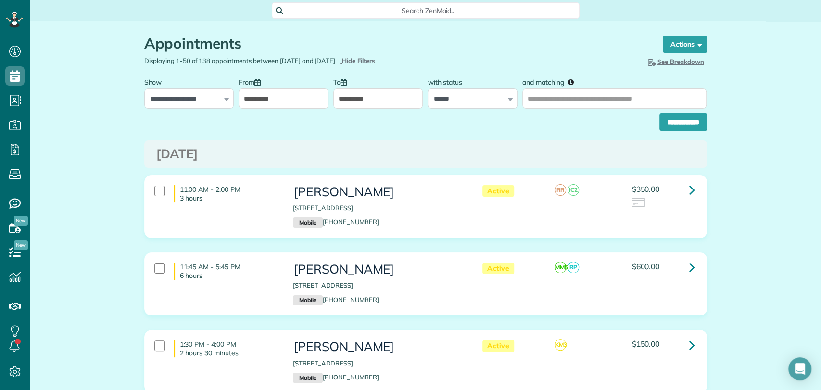
click at [377, 95] on input "**********" at bounding box center [378, 99] width 90 height 20
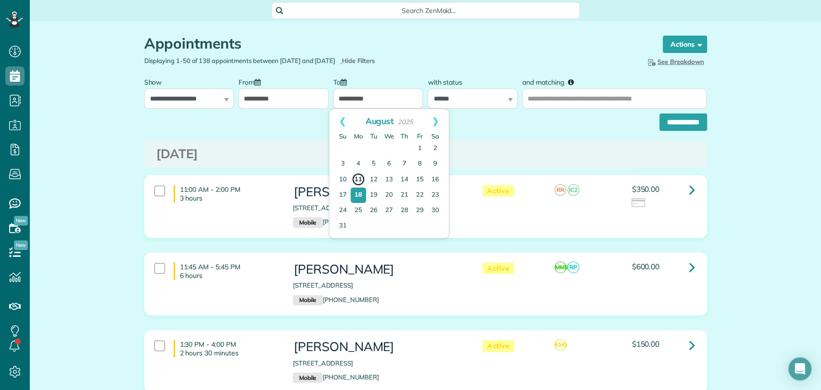
click at [359, 179] on link "11" at bounding box center [358, 179] width 13 height 13
type input "**********"
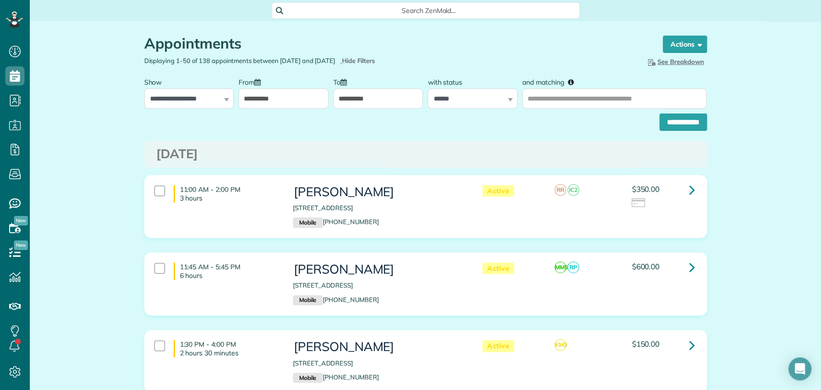
click at [479, 87] on div "**********" at bounding box center [473, 91] width 90 height 36
click at [479, 95] on select "**********" at bounding box center [473, 99] width 90 height 20
select select
click at [428, 89] on select "**********" at bounding box center [473, 99] width 90 height 20
click at [672, 122] on input "**********" at bounding box center [684, 122] width 48 height 17
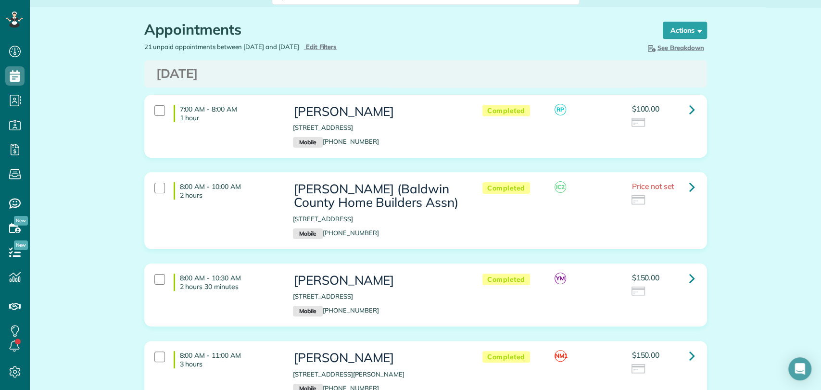
scroll to position [15, 0]
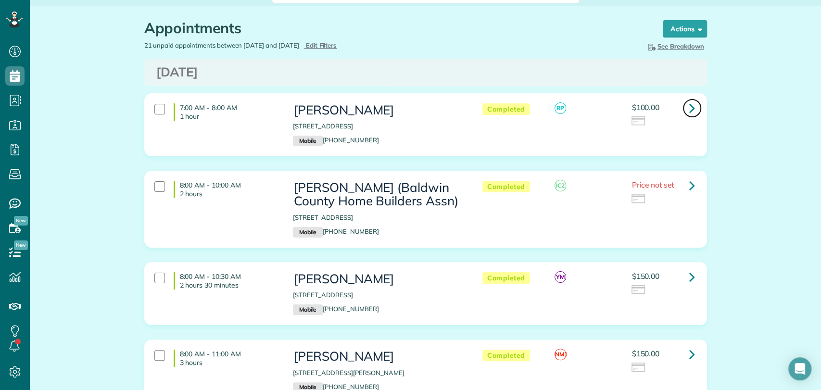
click at [690, 109] on icon at bounding box center [693, 108] width 6 height 17
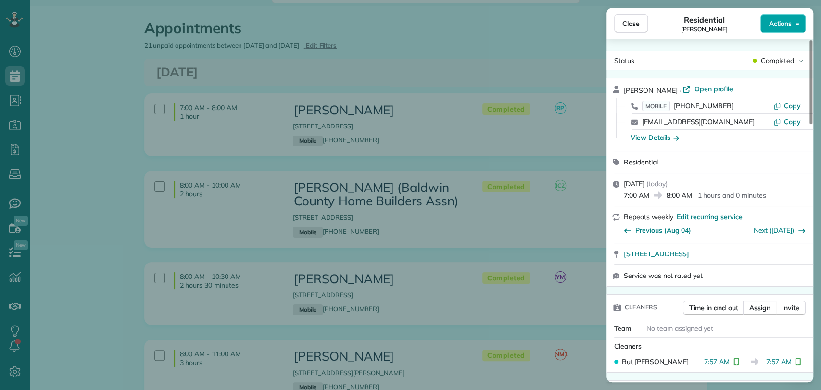
click at [781, 26] on span "Actions" at bounding box center [780, 24] width 23 height 10
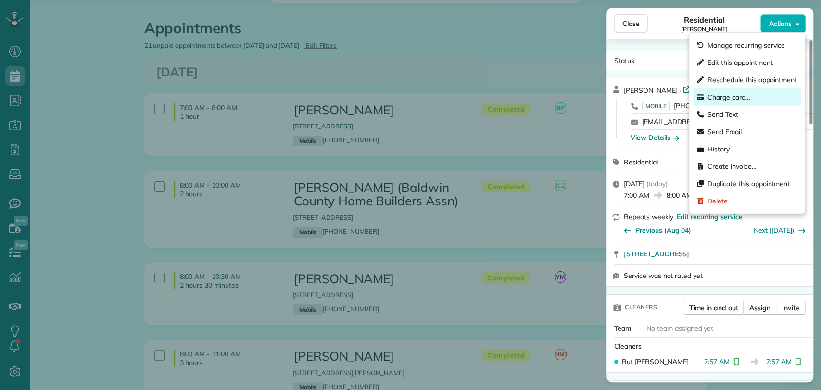
click at [744, 94] on span "Charge card…" at bounding box center [729, 97] width 43 height 10
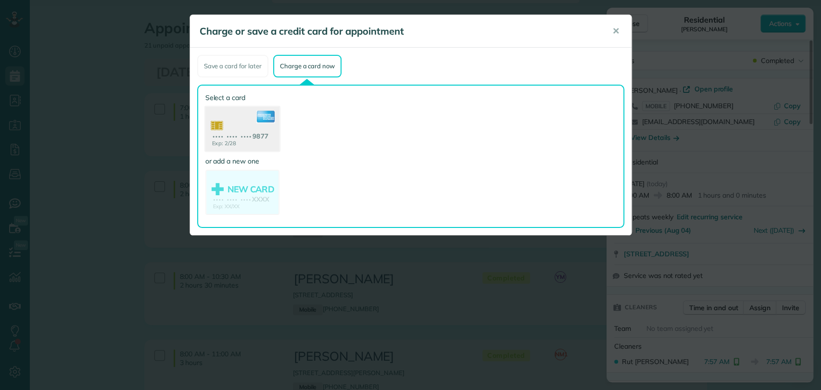
click at [245, 128] on use at bounding box center [242, 130] width 74 height 47
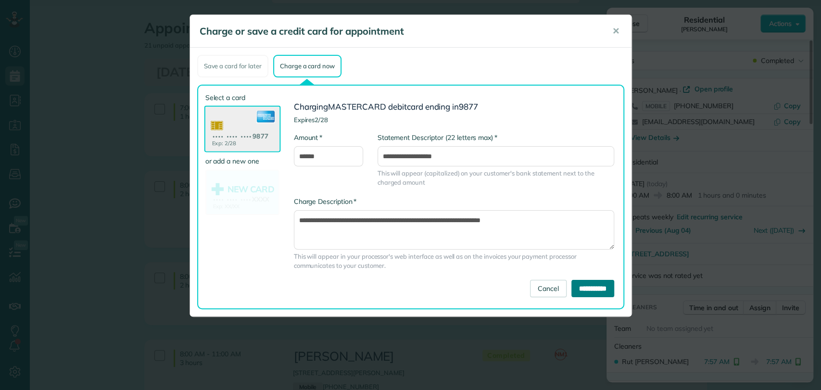
click at [593, 291] on input "**********" at bounding box center [593, 288] width 43 height 17
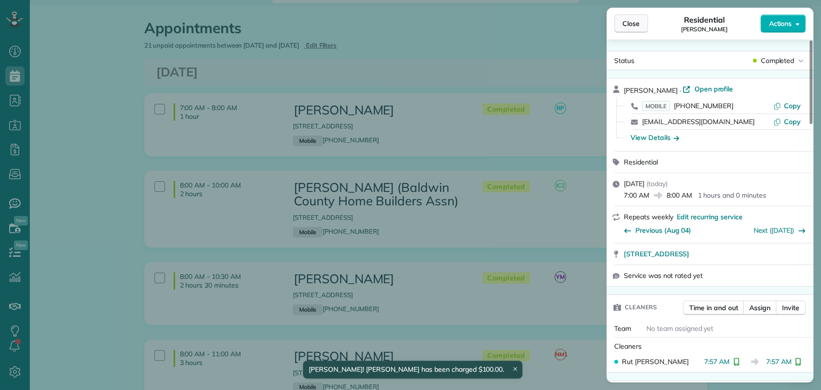
click at [633, 28] on span "Close" at bounding box center [631, 24] width 17 height 10
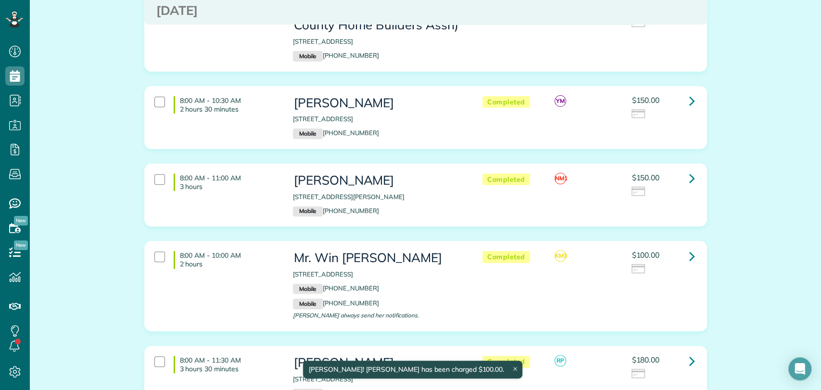
scroll to position [192, 0]
click at [691, 102] on icon at bounding box center [693, 99] width 6 height 17
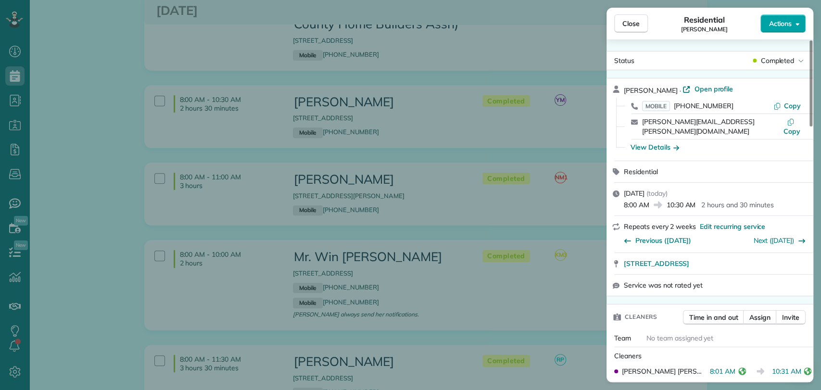
click at [794, 25] on button "Actions" at bounding box center [783, 23] width 45 height 18
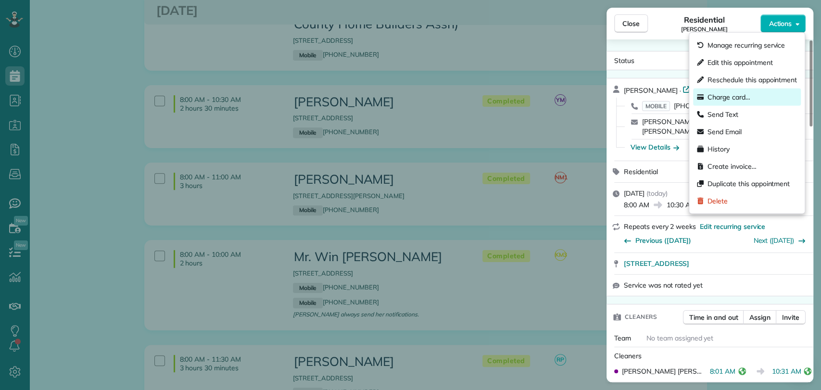
click at [734, 93] on span "Charge card…" at bounding box center [729, 97] width 43 height 10
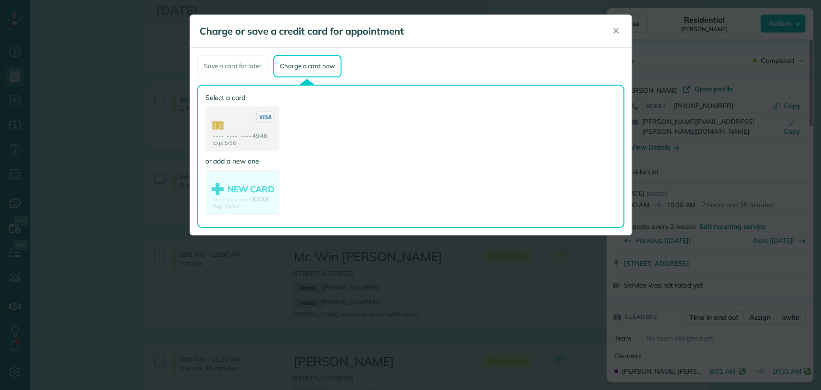
click at [231, 121] on use at bounding box center [242, 129] width 72 height 45
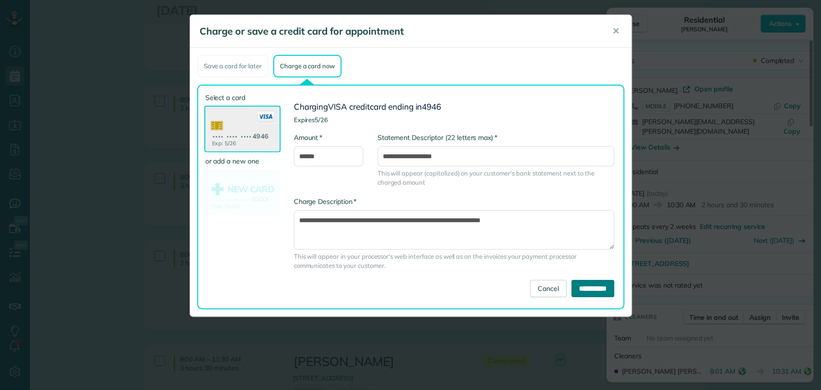
click at [589, 286] on input "**********" at bounding box center [593, 288] width 43 height 17
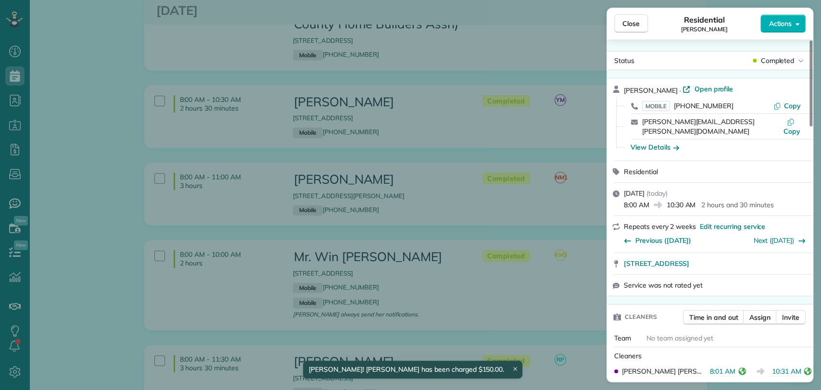
click at [516, 160] on div "Close Residential Nadine Baskin Actions Status Completed Nadine Baskin · Open p…" at bounding box center [410, 195] width 821 height 390
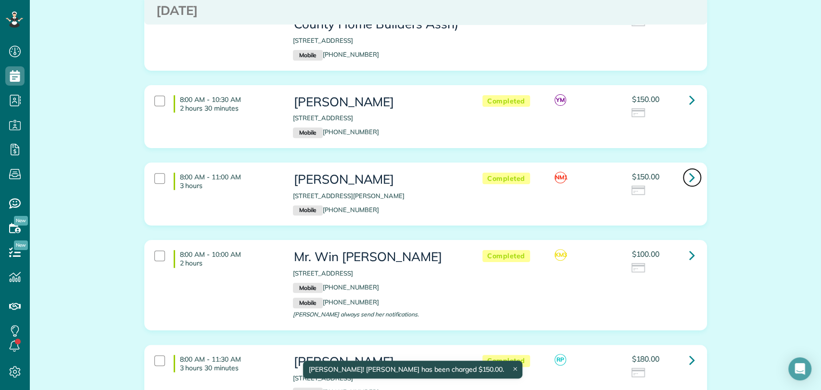
click at [691, 176] on icon at bounding box center [693, 177] width 6 height 17
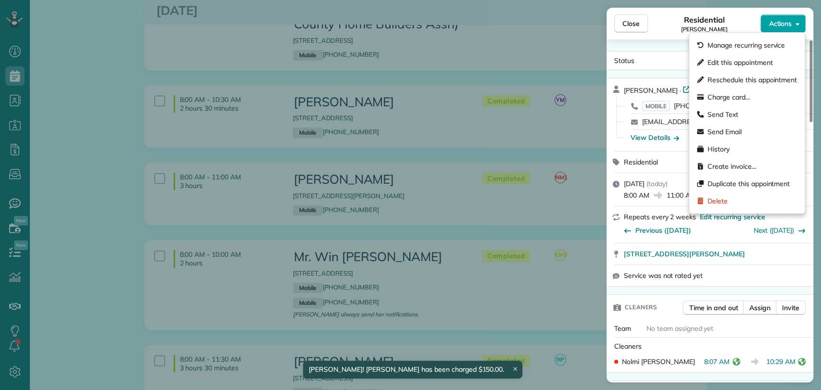
click at [795, 23] on button "Actions" at bounding box center [783, 23] width 45 height 18
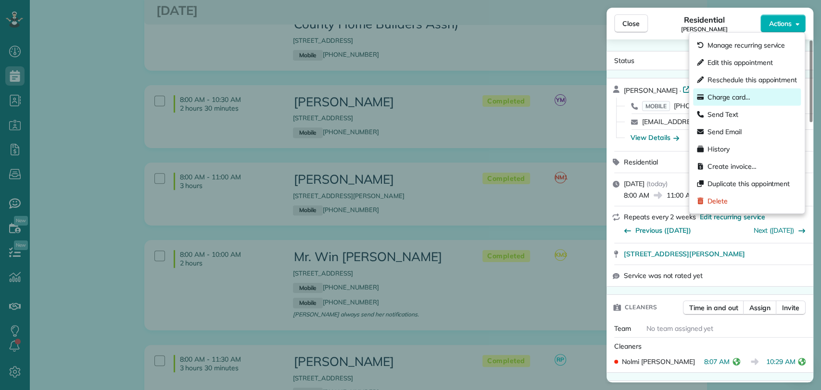
click at [729, 98] on span "Charge card…" at bounding box center [729, 97] width 43 height 10
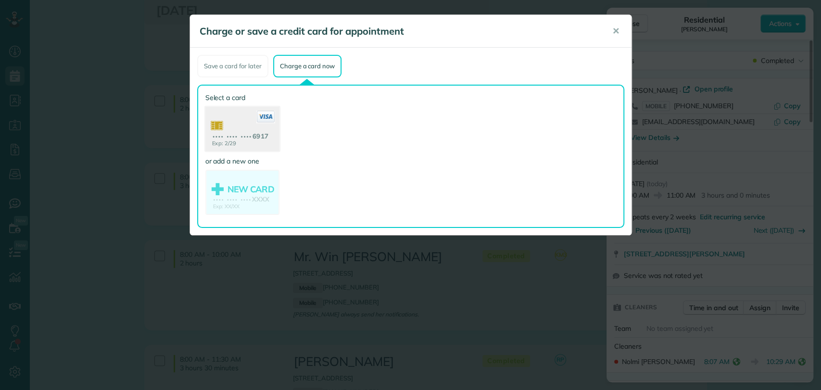
click at [227, 139] on use at bounding box center [242, 130] width 74 height 47
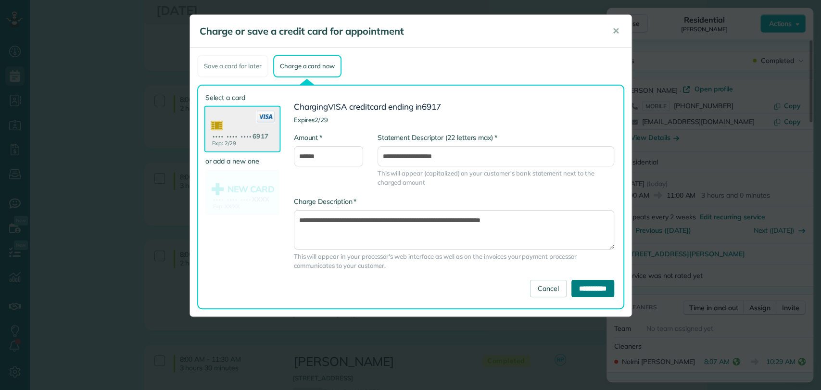
click at [589, 282] on input "**********" at bounding box center [593, 288] width 43 height 17
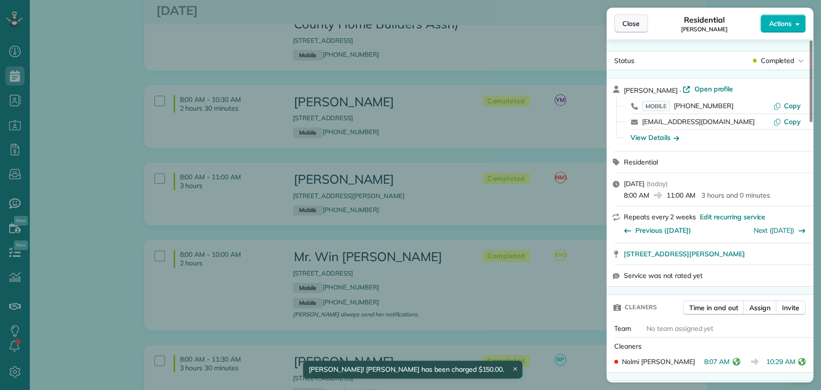
click at [616, 26] on button "Close" at bounding box center [631, 23] width 34 height 18
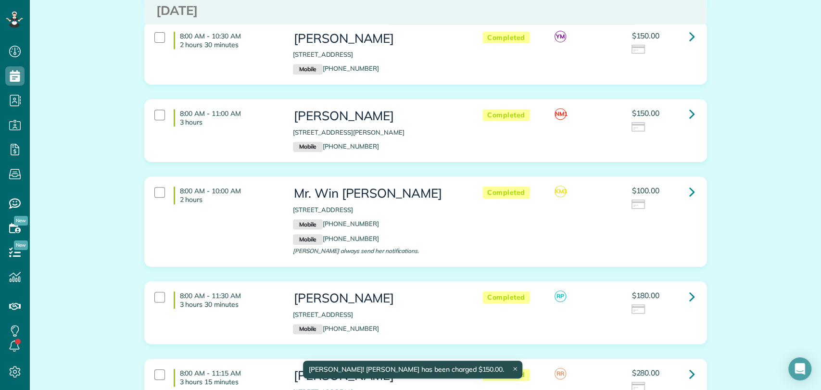
scroll to position [288, 0]
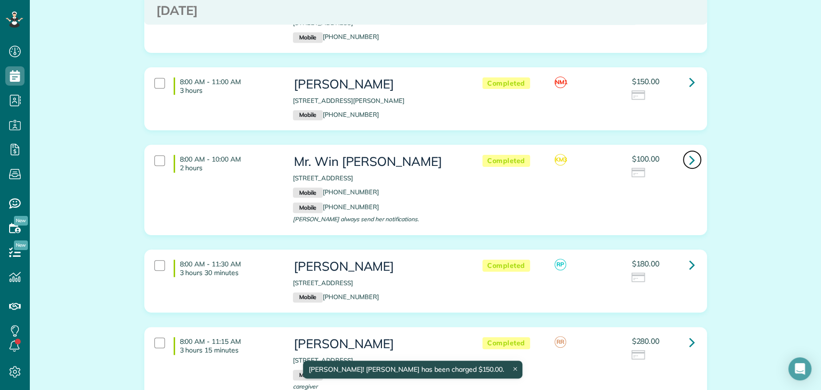
click at [683, 155] on link at bounding box center [692, 159] width 19 height 19
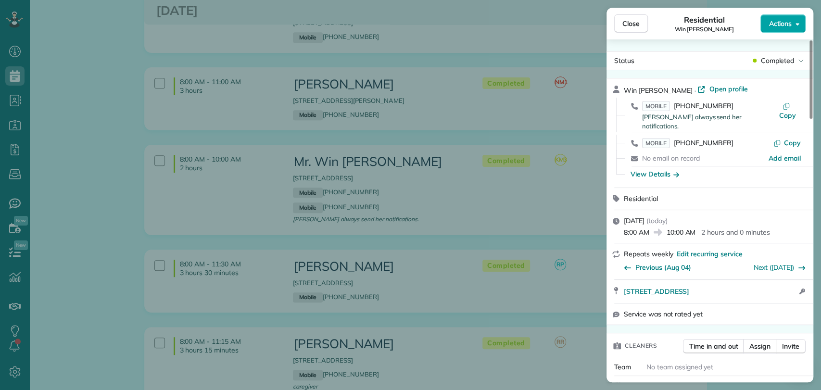
click at [785, 22] on span "Actions" at bounding box center [780, 24] width 23 height 10
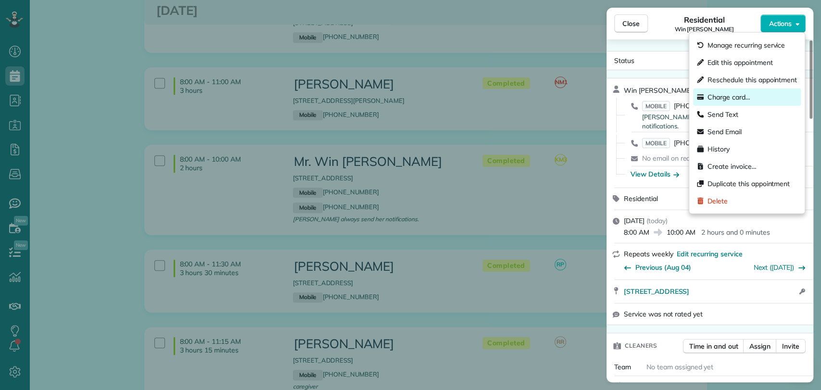
click at [712, 97] on span "Charge card…" at bounding box center [729, 97] width 43 height 10
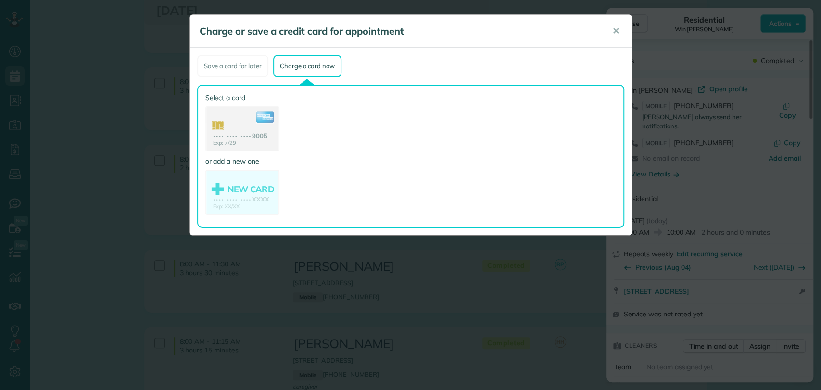
click at [242, 128] on use at bounding box center [242, 129] width 72 height 45
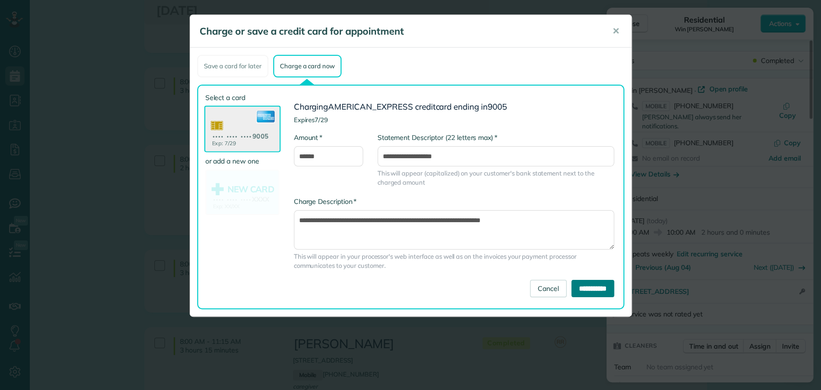
click at [589, 283] on input "**********" at bounding box center [593, 288] width 43 height 17
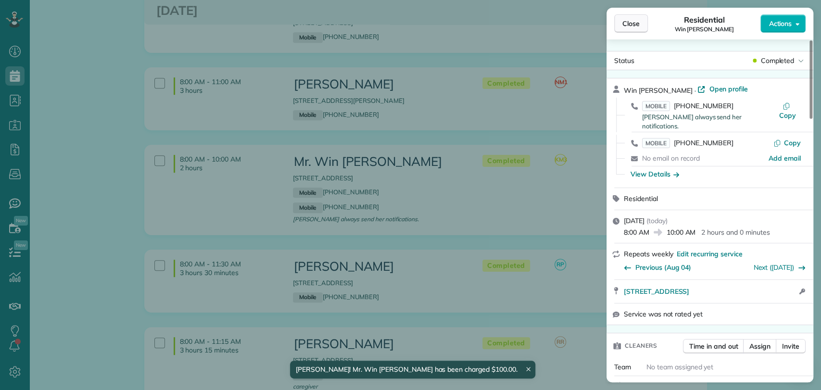
click at [639, 22] on span "Close" at bounding box center [631, 24] width 17 height 10
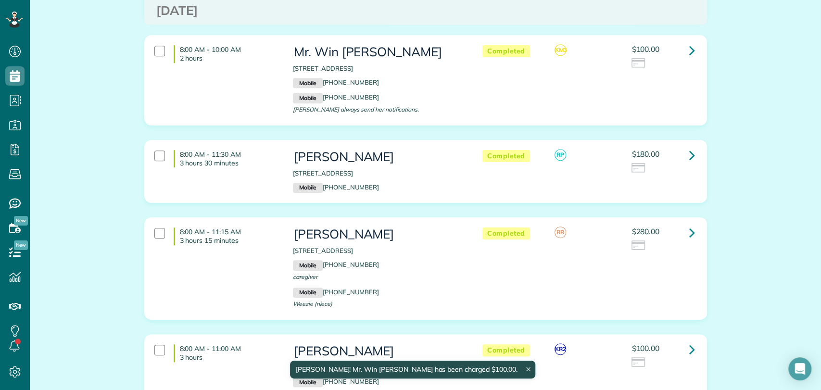
scroll to position [399, 0]
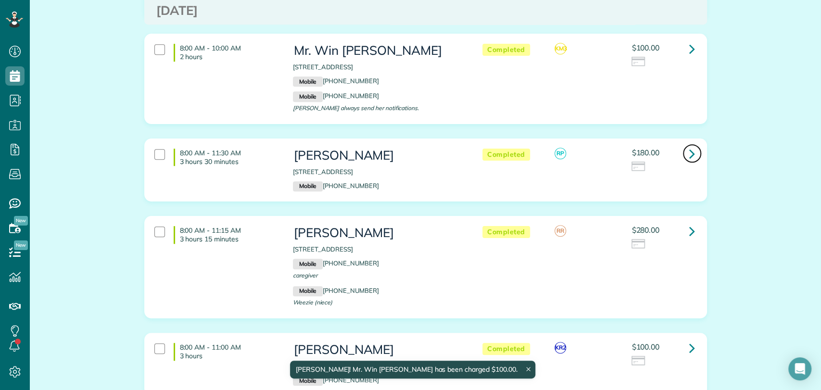
click at [690, 151] on icon at bounding box center [693, 153] width 6 height 17
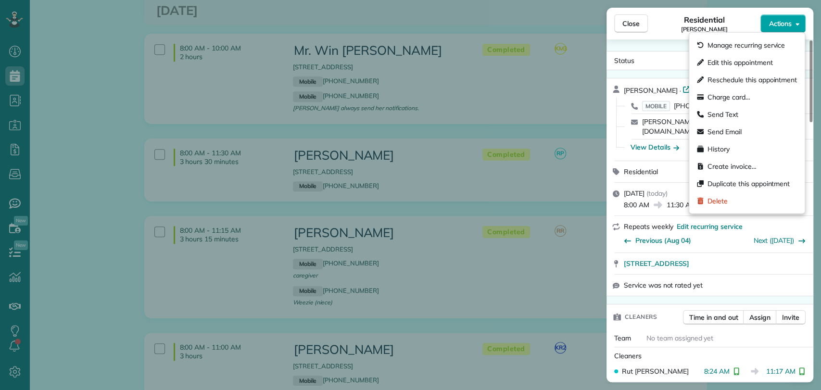
click at [764, 24] on button "Actions" at bounding box center [783, 23] width 45 height 18
click at [741, 100] on span "Charge card…" at bounding box center [729, 97] width 43 height 10
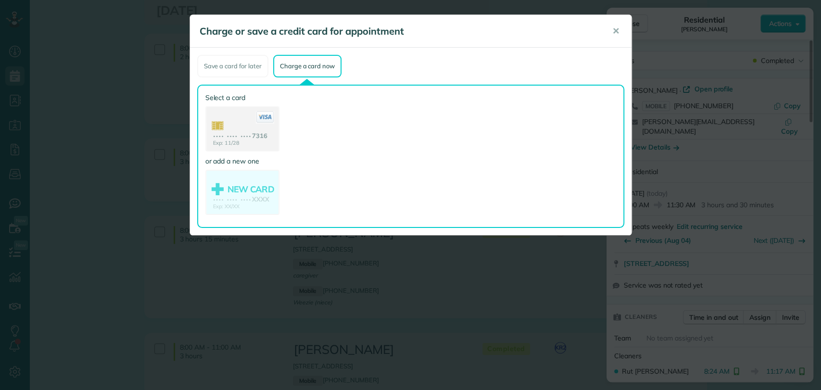
click at [239, 128] on use at bounding box center [242, 129] width 72 height 45
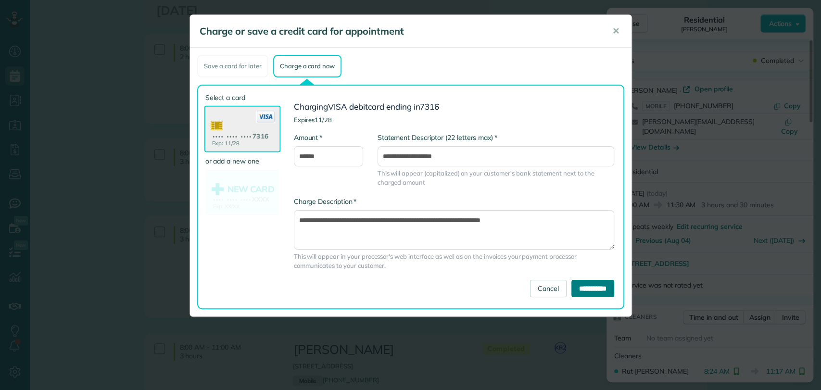
click at [585, 283] on input "**********" at bounding box center [593, 288] width 43 height 17
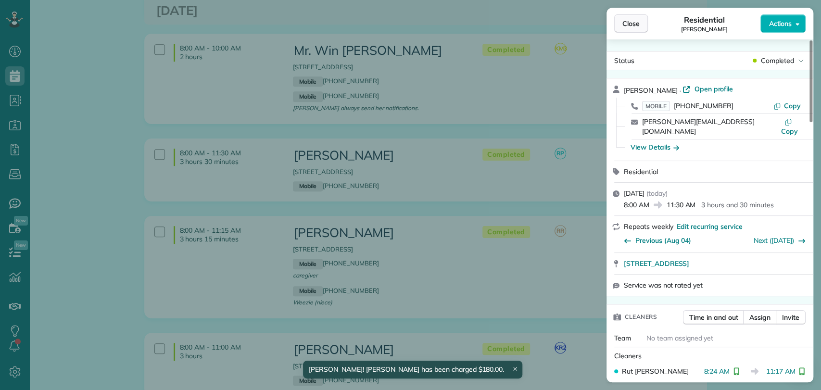
click at [641, 26] on button "Close" at bounding box center [631, 23] width 34 height 18
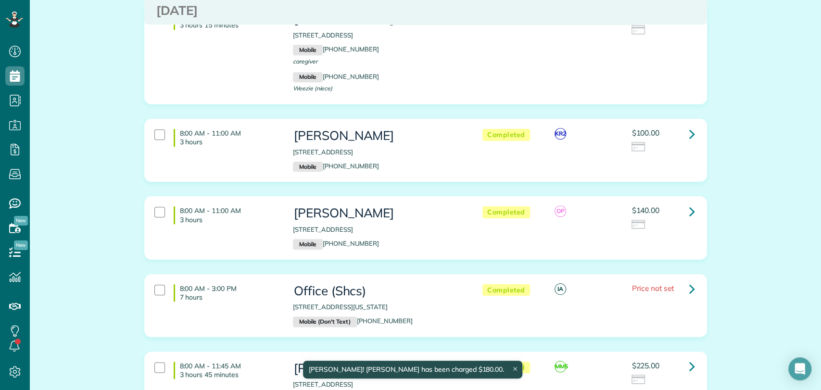
scroll to position [614, 0]
click at [690, 130] on icon at bounding box center [693, 133] width 6 height 17
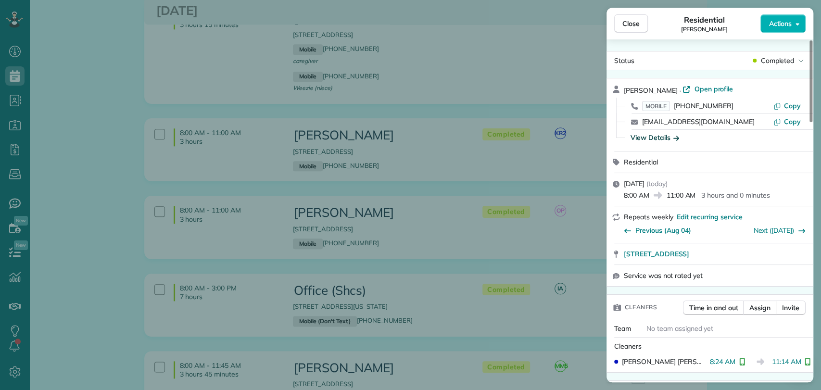
click at [669, 141] on div "View Details" at bounding box center [655, 138] width 49 height 10
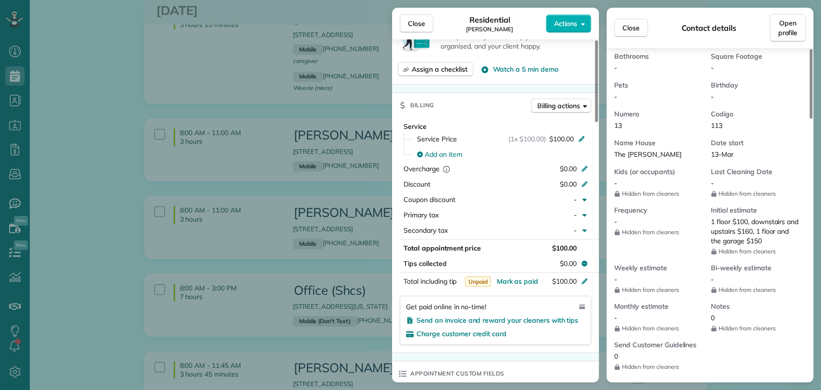
scroll to position [389, 0]
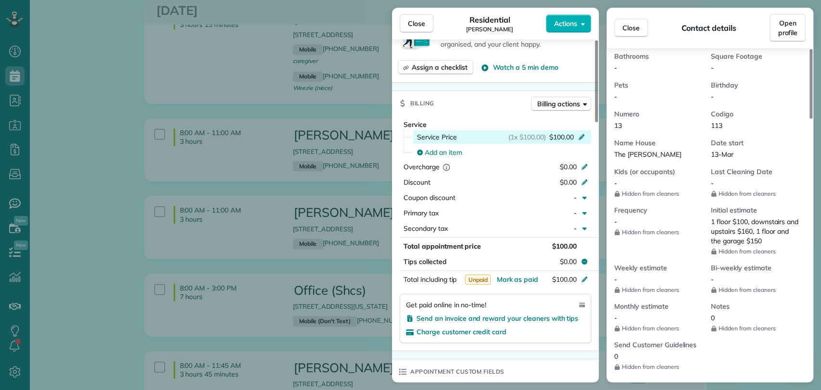
click at [550, 138] on span "$100.00" at bounding box center [562, 137] width 25 height 10
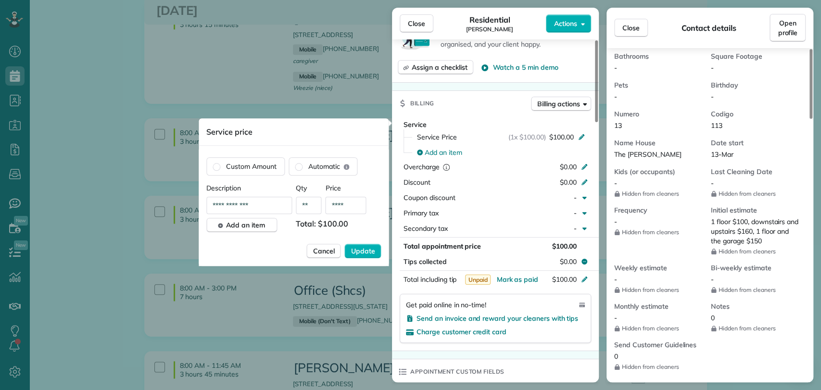
click at [358, 200] on input "****" at bounding box center [346, 205] width 41 height 17
type input "****"
click at [363, 247] on span "Update" at bounding box center [363, 251] width 24 height 10
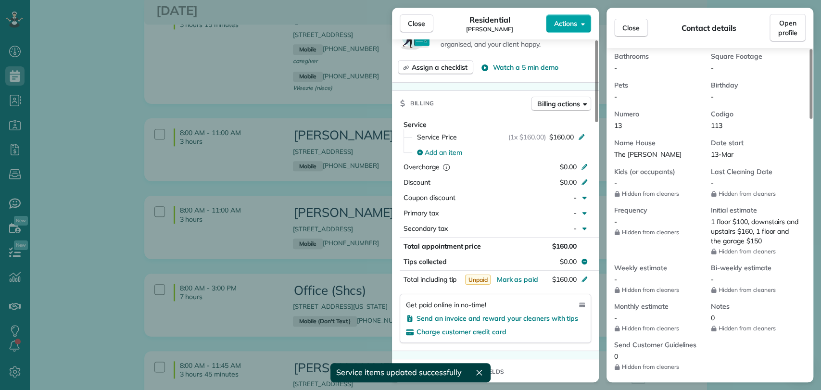
click at [563, 19] on span "Actions" at bounding box center [565, 24] width 23 height 10
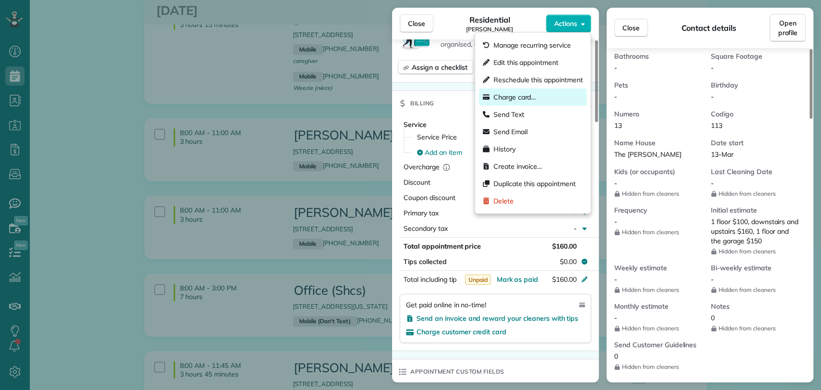
click at [530, 93] on span "Charge card…" at bounding box center [515, 97] width 43 height 10
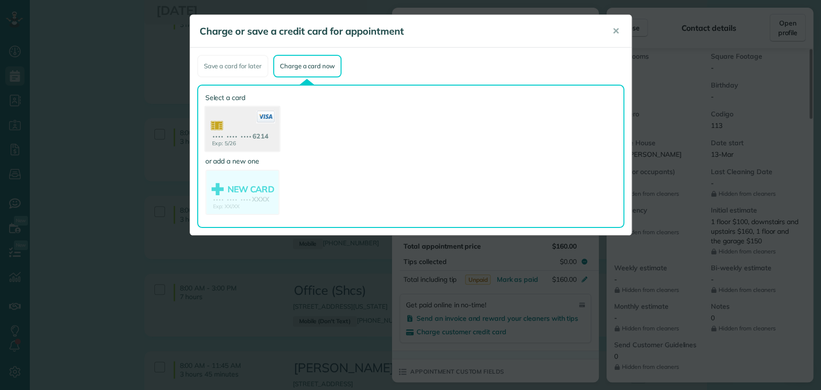
click at [226, 124] on use at bounding box center [242, 130] width 74 height 47
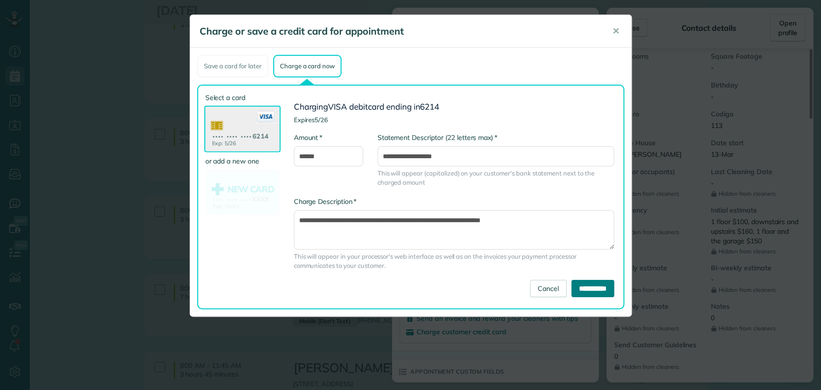
click at [595, 285] on input "**********" at bounding box center [593, 288] width 43 height 17
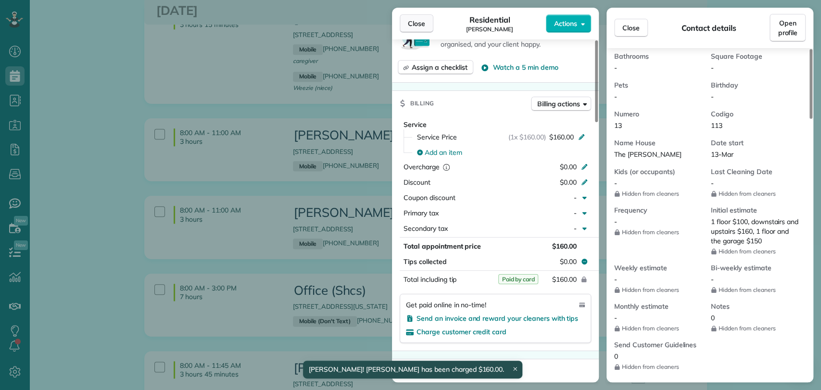
click at [411, 20] on span "Close" at bounding box center [416, 24] width 17 height 10
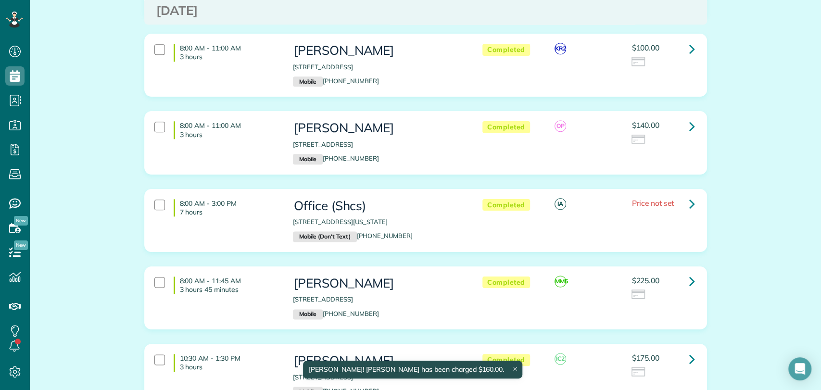
scroll to position [704, 0]
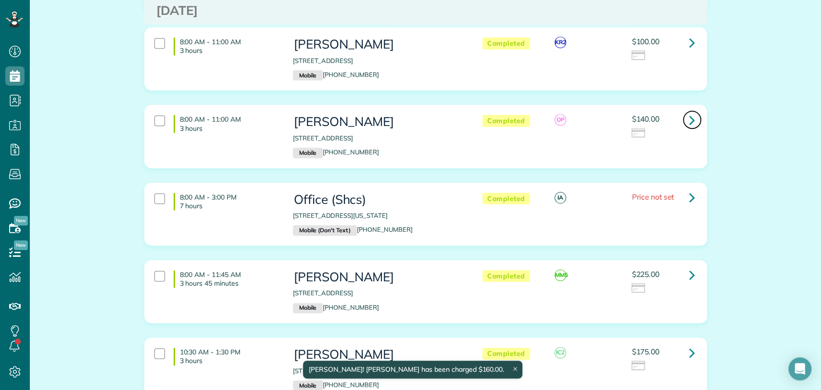
click at [690, 117] on icon at bounding box center [693, 120] width 6 height 17
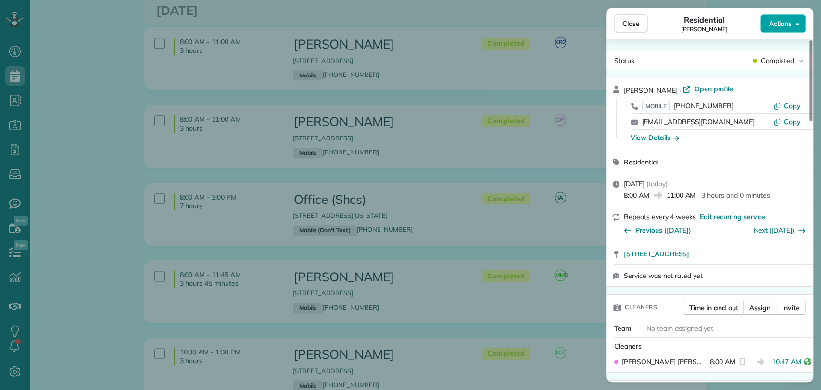
click at [790, 20] on span "Actions" at bounding box center [780, 24] width 23 height 10
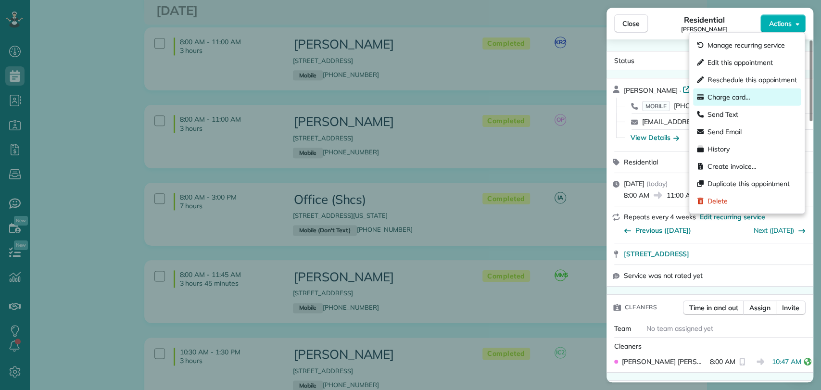
click at [745, 98] on span "Charge card…" at bounding box center [729, 97] width 43 height 10
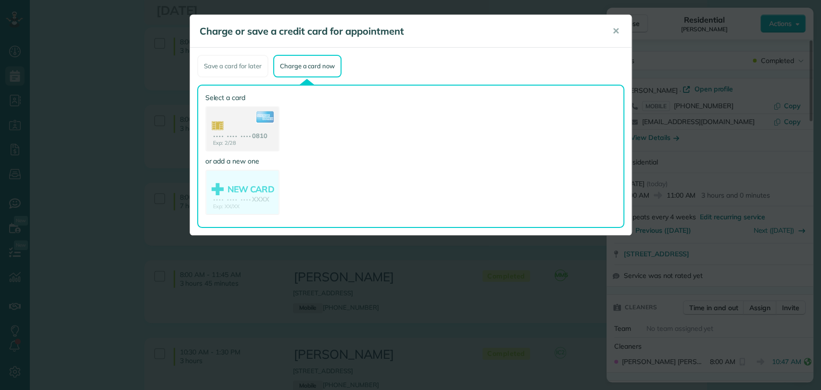
click at [227, 120] on use at bounding box center [242, 129] width 72 height 45
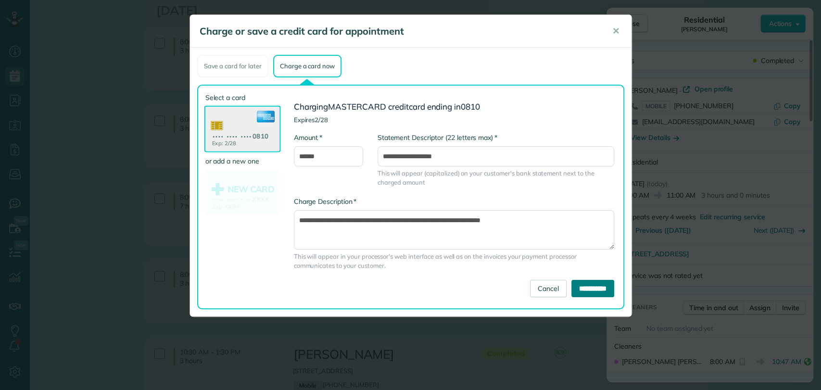
click at [583, 291] on input "**********" at bounding box center [593, 288] width 43 height 17
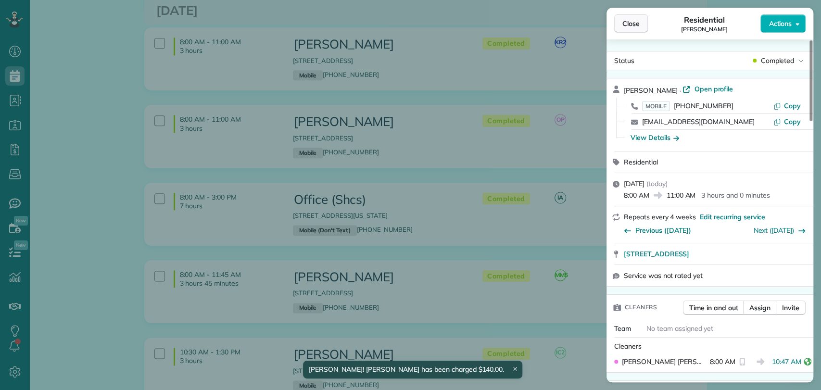
click at [630, 23] on span "Close" at bounding box center [631, 24] width 17 height 10
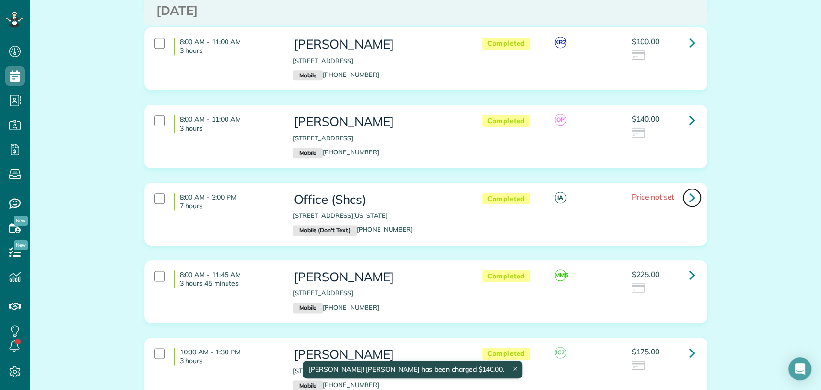
click at [683, 195] on link at bounding box center [692, 197] width 19 height 19
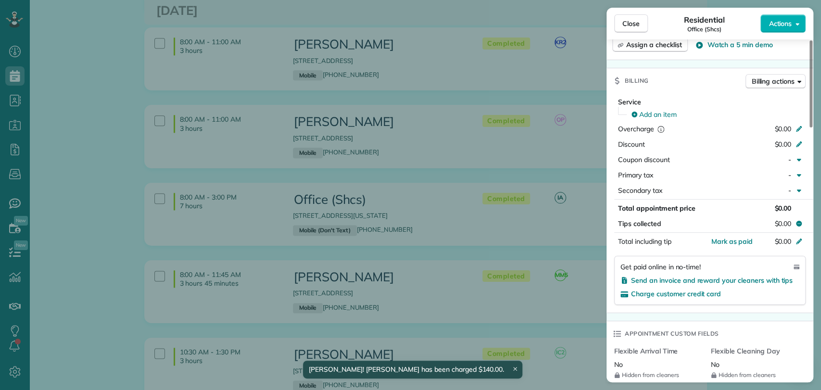
scroll to position [450, 0]
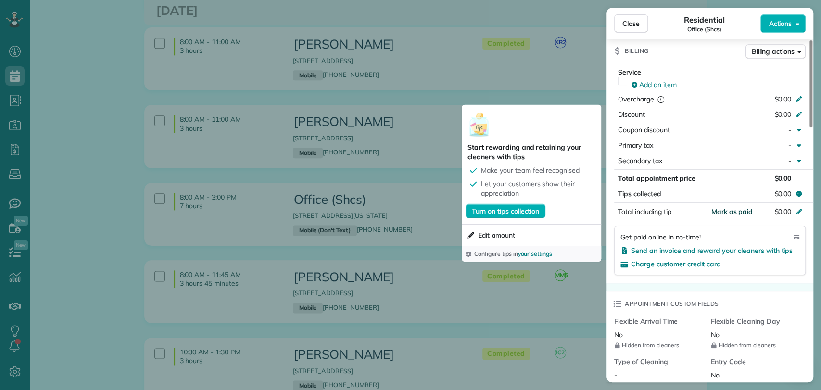
click at [734, 207] on span "Mark as paid" at bounding box center [732, 211] width 42 height 9
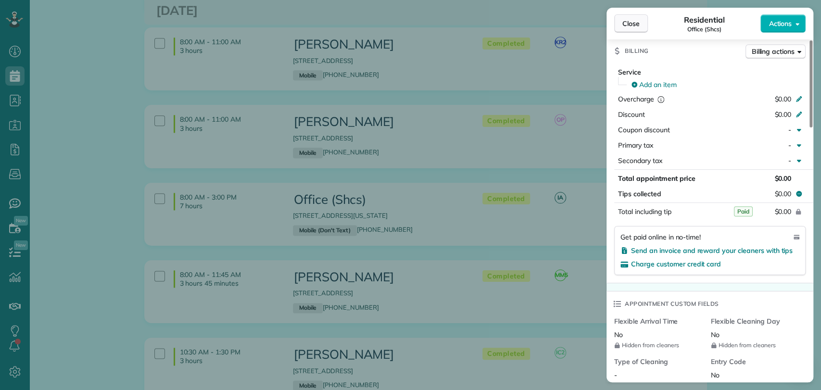
click at [642, 22] on button "Close" at bounding box center [631, 23] width 34 height 18
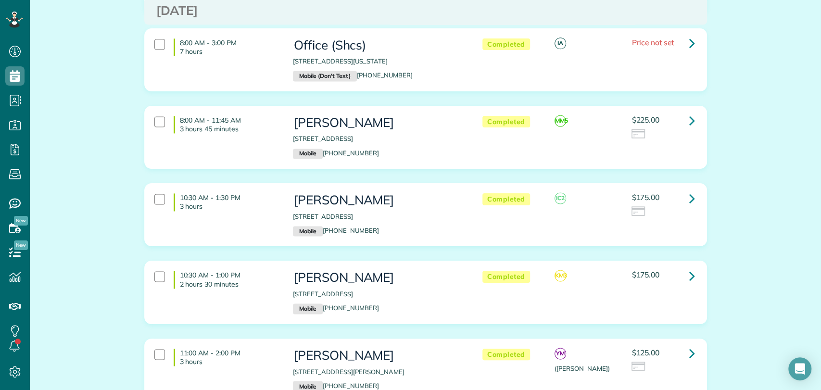
scroll to position [861, 0]
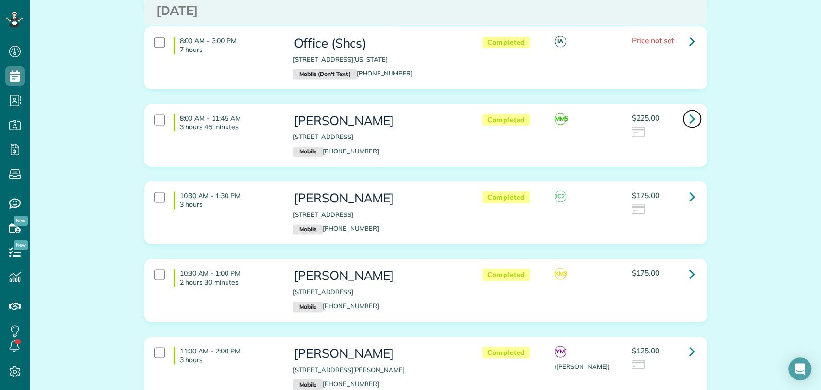
click at [690, 118] on icon at bounding box center [693, 118] width 6 height 17
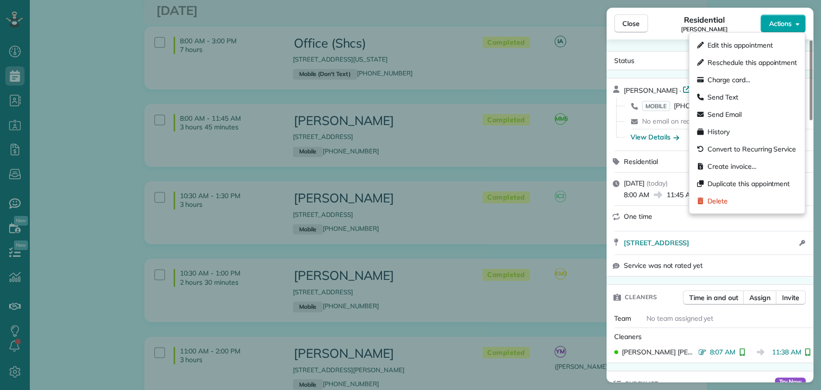
click at [782, 27] on span "Actions" at bounding box center [780, 24] width 23 height 10
click at [756, 81] on div "Charge card…" at bounding box center [747, 79] width 108 height 17
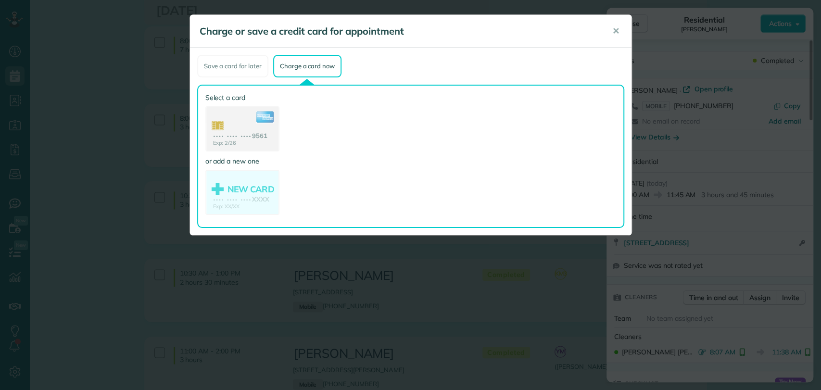
click at [239, 127] on use at bounding box center [242, 129] width 72 height 45
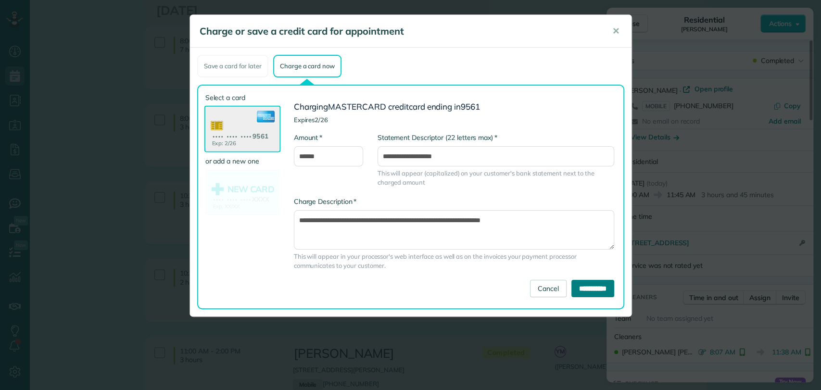
click at [589, 289] on input "**********" at bounding box center [593, 288] width 43 height 17
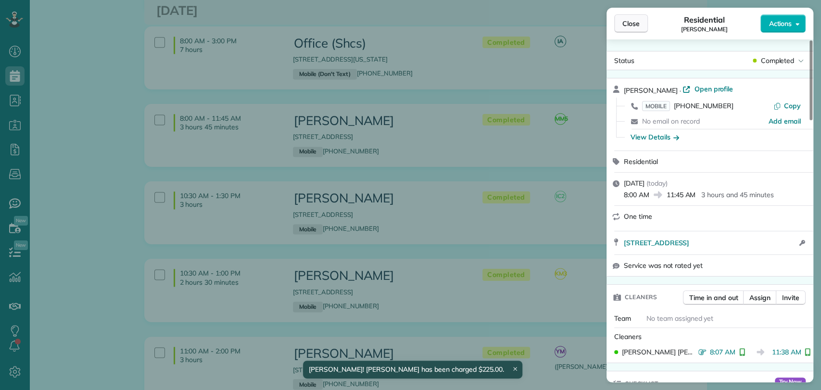
click at [638, 23] on span "Close" at bounding box center [631, 24] width 17 height 10
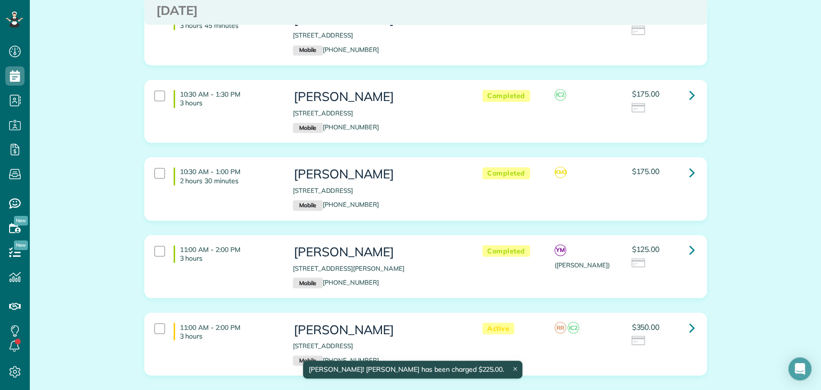
scroll to position [969, 0]
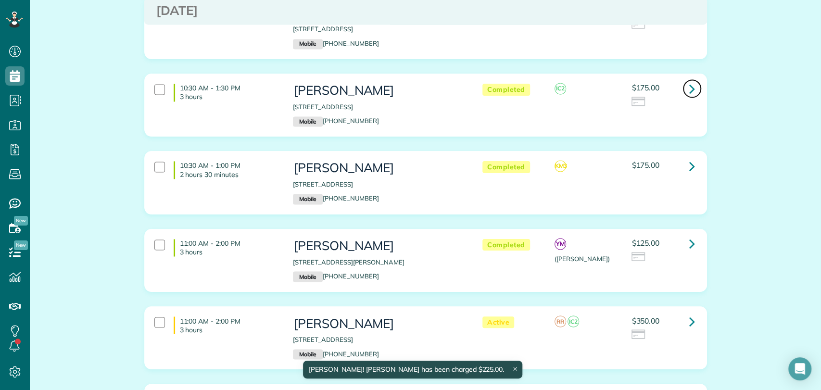
click at [690, 87] on icon at bounding box center [693, 88] width 6 height 17
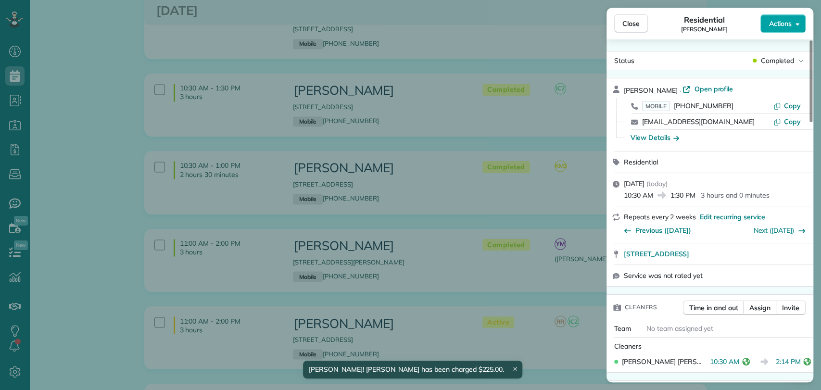
click at [785, 28] on span "Actions" at bounding box center [780, 24] width 23 height 10
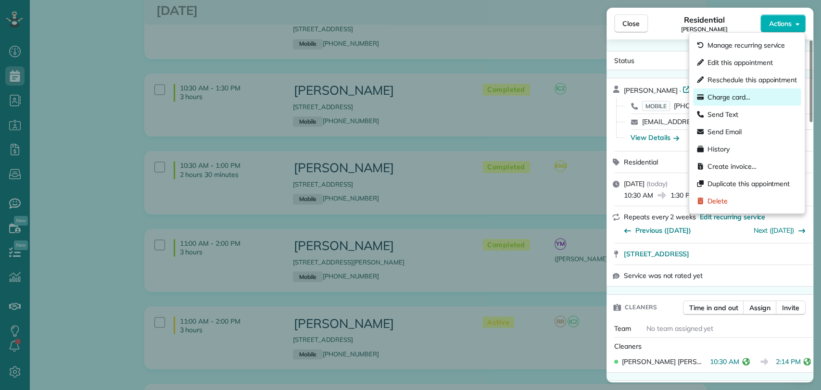
click at [752, 99] on div "Charge card…" at bounding box center [747, 97] width 108 height 17
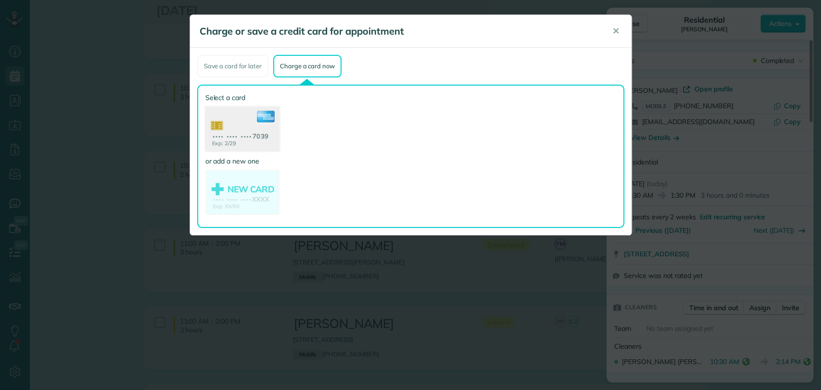
click at [220, 147] on use at bounding box center [242, 130] width 74 height 47
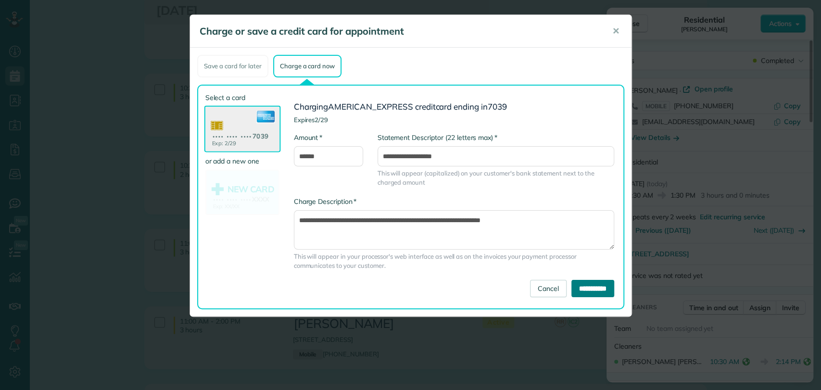
click at [582, 281] on input "**********" at bounding box center [593, 288] width 43 height 17
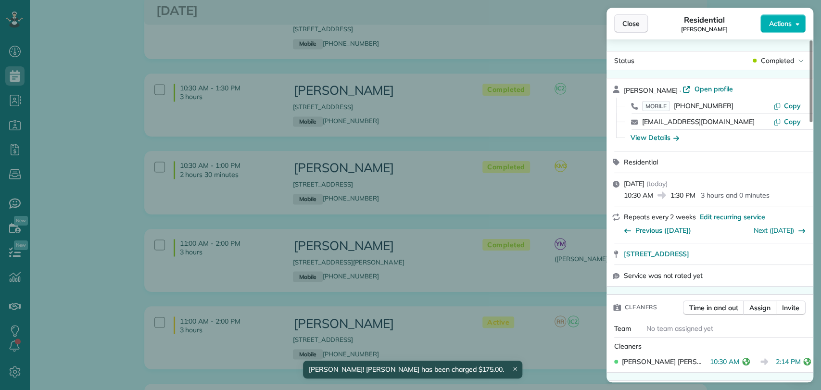
click at [627, 27] on span "Close" at bounding box center [631, 24] width 17 height 10
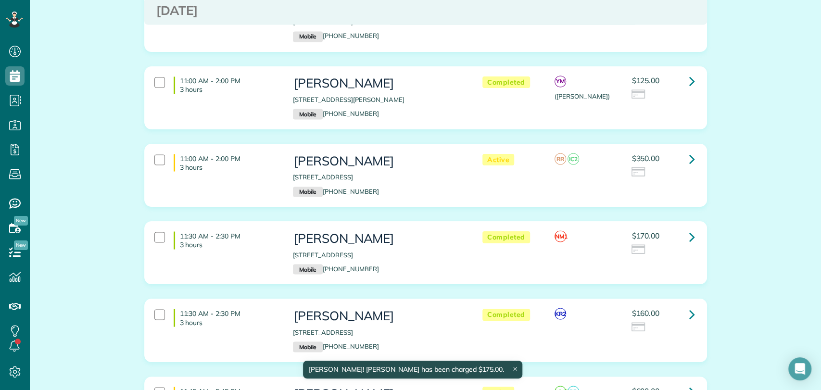
scroll to position [1131, 0]
click at [684, 153] on link at bounding box center [692, 158] width 19 height 19
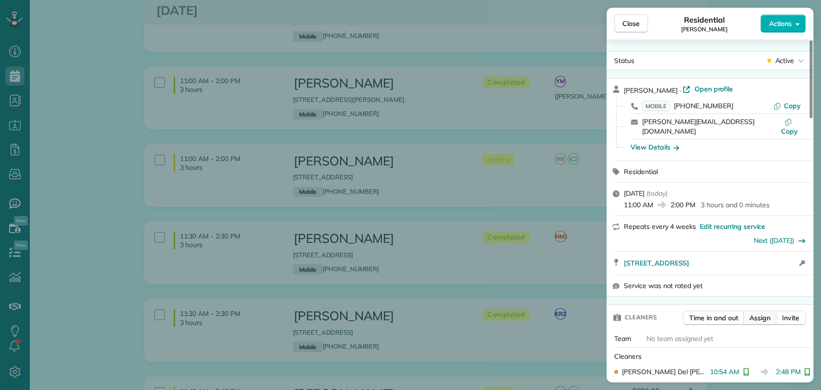
click at [756, 313] on span "Assign" at bounding box center [760, 318] width 21 height 10
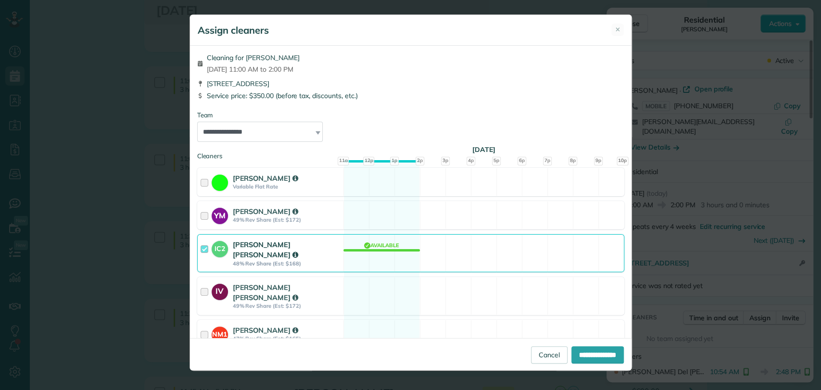
click at [201, 250] on div at bounding box center [206, 253] width 11 height 27
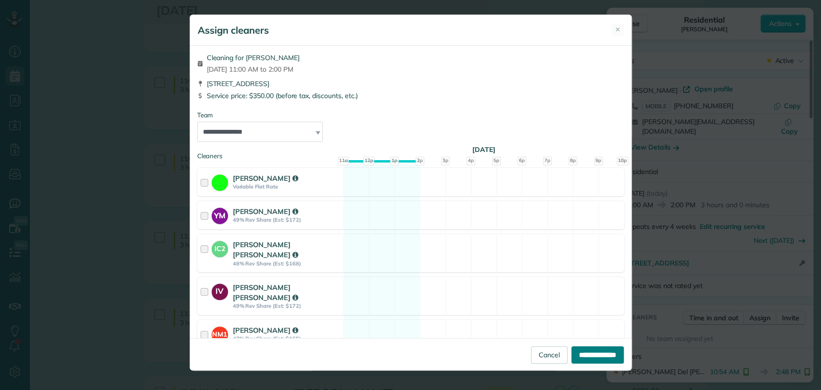
click at [574, 346] on input "**********" at bounding box center [598, 354] width 52 height 17
type input "**********"
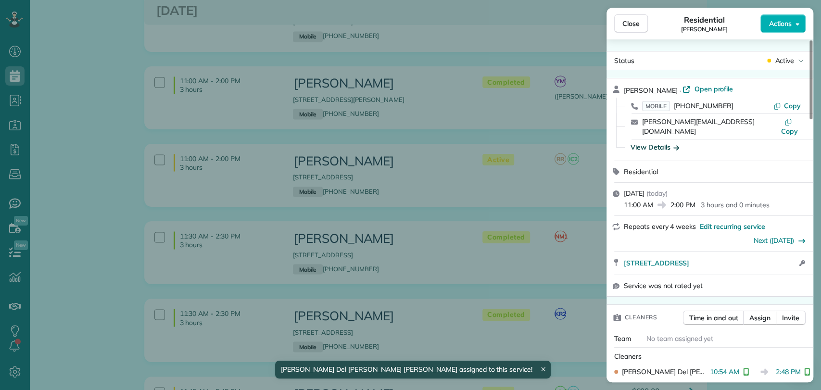
click at [647, 142] on div "View Details" at bounding box center [655, 147] width 49 height 10
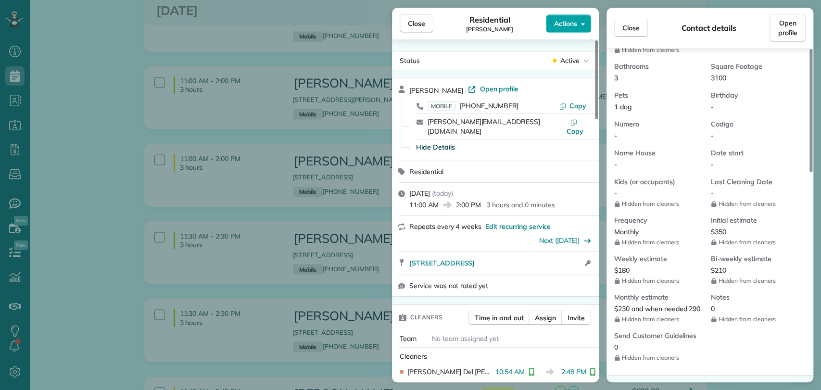
click at [571, 22] on span "Actions" at bounding box center [565, 24] width 23 height 10
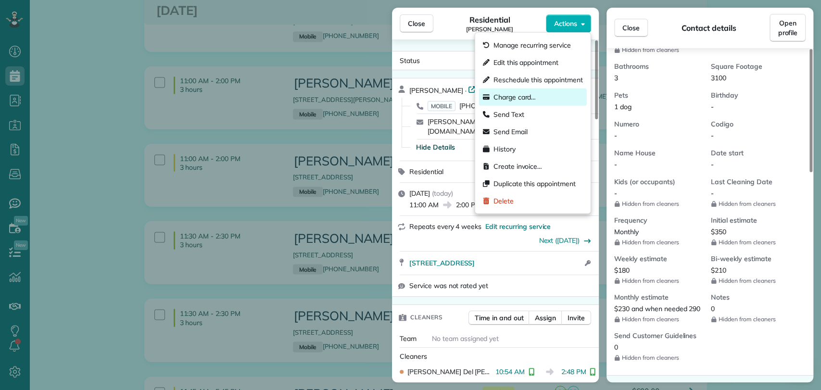
click at [512, 95] on span "Charge card…" at bounding box center [515, 97] width 43 height 10
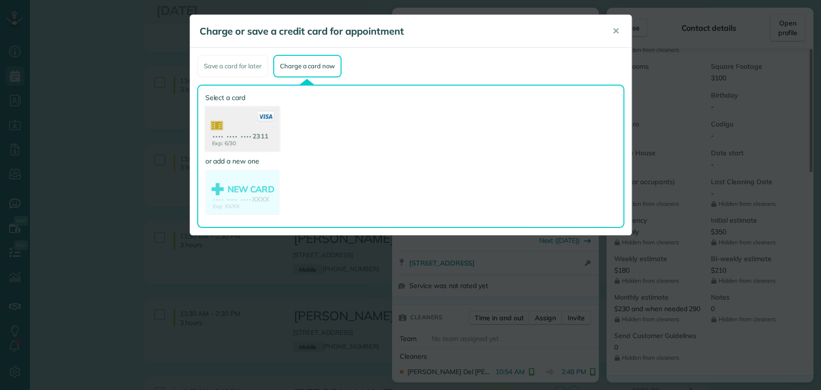
click at [247, 132] on use at bounding box center [242, 130] width 74 height 47
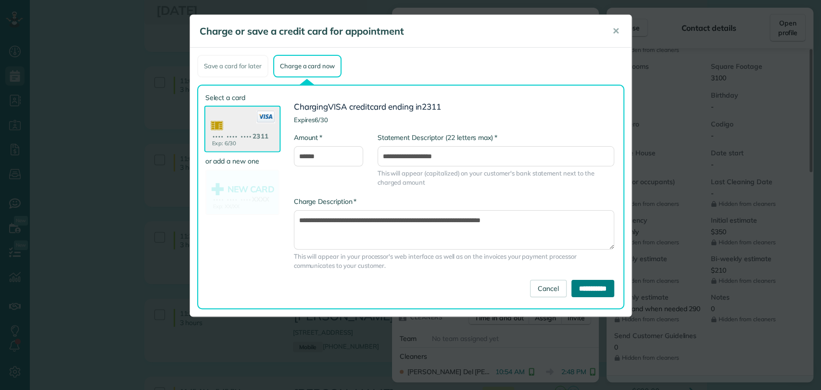
click at [594, 290] on input "**********" at bounding box center [593, 288] width 43 height 17
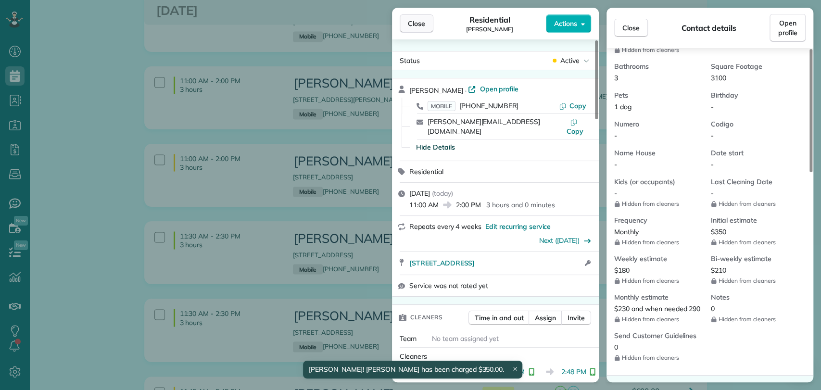
click at [416, 25] on span "Close" at bounding box center [416, 24] width 17 height 10
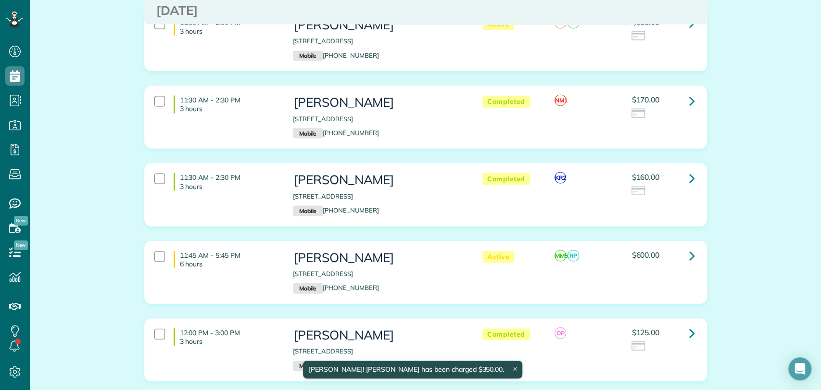
scroll to position [1267, 0]
click at [690, 101] on icon at bounding box center [693, 100] width 6 height 17
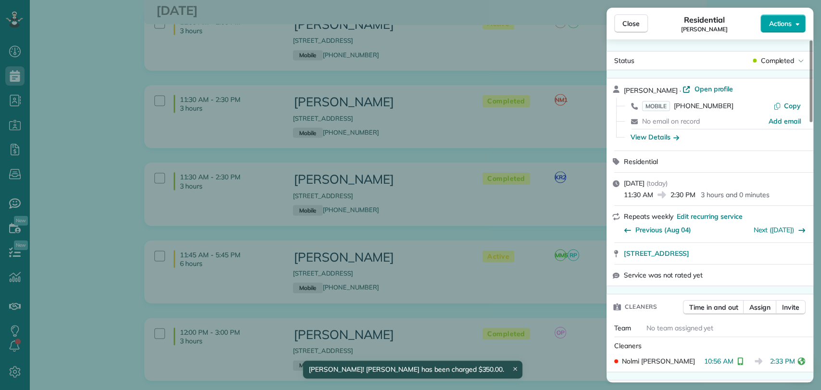
click at [797, 28] on button "Actions" at bounding box center [783, 23] width 45 height 18
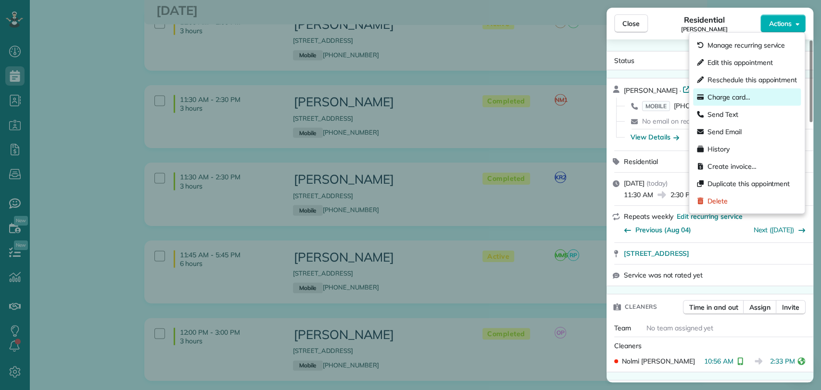
click at [728, 95] on span "Charge card…" at bounding box center [729, 97] width 43 height 10
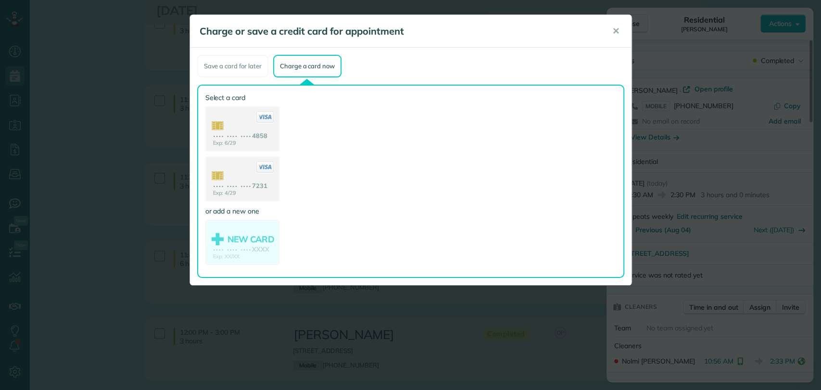
click at [240, 140] on use at bounding box center [242, 129] width 72 height 45
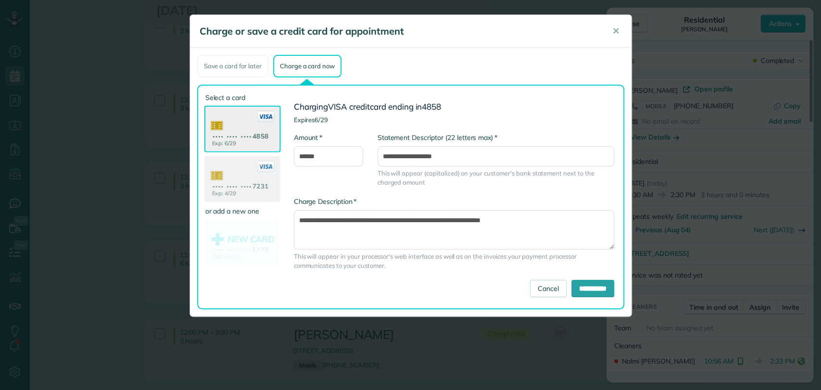
click at [246, 161] on use at bounding box center [242, 180] width 74 height 47
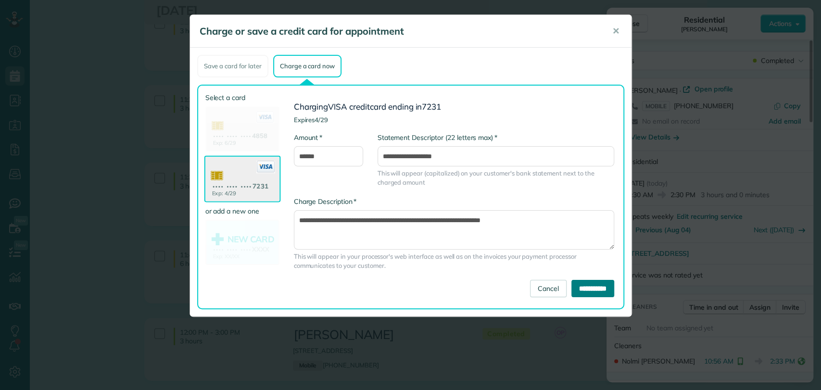
click at [589, 281] on input "**********" at bounding box center [593, 288] width 43 height 17
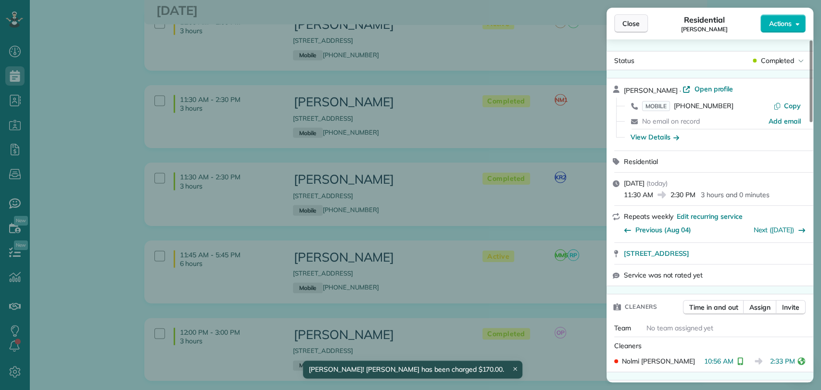
click at [628, 21] on span "Close" at bounding box center [631, 24] width 17 height 10
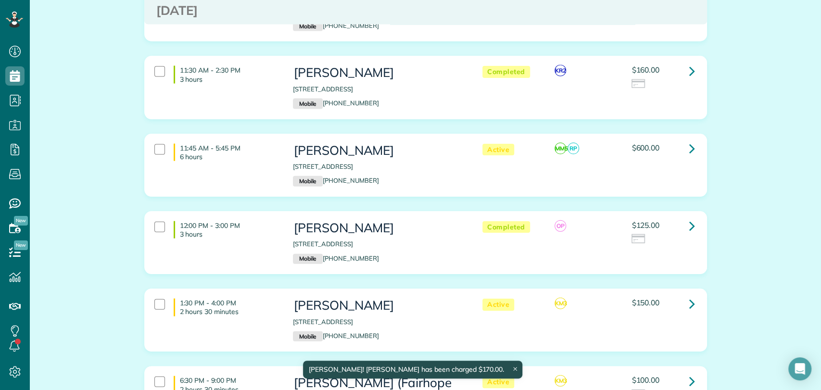
scroll to position [1383, 0]
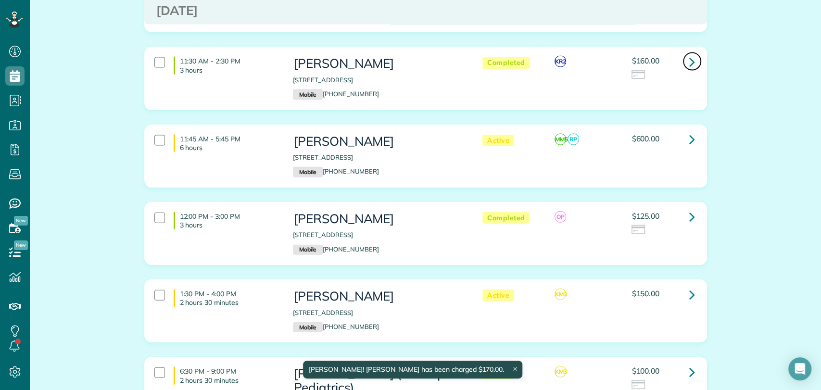
click at [690, 61] on icon at bounding box center [693, 61] width 6 height 17
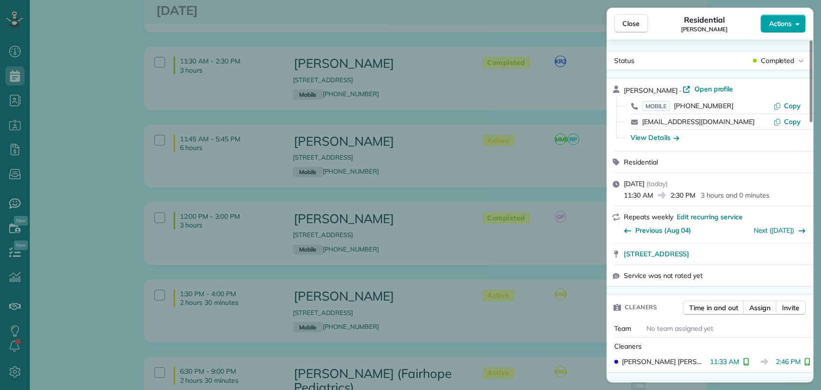
click at [783, 20] on span "Actions" at bounding box center [780, 24] width 23 height 10
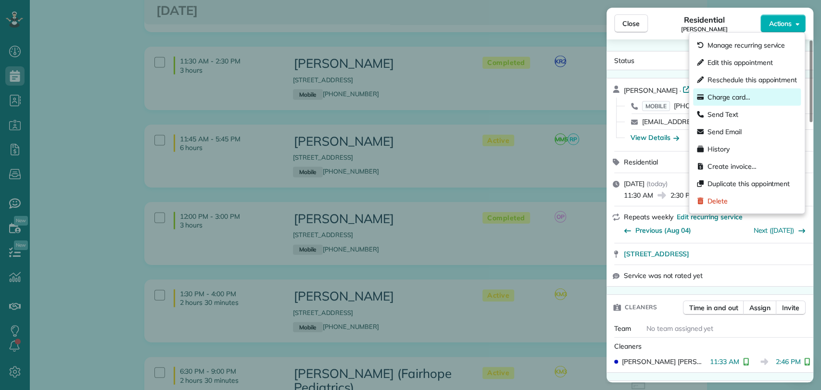
click at [738, 97] on span "Charge card…" at bounding box center [729, 97] width 43 height 10
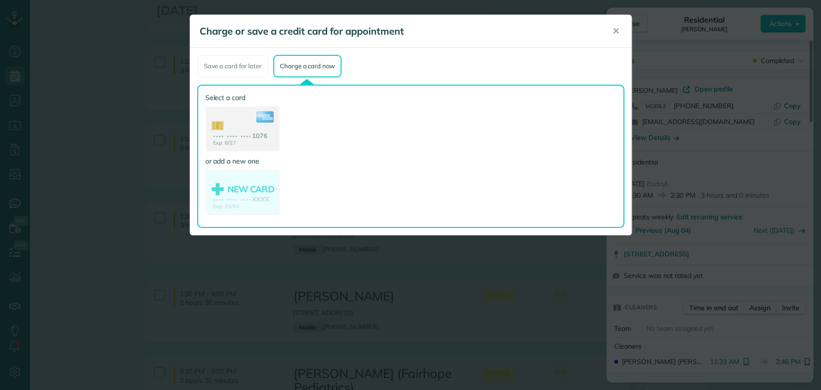
click at [231, 134] on use at bounding box center [242, 129] width 72 height 45
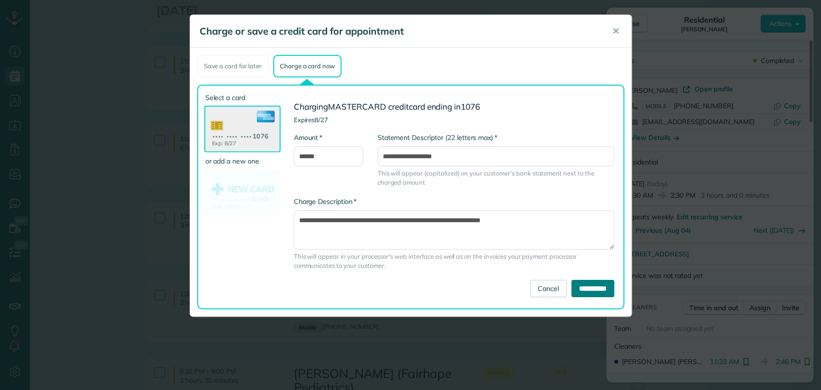
click at [575, 288] on input "**********" at bounding box center [593, 288] width 43 height 17
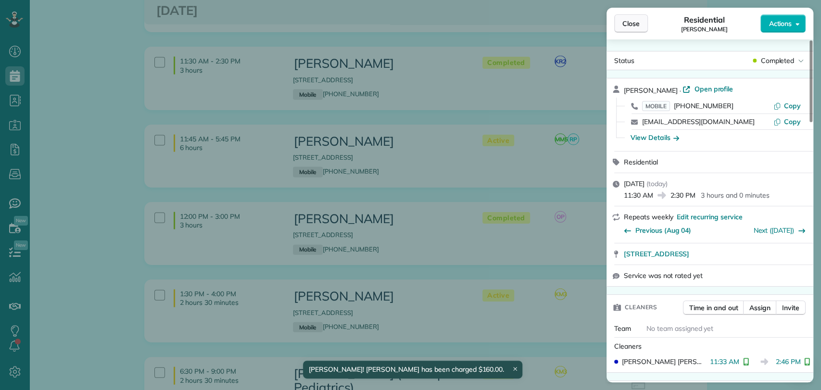
click at [627, 23] on span "Close" at bounding box center [631, 24] width 17 height 10
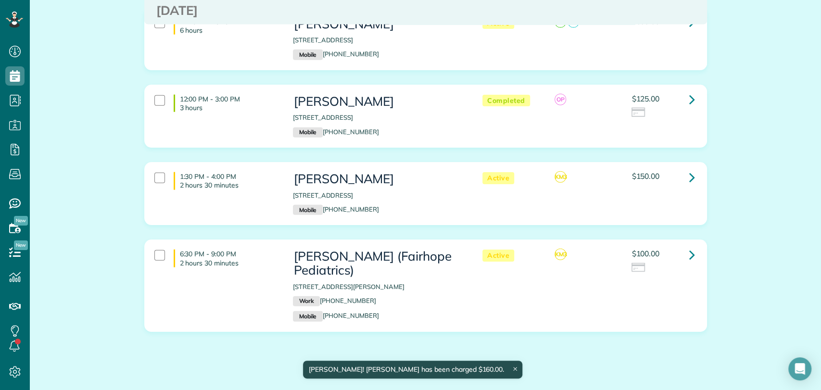
scroll to position [1501, 0]
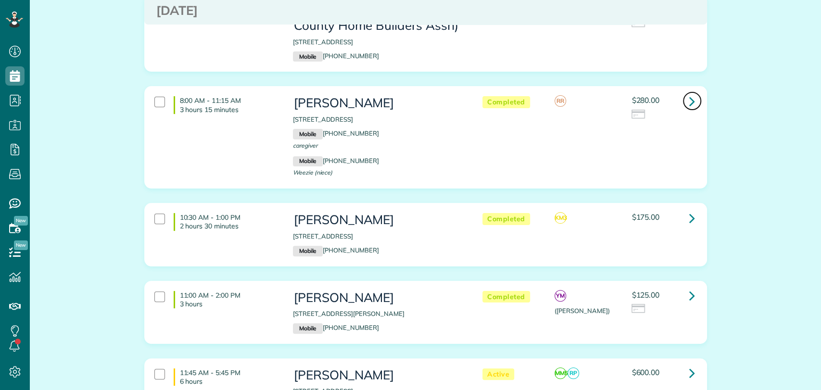
scroll to position [4, 4]
click at [690, 98] on icon at bounding box center [693, 101] width 6 height 17
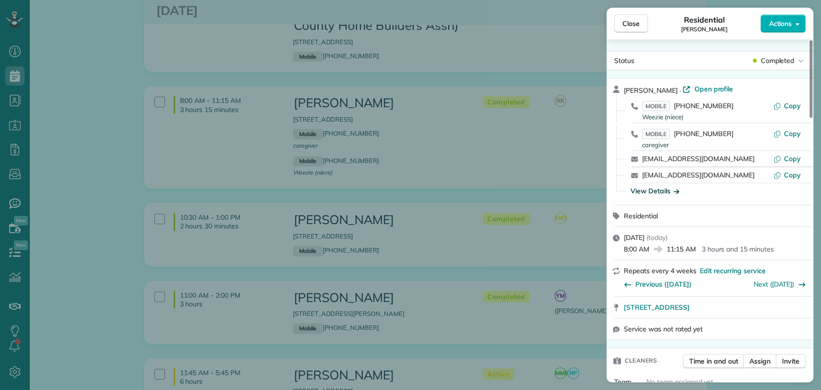
click at [652, 193] on div "View Details" at bounding box center [655, 191] width 49 height 10
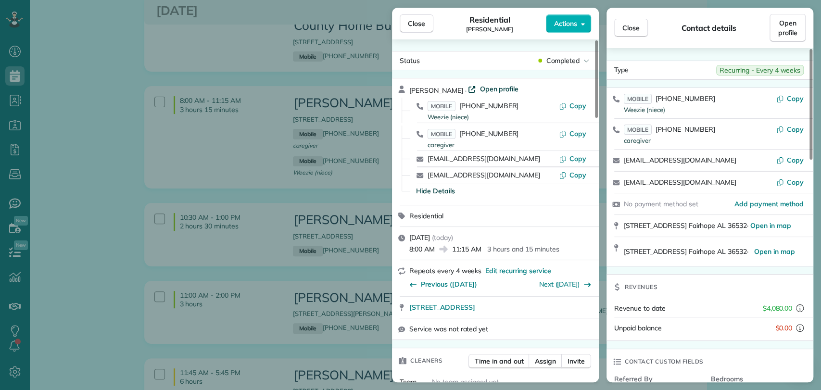
click at [480, 90] on span "Open profile" at bounding box center [499, 89] width 39 height 10
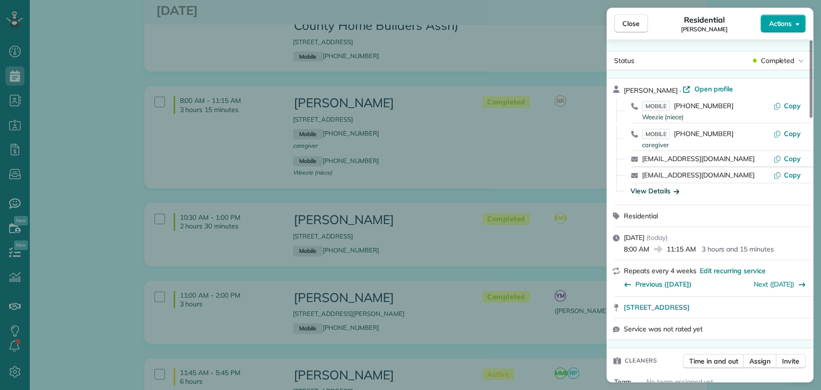
click at [778, 21] on span "Actions" at bounding box center [780, 24] width 23 height 10
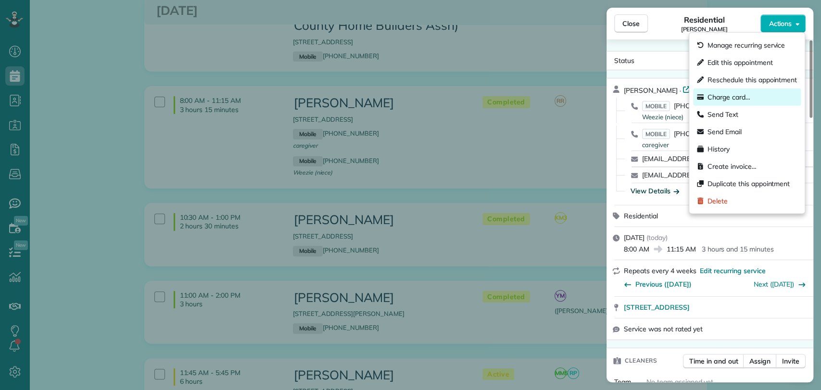
click at [740, 100] on span "Charge card…" at bounding box center [729, 97] width 43 height 10
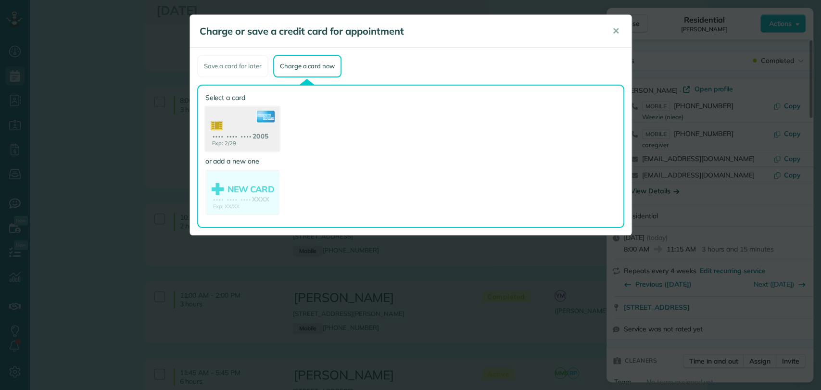
click at [228, 129] on use at bounding box center [242, 130] width 74 height 47
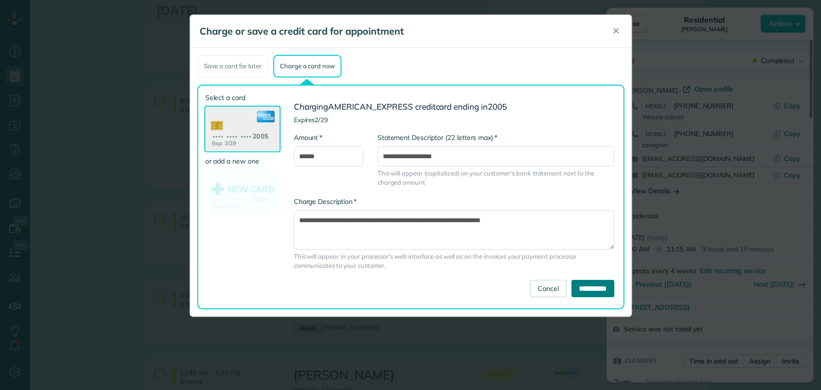
click at [593, 286] on input "**********" at bounding box center [593, 288] width 43 height 17
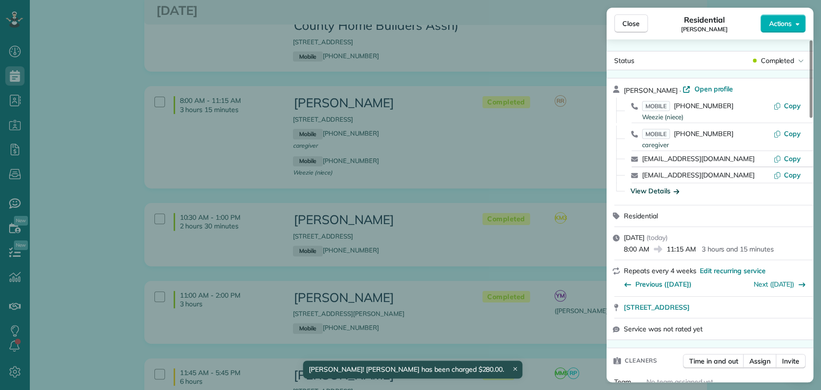
click at [640, 24] on button "Close" at bounding box center [631, 23] width 34 height 18
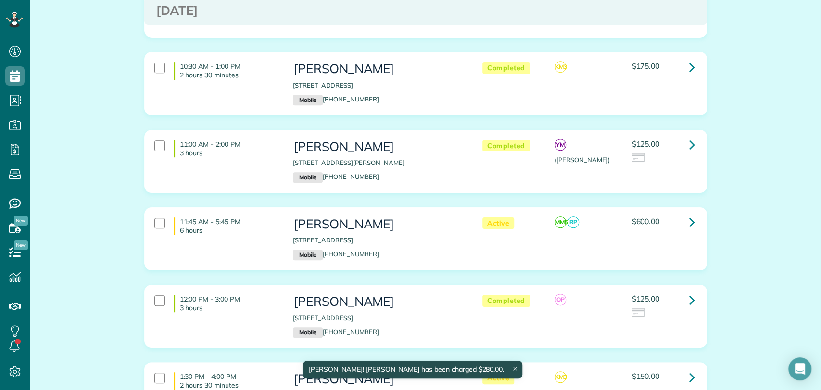
scroll to position [265, 0]
click at [684, 142] on link at bounding box center [692, 144] width 19 height 19
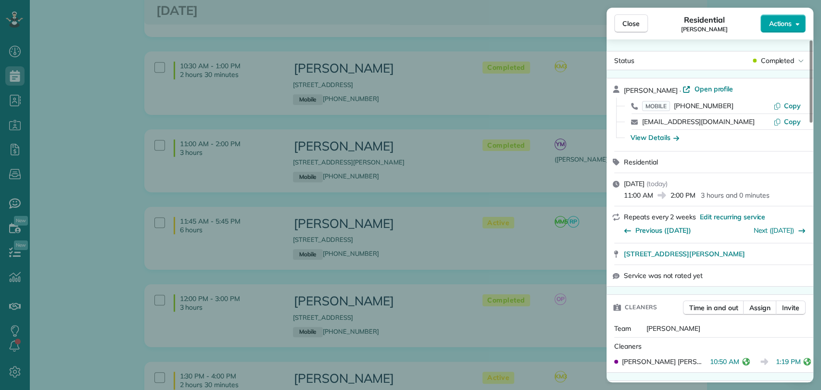
click at [801, 16] on button "Actions" at bounding box center [783, 23] width 45 height 18
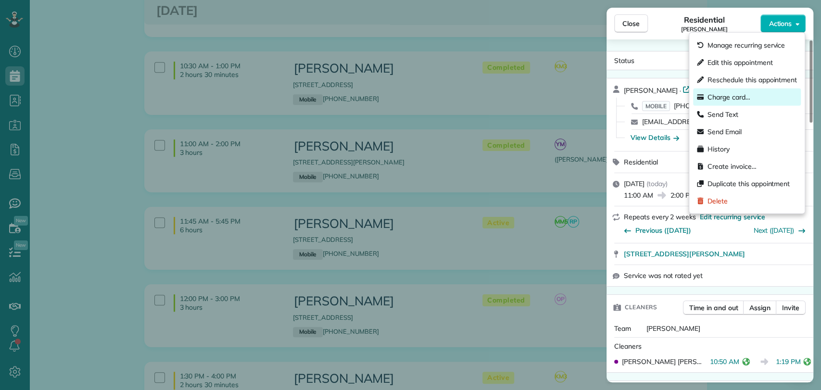
click at [738, 97] on span "Charge card…" at bounding box center [729, 97] width 43 height 10
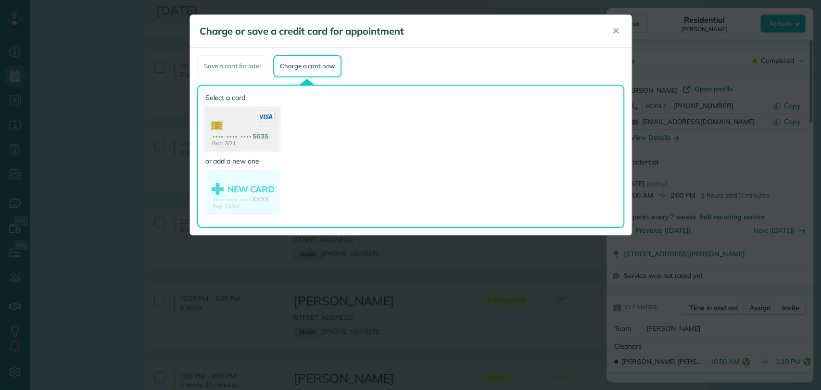
click at [231, 128] on use at bounding box center [242, 130] width 74 height 47
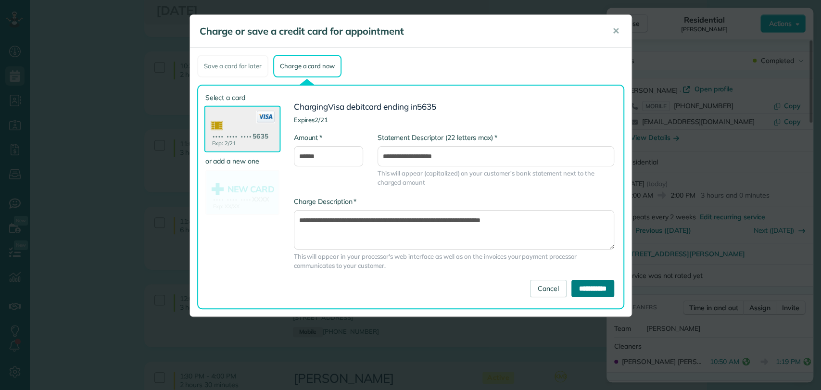
click at [586, 286] on input "**********" at bounding box center [593, 288] width 43 height 17
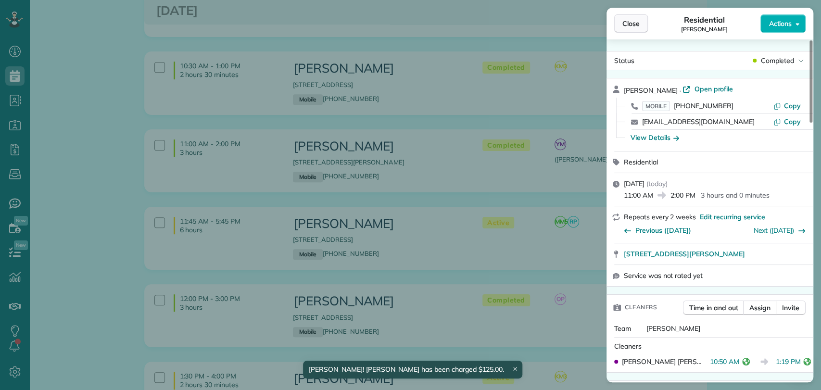
click at [635, 26] on span "Close" at bounding box center [631, 24] width 17 height 10
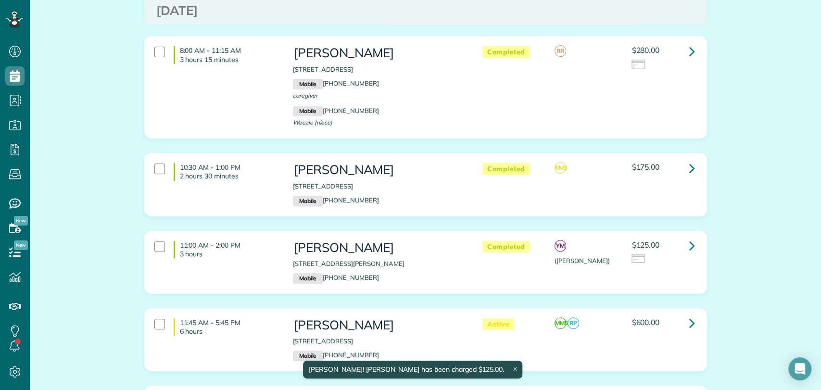
scroll to position [5, 0]
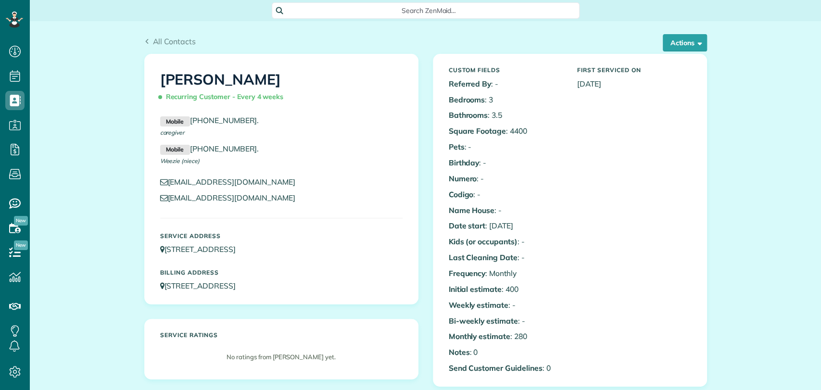
scroll to position [4, 4]
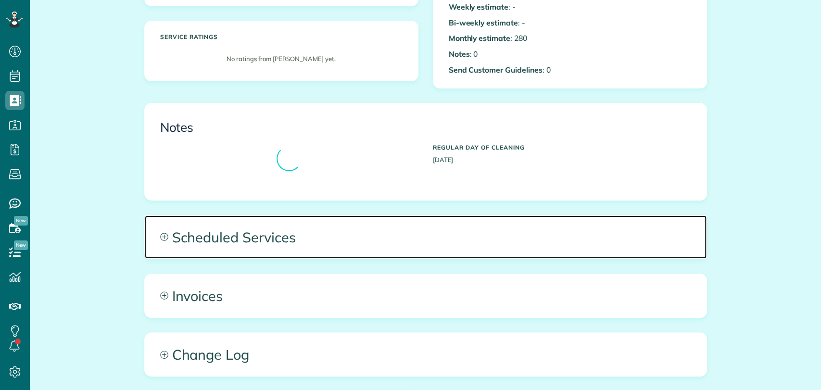
click at [288, 252] on span "Scheduled Services" at bounding box center [426, 237] width 562 height 43
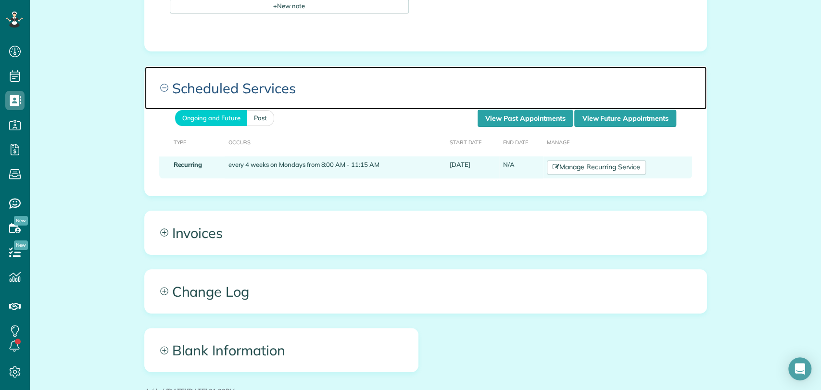
scroll to position [466, 0]
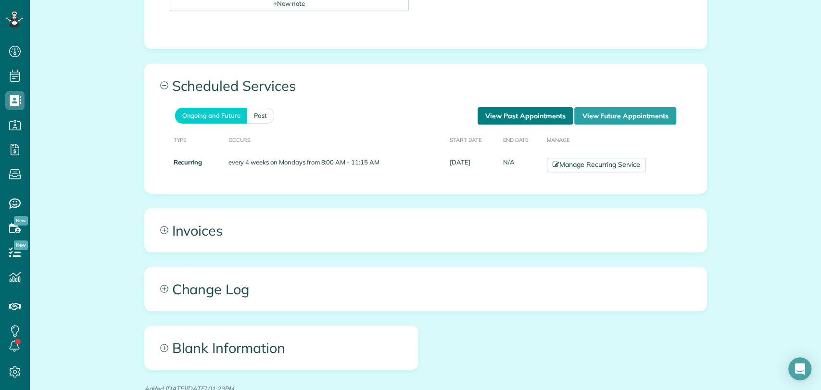
click at [526, 117] on link "View Past Appointments" at bounding box center [525, 115] width 95 height 17
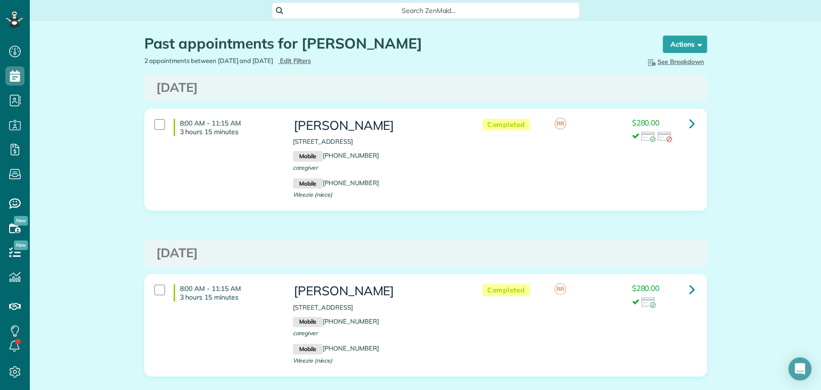
scroll to position [59, 0]
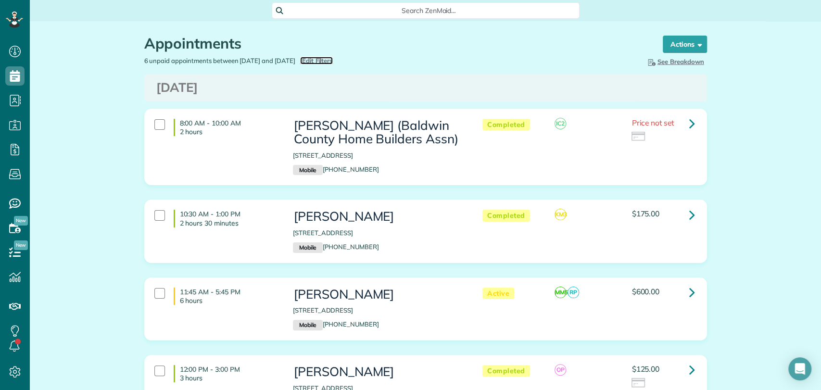
click at [333, 63] on span "Edit Filters" at bounding box center [317, 61] width 31 height 8
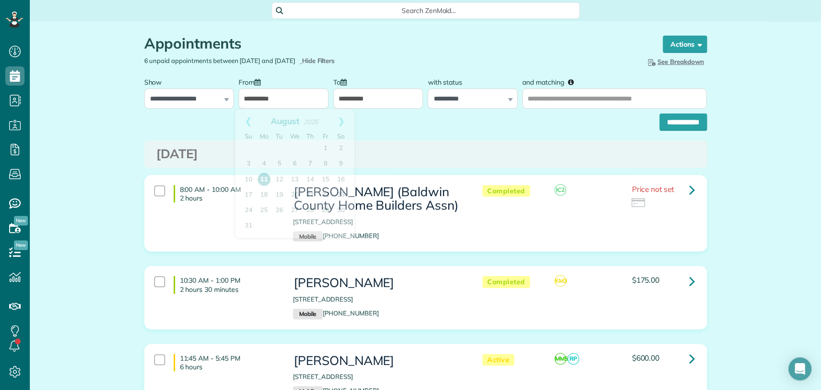
click at [278, 101] on input "**********" at bounding box center [284, 99] width 90 height 20
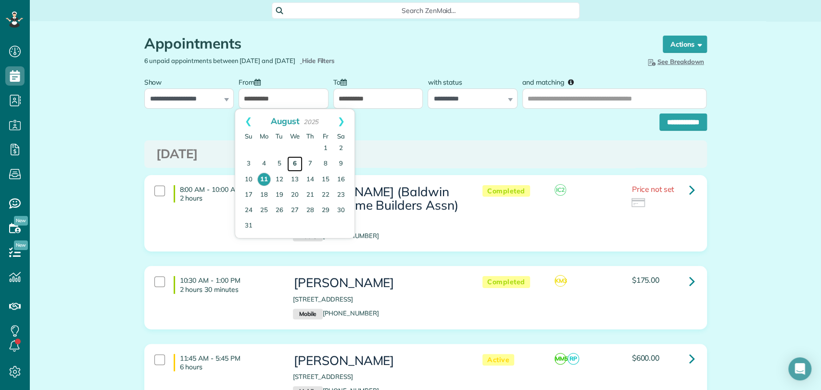
click at [297, 163] on link "6" at bounding box center [294, 163] width 15 height 15
type input "**********"
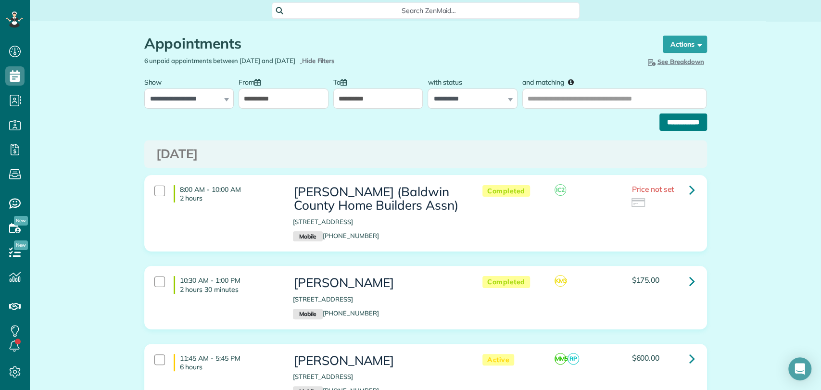
click at [665, 128] on input "**********" at bounding box center [684, 122] width 48 height 17
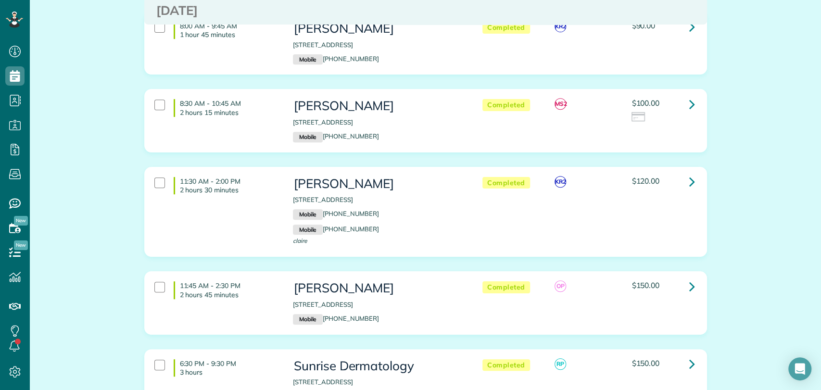
scroll to position [324, 0]
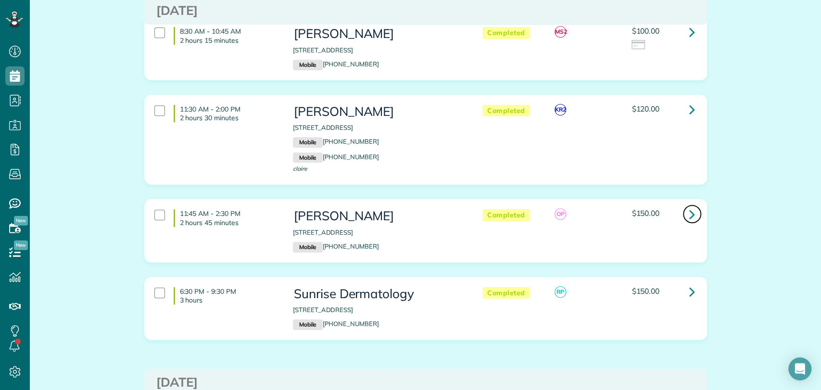
click at [684, 215] on link at bounding box center [692, 214] width 19 height 19
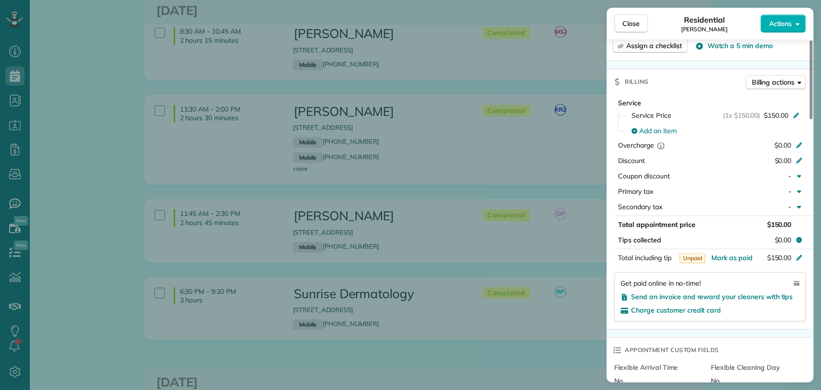
scroll to position [489, 0]
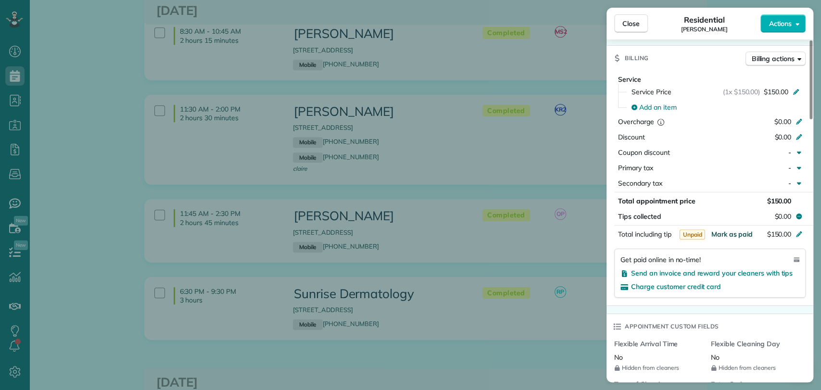
click at [740, 230] on span "Mark as paid" at bounding box center [732, 234] width 42 height 9
click at [639, 23] on button "Close" at bounding box center [631, 23] width 34 height 18
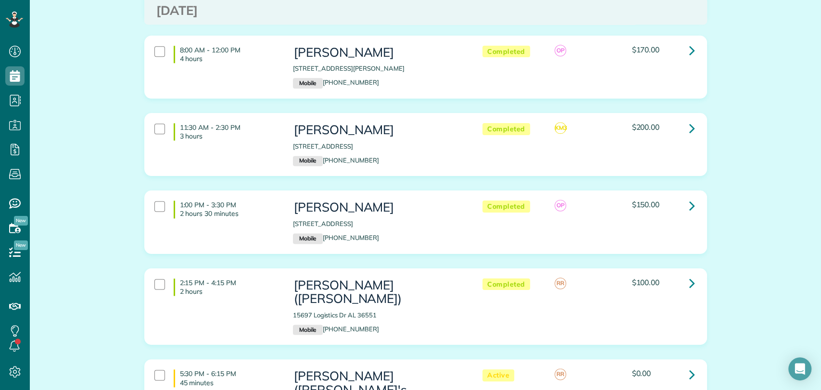
scroll to position [770, 0]
click at [683, 201] on link at bounding box center [692, 205] width 19 height 19
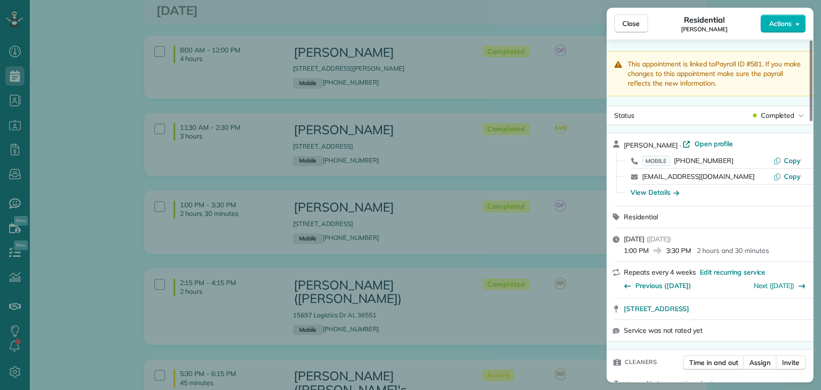
scroll to position [527, 0]
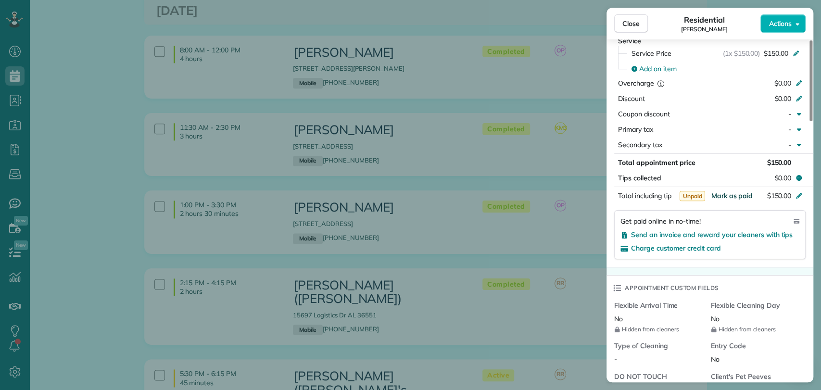
click at [735, 194] on span "Mark as paid" at bounding box center [732, 196] width 42 height 9
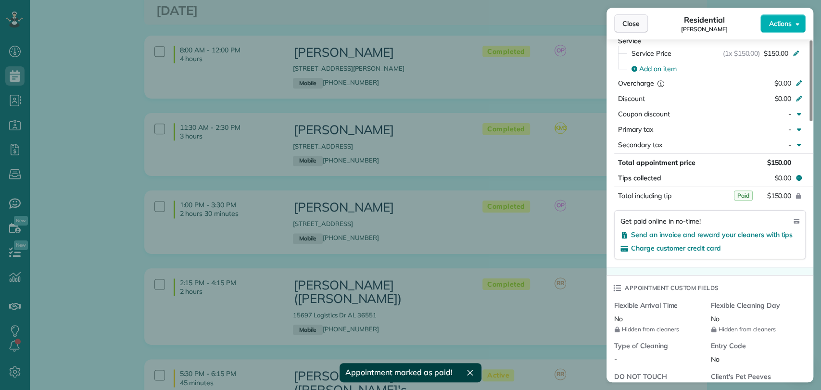
click at [634, 24] on span "Close" at bounding box center [631, 24] width 17 height 10
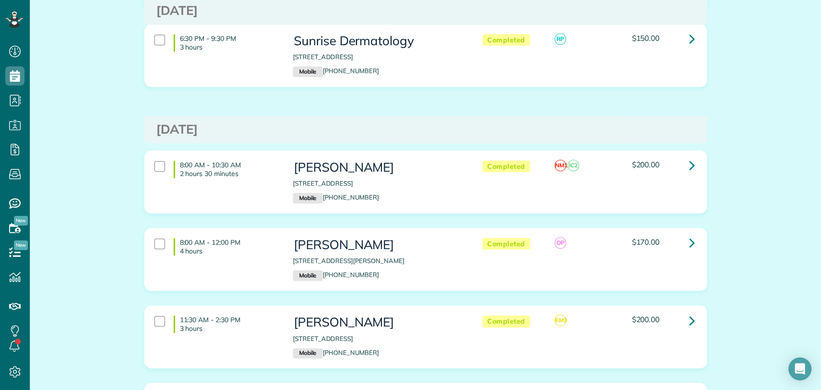
scroll to position [570, 0]
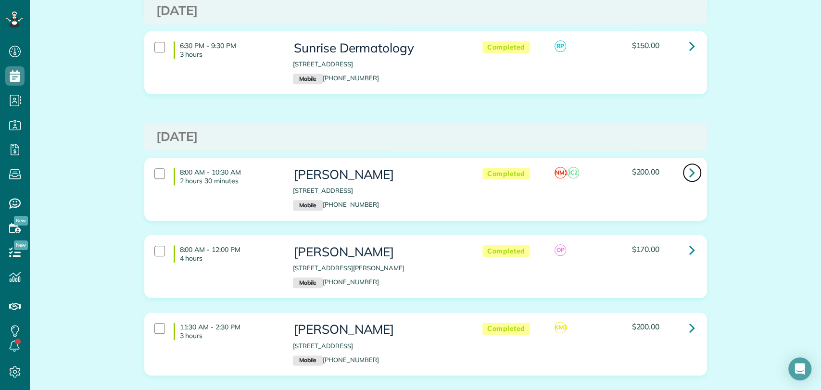
click at [690, 168] on icon at bounding box center [693, 172] width 6 height 17
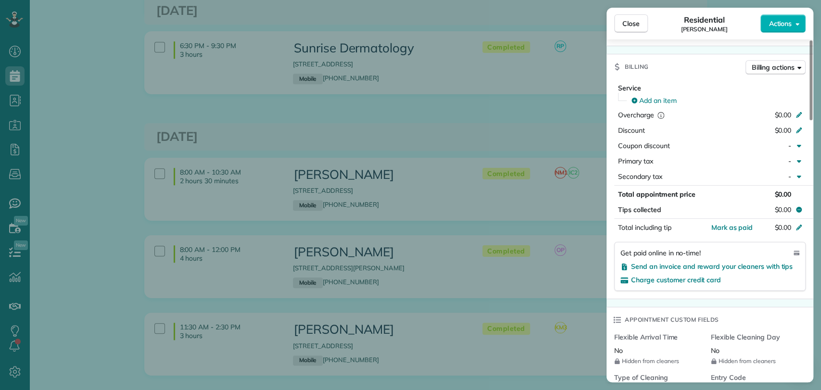
scroll to position [504, 0]
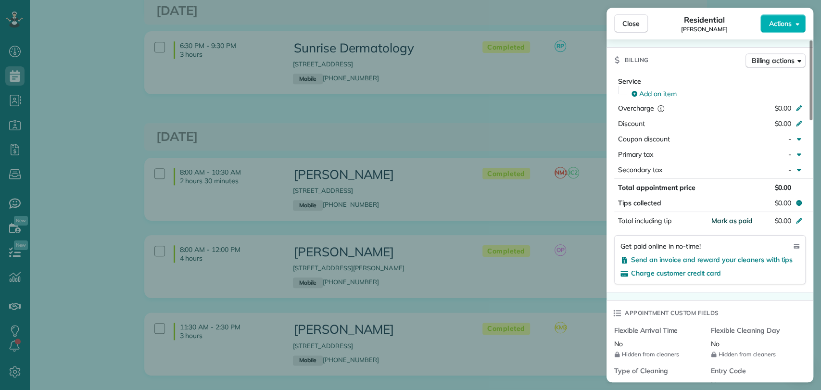
click at [737, 217] on span "Mark as paid" at bounding box center [732, 221] width 42 height 9
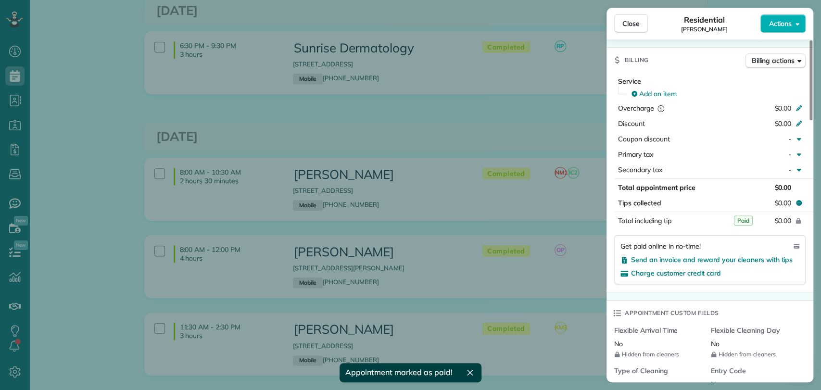
click at [487, 118] on div "Close Residential [PERSON_NAME] Actions This appointment is linked to Payroll I…" at bounding box center [410, 195] width 821 height 390
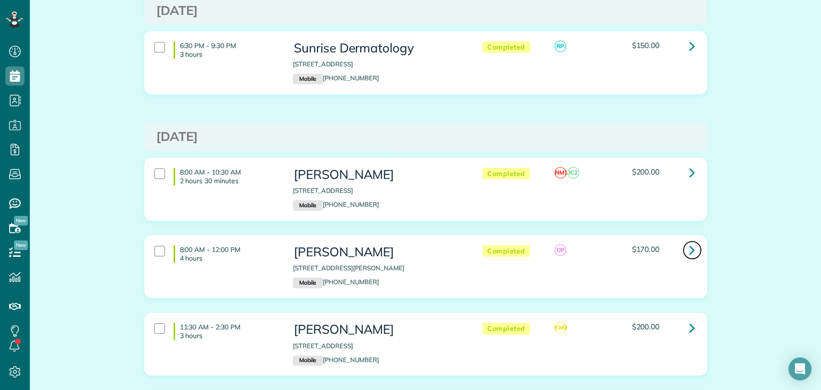
click at [690, 245] on icon at bounding box center [693, 250] width 6 height 17
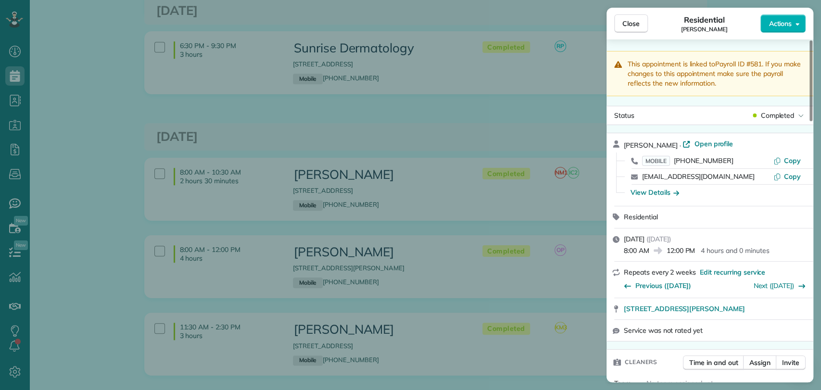
click at [714, 138] on div "[PERSON_NAME] · Open profile MOBILE [PHONE_NUMBER] Copy [EMAIL_ADDRESS][DOMAIN_…" at bounding box center [710, 169] width 207 height 73
click at [703, 141] on span "Open profile" at bounding box center [713, 144] width 39 height 10
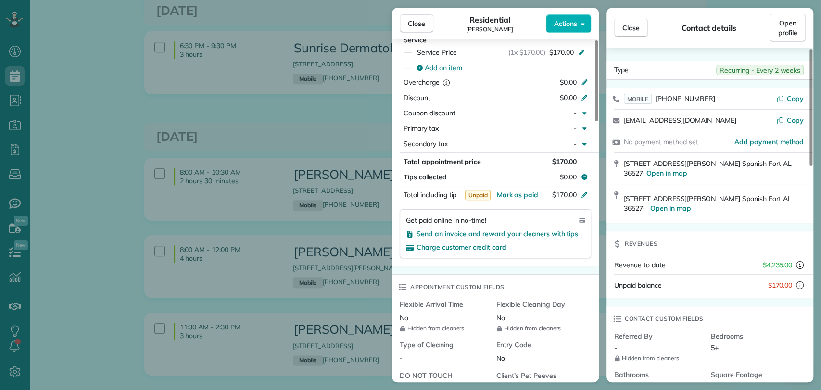
scroll to position [529, 0]
click at [520, 190] on span "Mark as paid" at bounding box center [518, 194] width 42 height 9
click at [423, 19] on span "Close" at bounding box center [416, 24] width 17 height 10
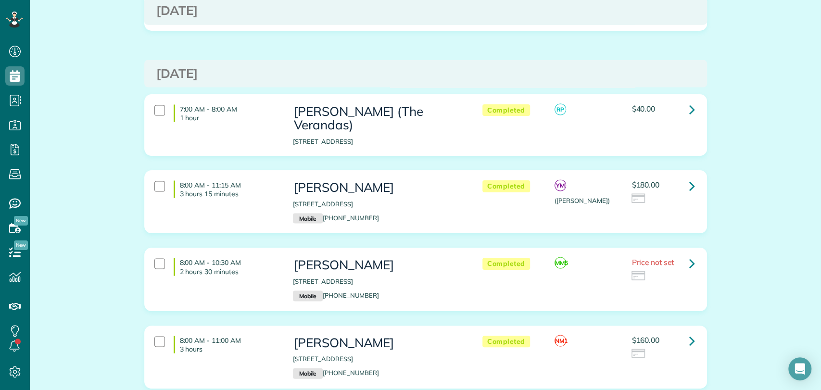
scroll to position [1170, 0]
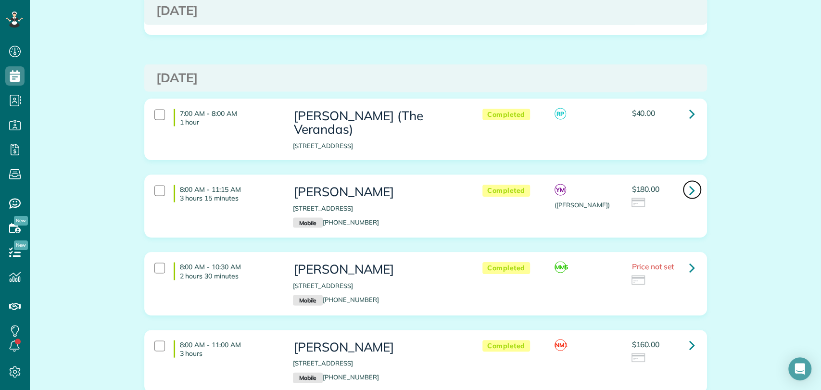
click at [690, 181] on icon at bounding box center [693, 189] width 6 height 17
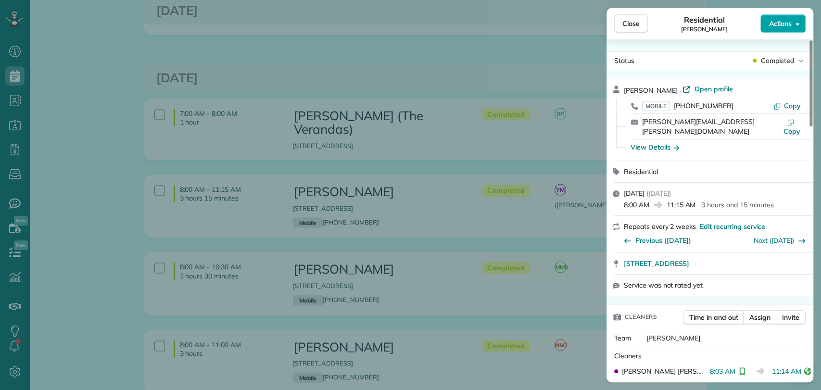
click at [784, 15] on button "Actions" at bounding box center [783, 23] width 45 height 18
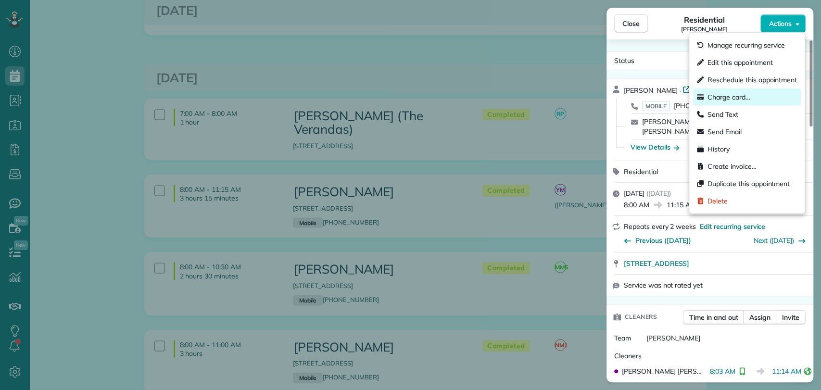
click at [741, 97] on span "Charge card…" at bounding box center [729, 97] width 43 height 10
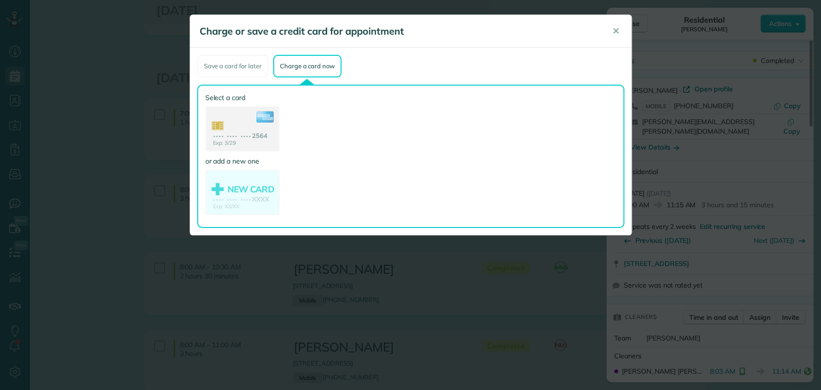
click at [246, 124] on use at bounding box center [242, 129] width 72 height 45
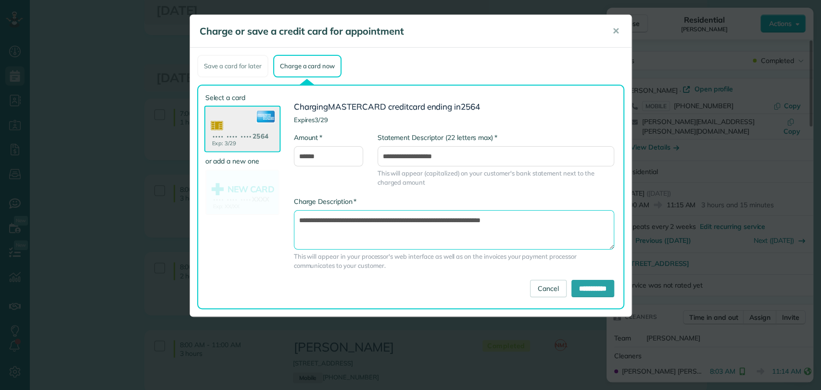
click at [462, 219] on textarea "**********" at bounding box center [454, 229] width 320 height 39
type textarea "**********"
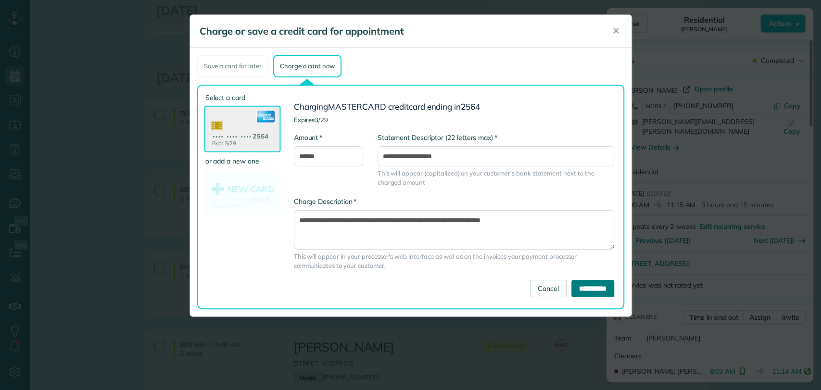
click at [579, 287] on input "**********" at bounding box center [593, 288] width 43 height 17
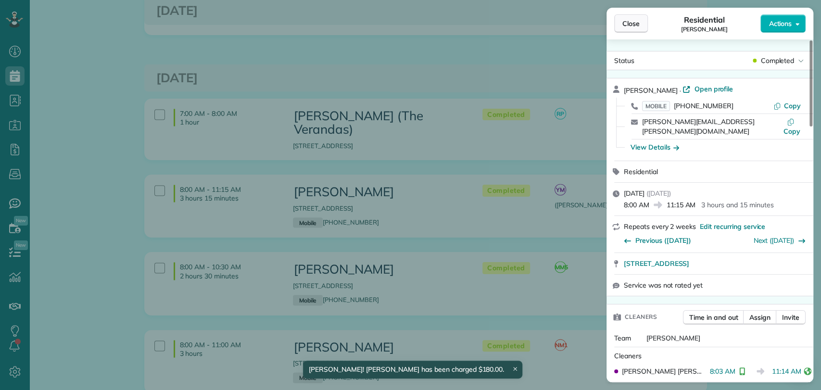
click at [635, 21] on span "Close" at bounding box center [631, 24] width 17 height 10
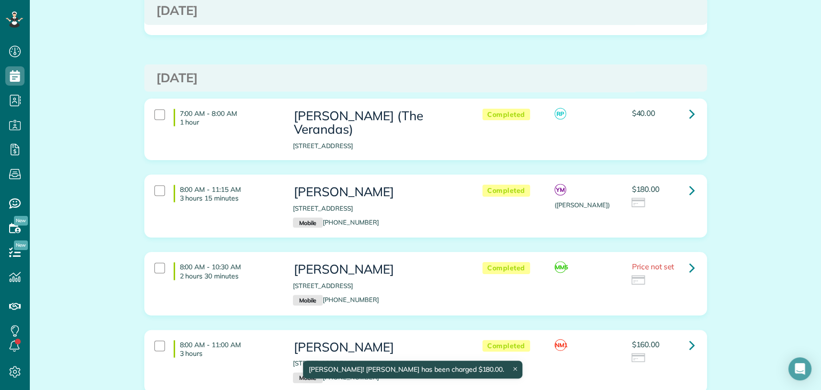
scroll to position [1173, 0]
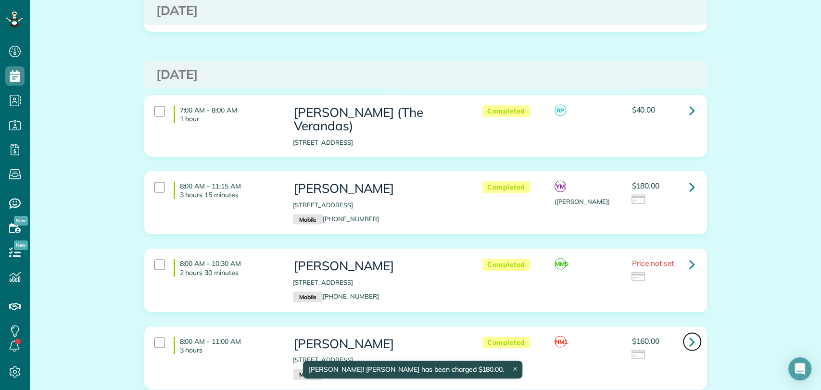
click at [690, 333] on icon at bounding box center [693, 341] width 6 height 17
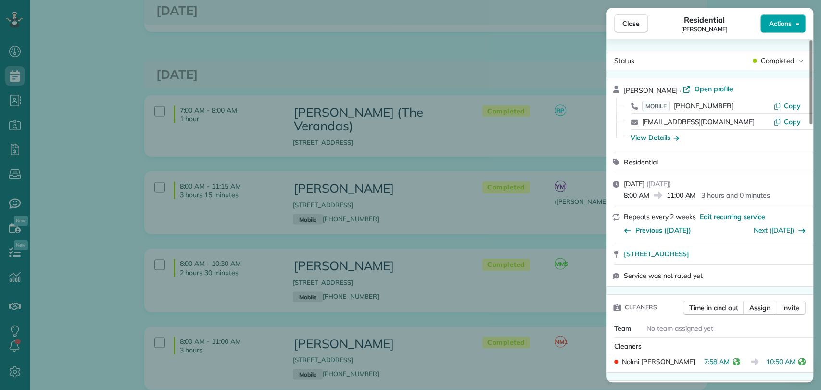
click at [781, 26] on span "Actions" at bounding box center [780, 24] width 23 height 10
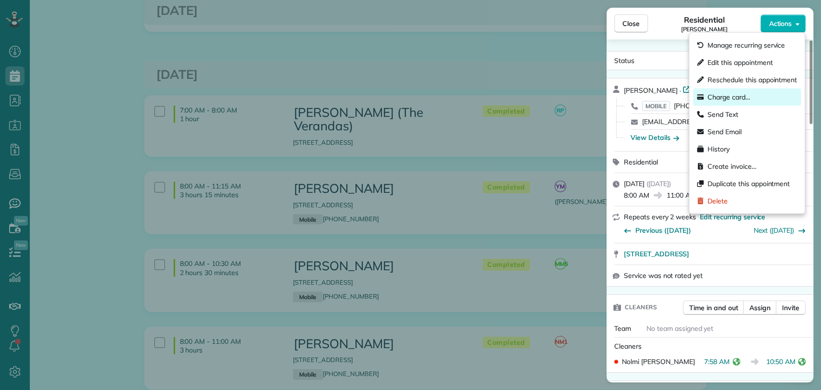
click at [729, 92] on span "Charge card…" at bounding box center [729, 97] width 43 height 10
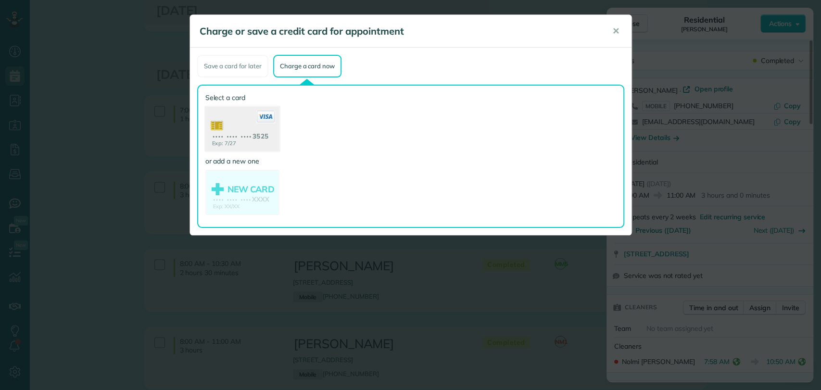
click at [260, 129] on use at bounding box center [242, 130] width 74 height 47
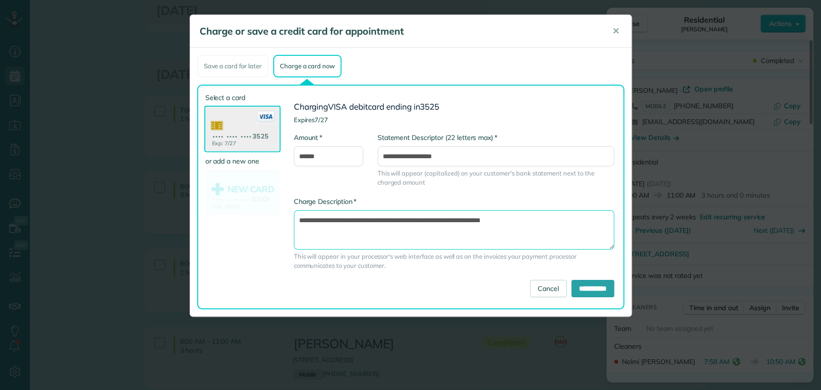
click at [462, 222] on textarea "**********" at bounding box center [454, 229] width 320 height 39
type textarea "**********"
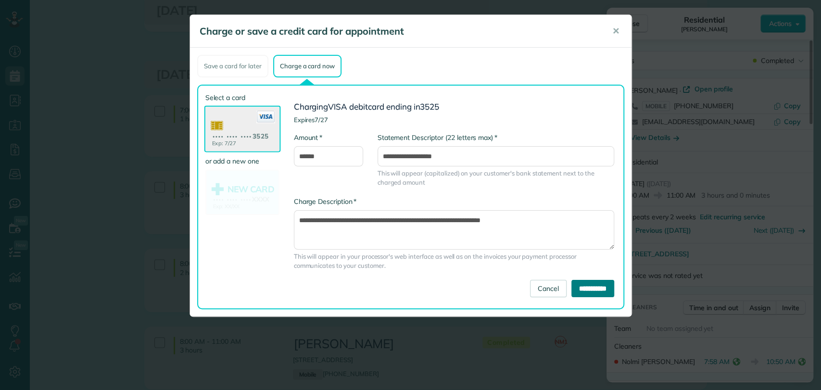
click at [579, 281] on input "**********" at bounding box center [593, 288] width 43 height 17
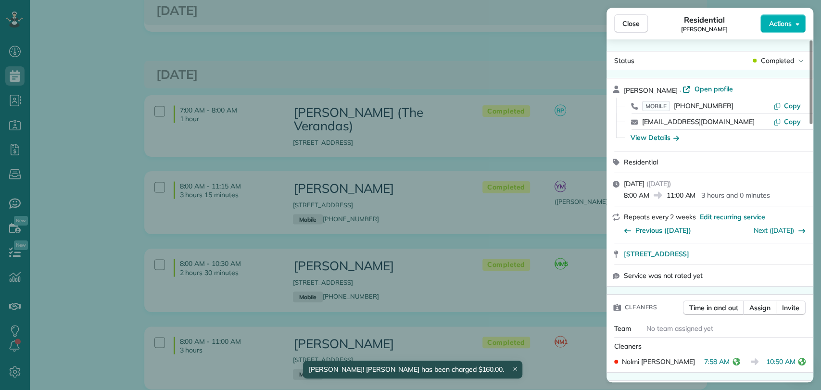
click at [44, 141] on div "Close Residential [PERSON_NAME] Actions Status Completed [PERSON_NAME] · Open p…" at bounding box center [410, 195] width 821 height 390
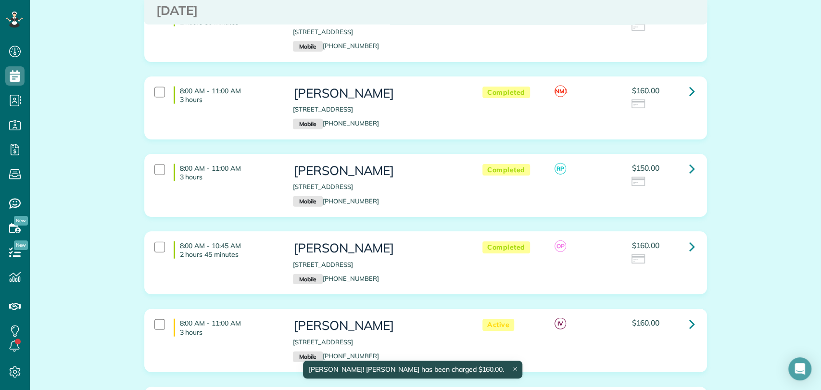
scroll to position [1424, 0]
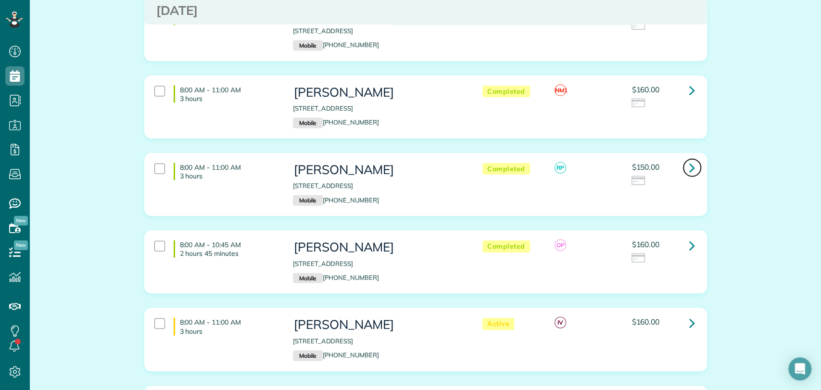
click at [690, 159] on icon at bounding box center [693, 167] width 6 height 17
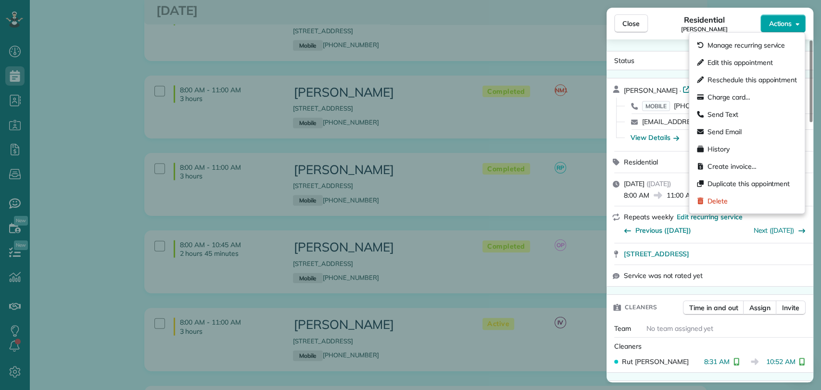
click at [774, 22] on span "Actions" at bounding box center [780, 24] width 23 height 10
click at [742, 96] on span "Charge card…" at bounding box center [729, 97] width 43 height 10
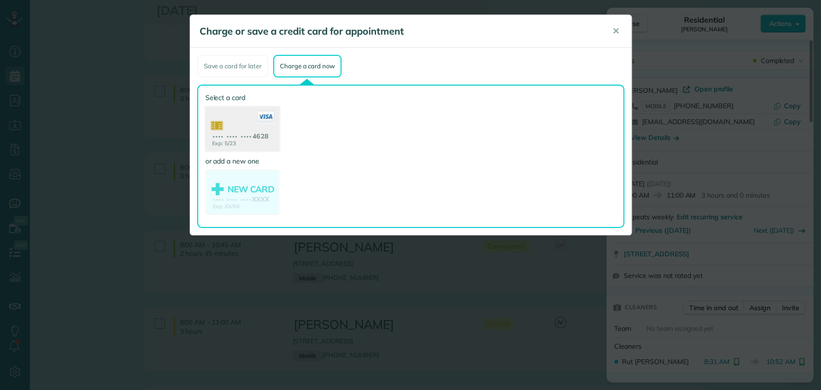
click at [223, 121] on use at bounding box center [242, 130] width 74 height 47
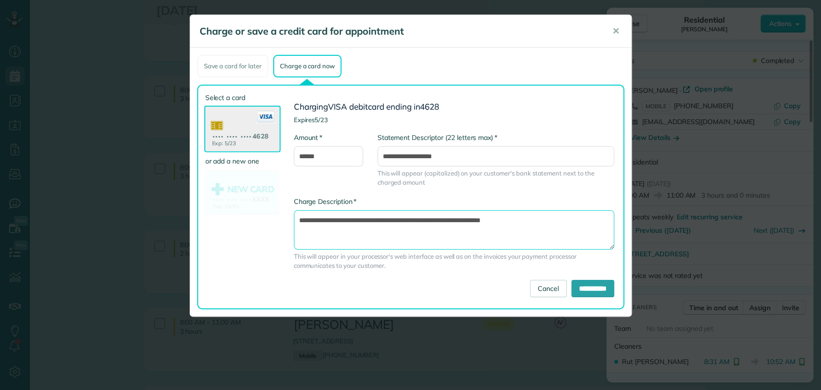
click at [463, 216] on textarea "**********" at bounding box center [454, 229] width 320 height 39
type textarea "**********"
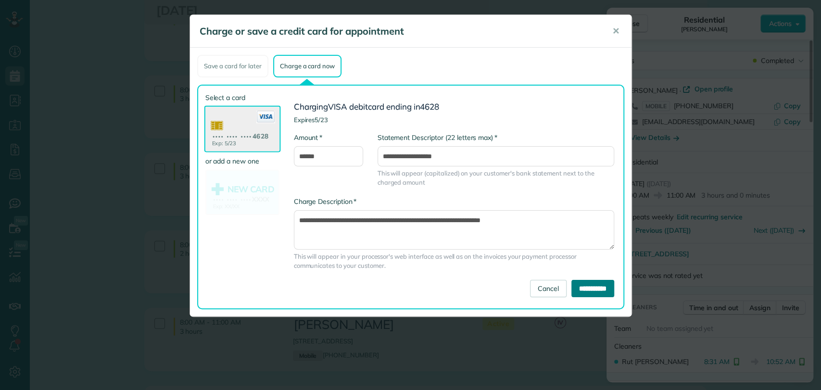
click at [587, 294] on input "**********" at bounding box center [593, 288] width 43 height 17
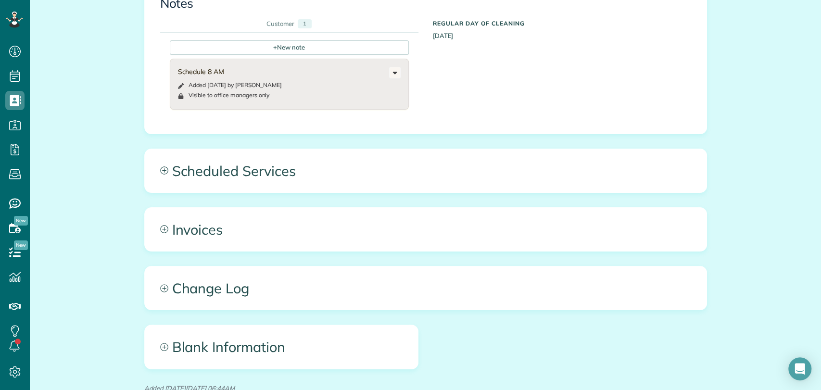
scroll to position [427, 0]
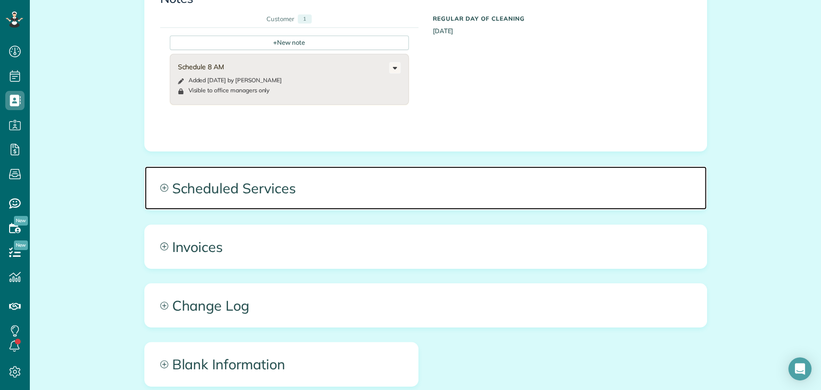
click at [307, 199] on span "Scheduled Services" at bounding box center [426, 187] width 562 height 43
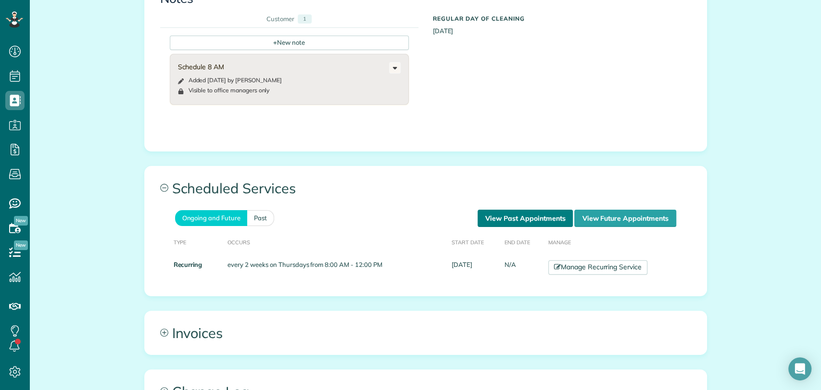
click at [514, 217] on link "View Past Appointments" at bounding box center [525, 218] width 95 height 17
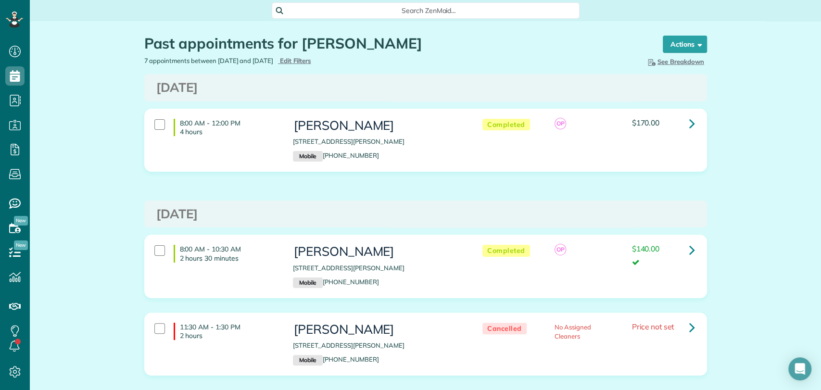
scroll to position [4, 4]
click at [690, 118] on icon at bounding box center [693, 123] width 6 height 17
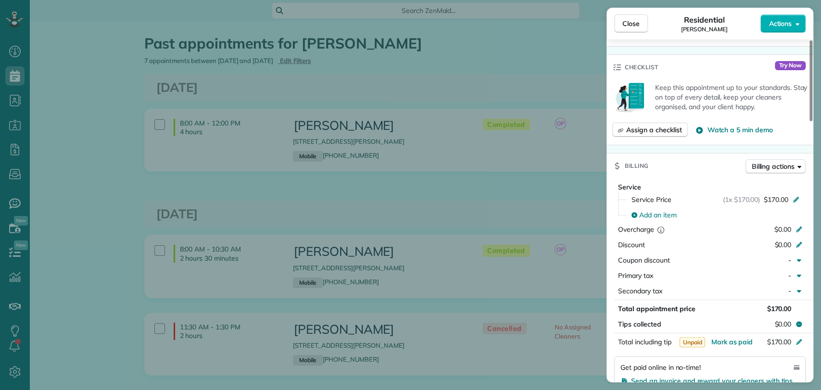
scroll to position [425, 0]
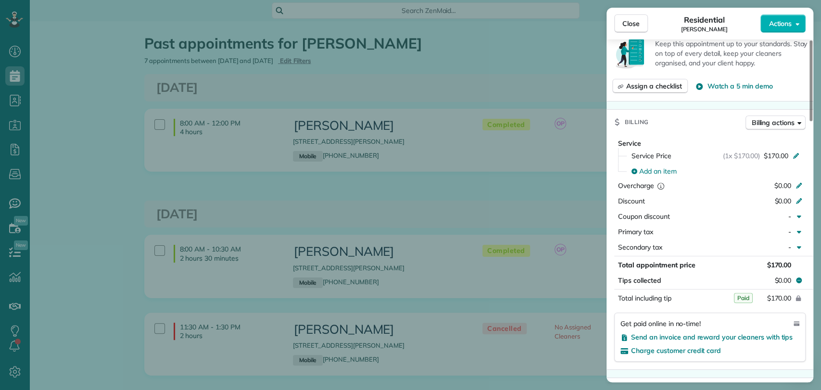
click at [457, 172] on div "Close Residential McKell Jeppesen Actions This appointment is linked to Payroll…" at bounding box center [410, 195] width 821 height 390
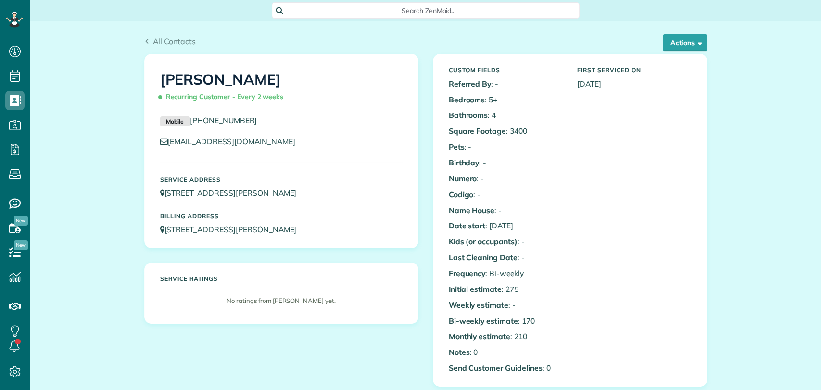
scroll to position [342, 0]
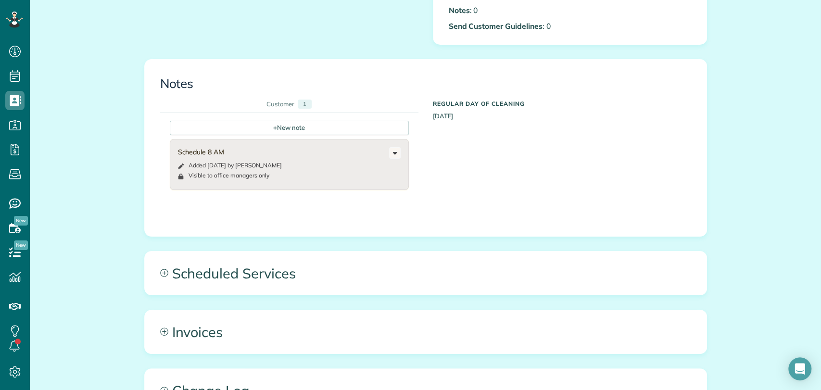
click at [276, 250] on div "All Contacts Actions Edit Add Appointment Recent Activity Send Email Update Cus…" at bounding box center [425, 125] width 577 height 893
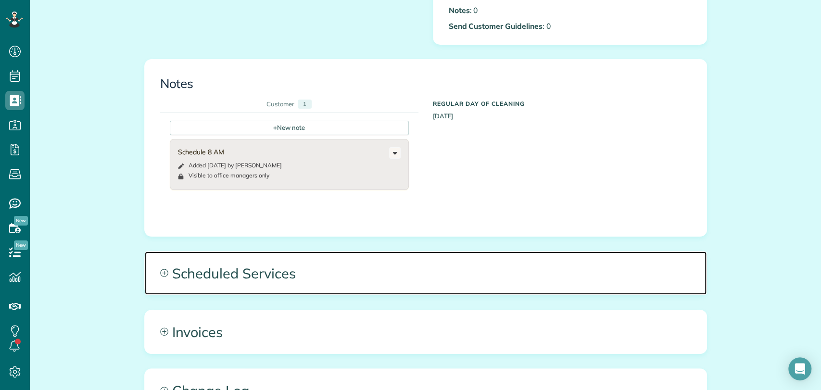
click at [524, 277] on span "Scheduled Services" at bounding box center [426, 273] width 562 height 43
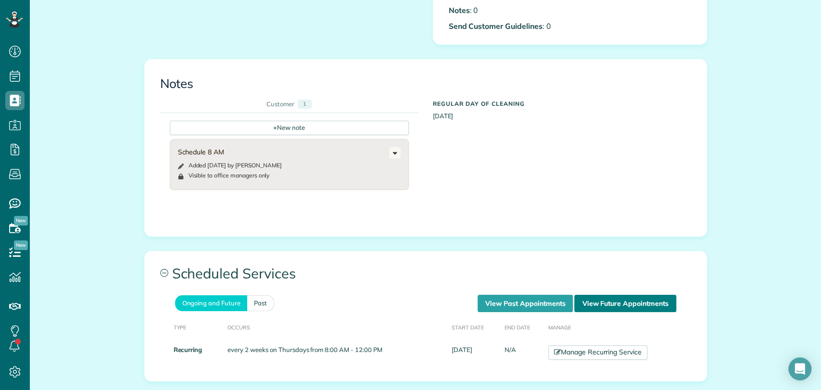
click at [616, 301] on link "View Future Appointments" at bounding box center [626, 303] width 102 height 17
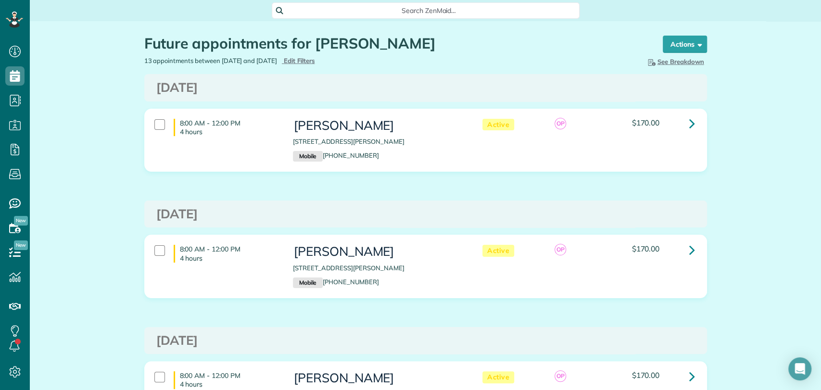
scroll to position [4, 4]
click at [683, 125] on link at bounding box center [692, 123] width 19 height 19
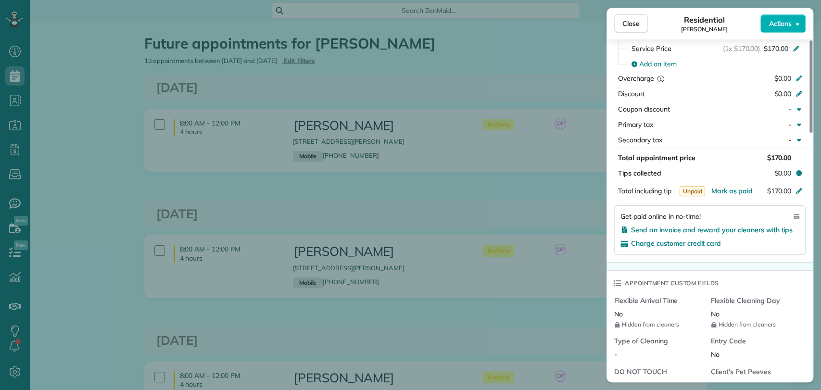
scroll to position [478, 0]
click at [732, 189] on span "Mark as paid" at bounding box center [732, 190] width 42 height 9
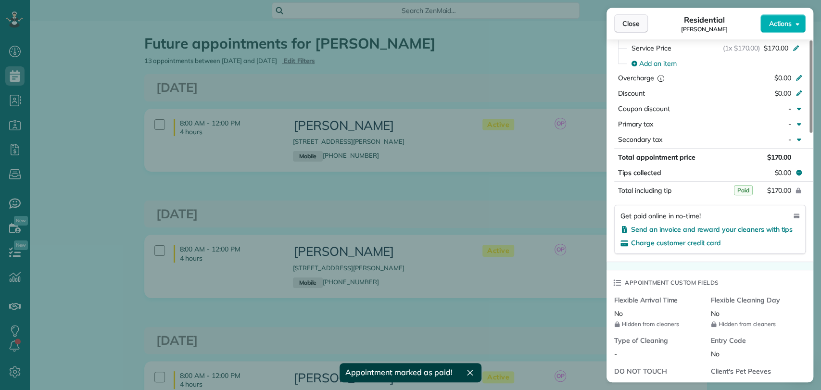
click at [639, 21] on button "Close" at bounding box center [631, 23] width 34 height 18
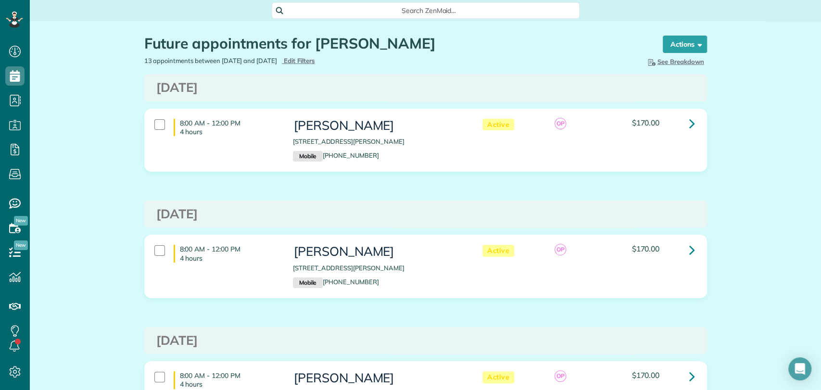
click at [494, 65] on div "Hide Breakdown See Breakdown Total Revenue 13 Appts. Active Appointments 13 App…" at bounding box center [570, 61] width 289 height 11
